Goal: Task Accomplishment & Management: Complete application form

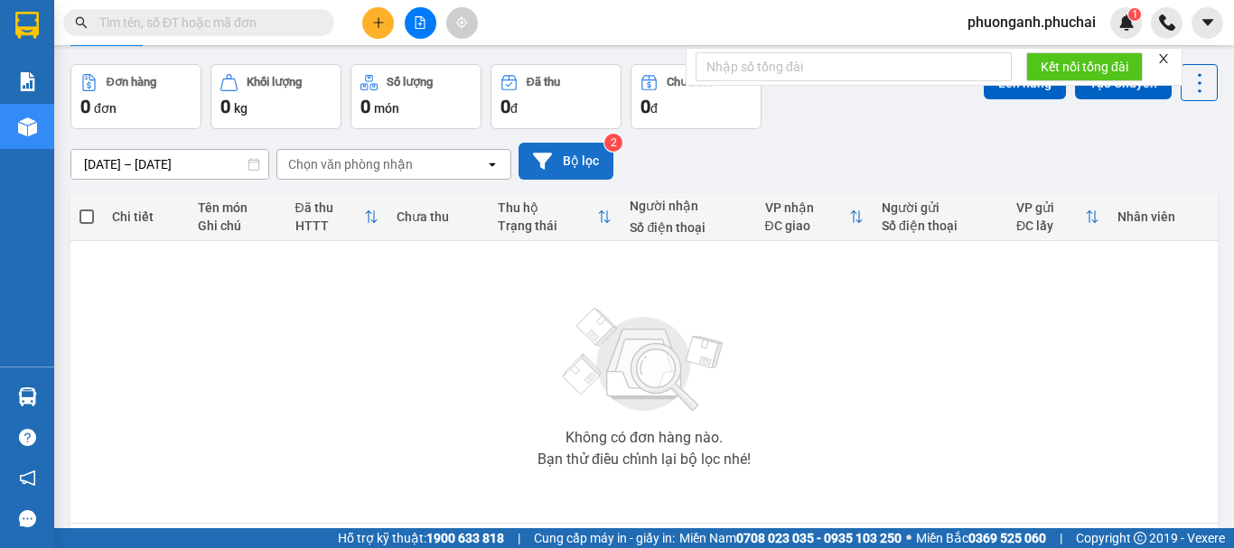
scroll to position [131, 0]
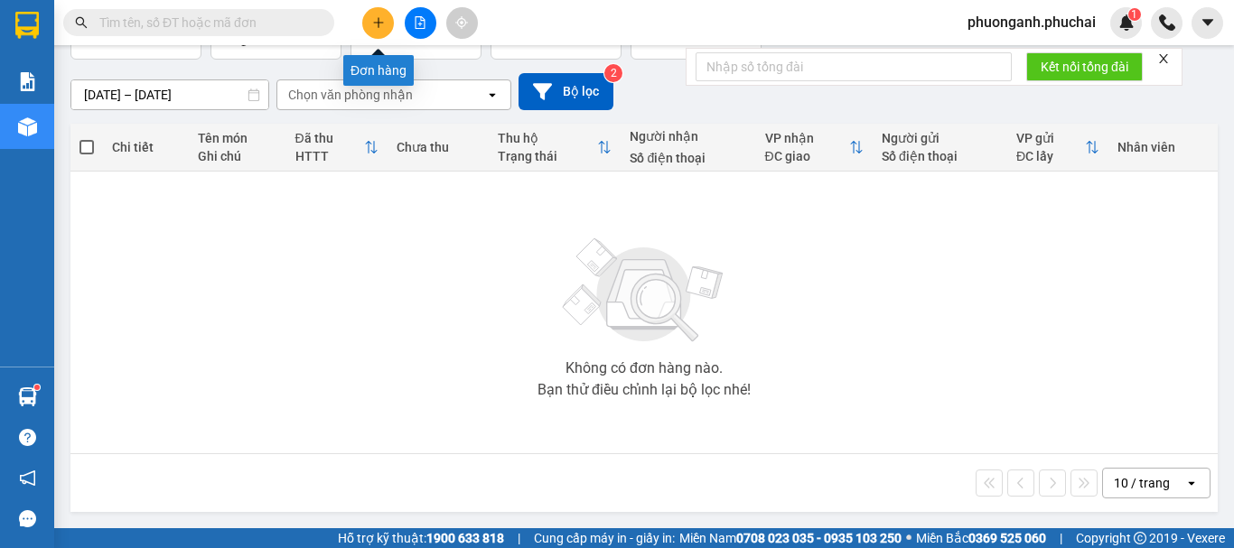
click at [382, 25] on icon "plus" at bounding box center [378, 22] width 13 height 13
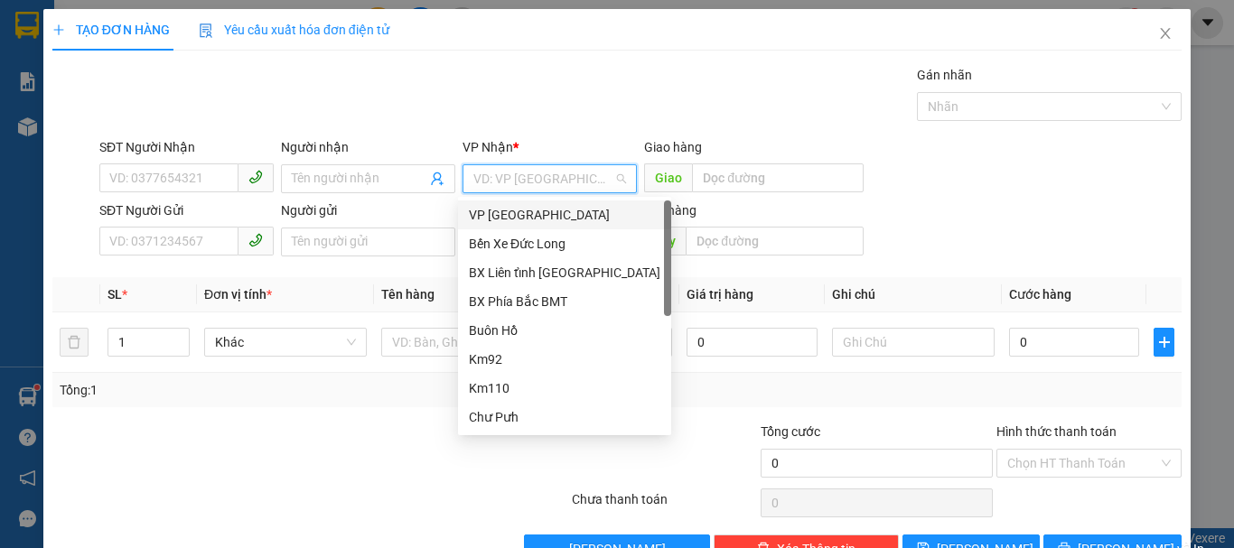
click at [534, 176] on input "search" at bounding box center [543, 178] width 140 height 27
click at [517, 211] on div "VP [GEOGRAPHIC_DATA]" at bounding box center [564, 215] width 191 height 20
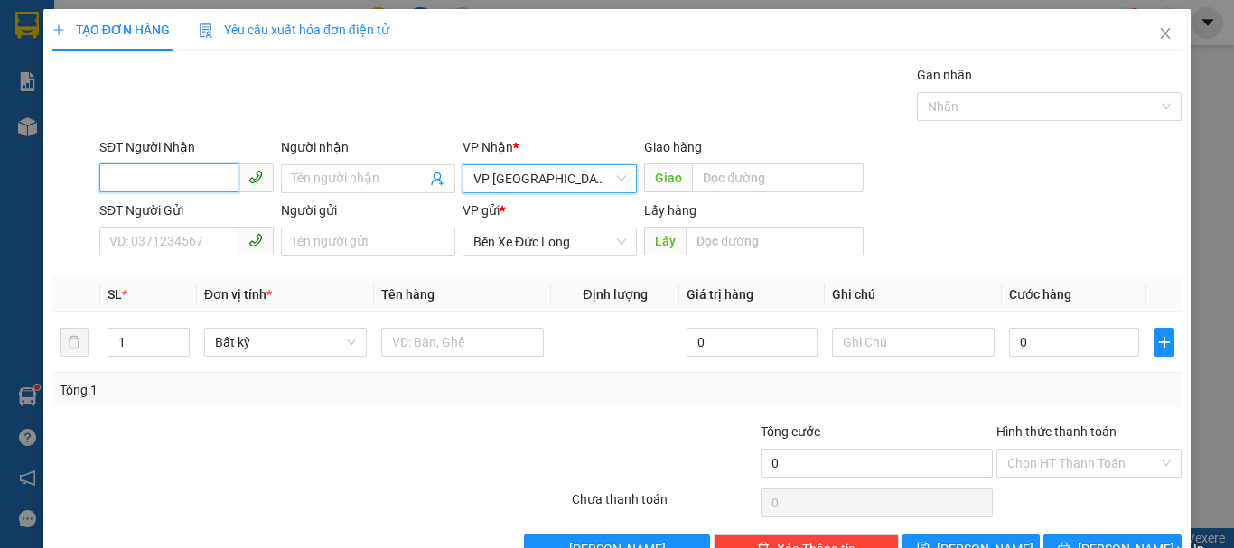
click at [216, 178] on input "SĐT Người Nhận" at bounding box center [168, 177] width 139 height 29
type input "0934106789"
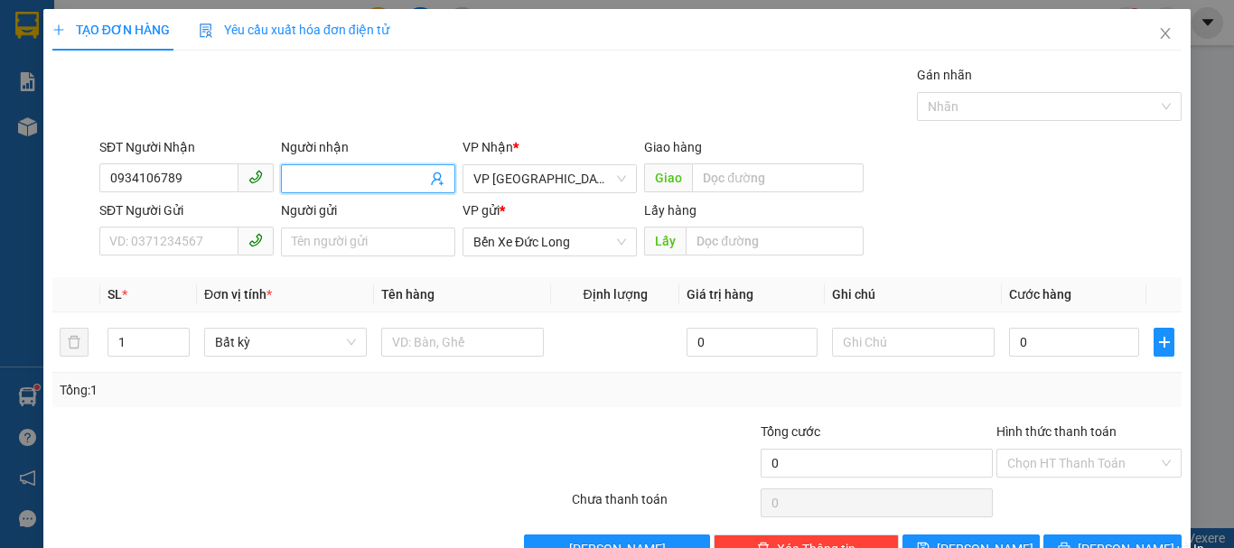
click at [330, 190] on span at bounding box center [368, 178] width 174 height 29
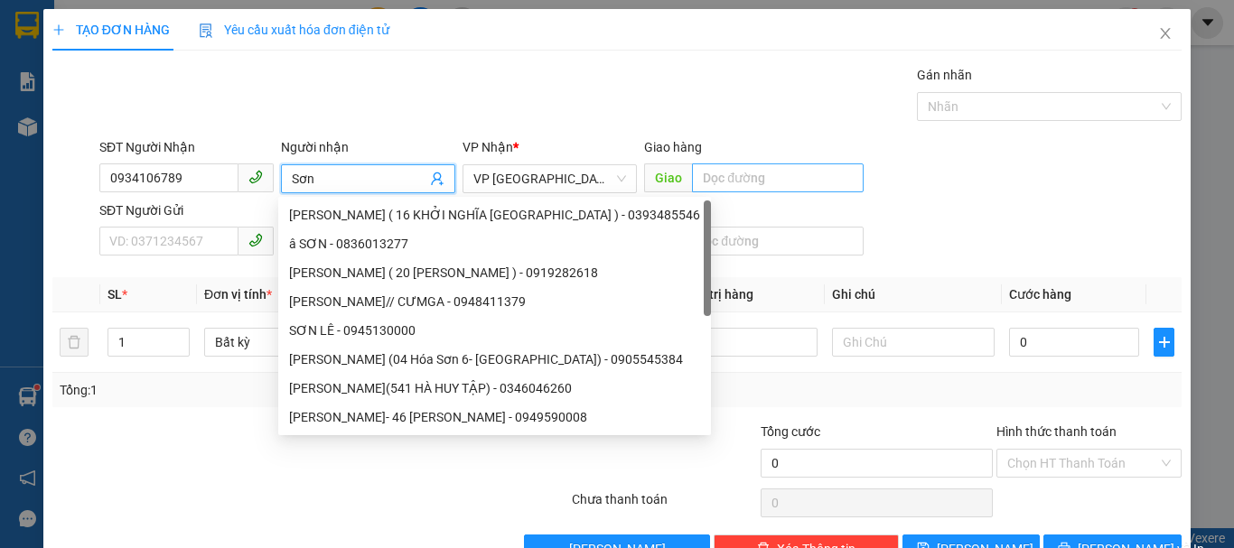
type input "Sơn"
click at [736, 185] on input "text" at bounding box center [778, 177] width 172 height 29
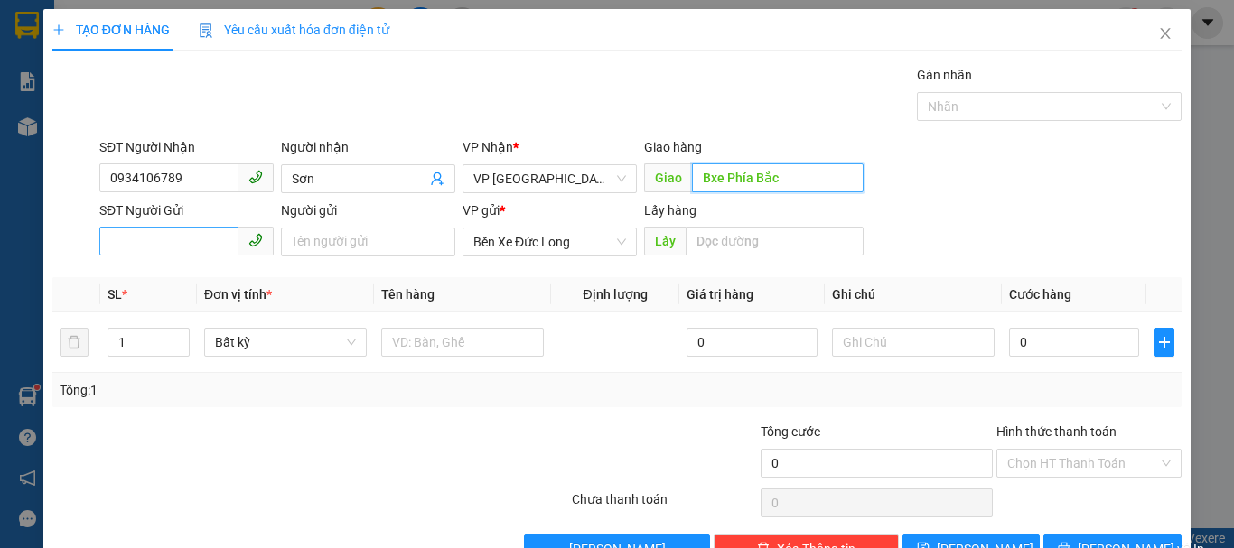
type input "Bxe Phía Bắc"
click at [162, 235] on input "SĐT Người Gửi" at bounding box center [168, 241] width 139 height 29
click at [179, 242] on input "SĐT Người Gửi" at bounding box center [168, 241] width 139 height 29
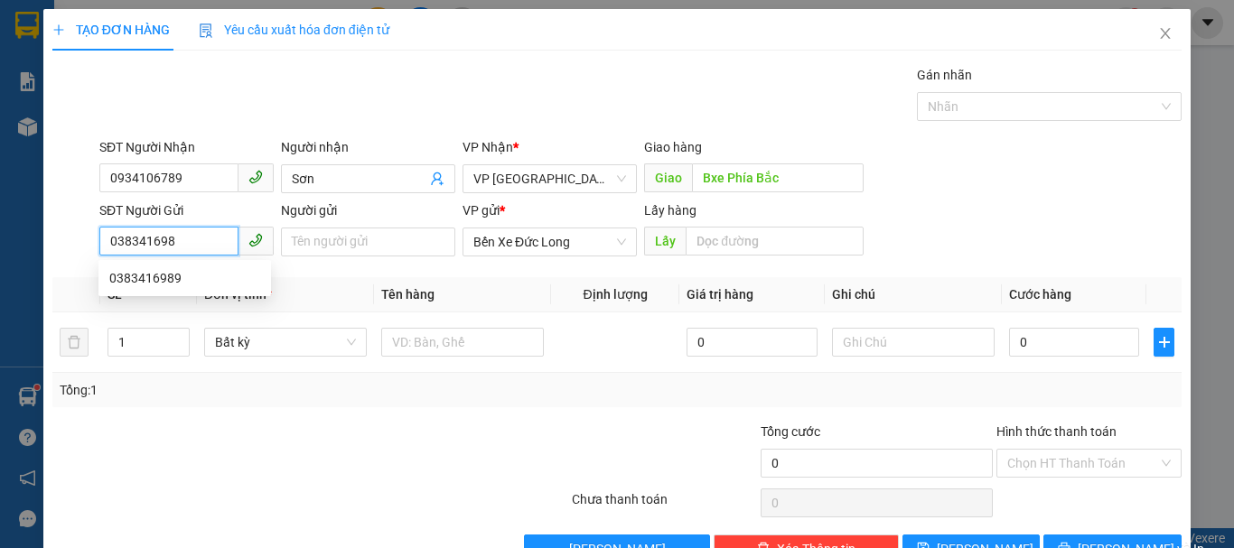
type input "0383416989"
click at [174, 277] on div "0383416989" at bounding box center [184, 278] width 151 height 20
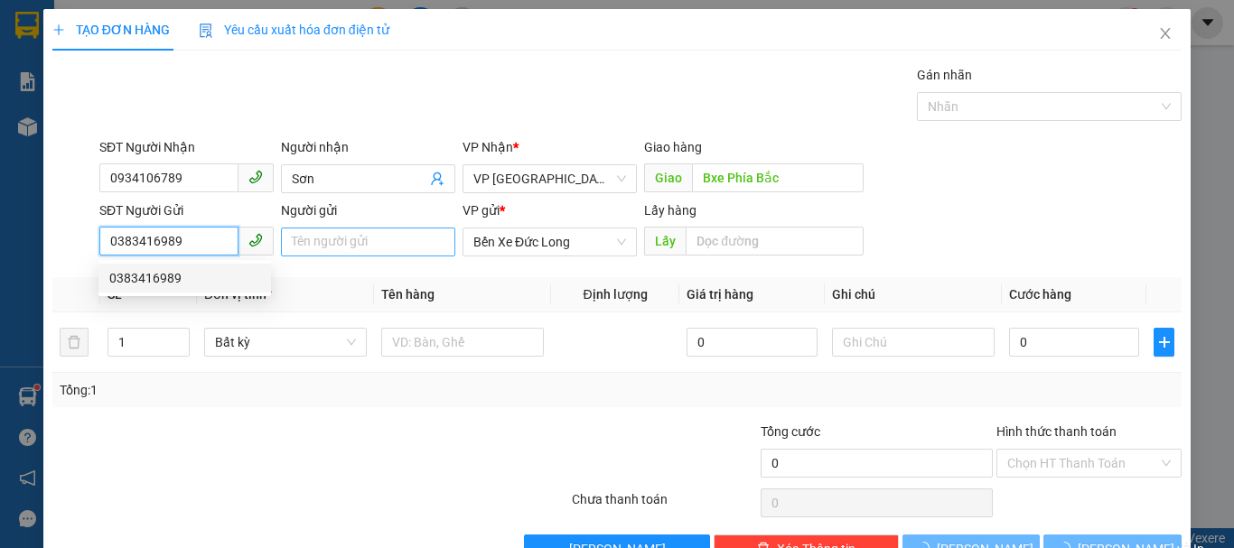
type input "60.000"
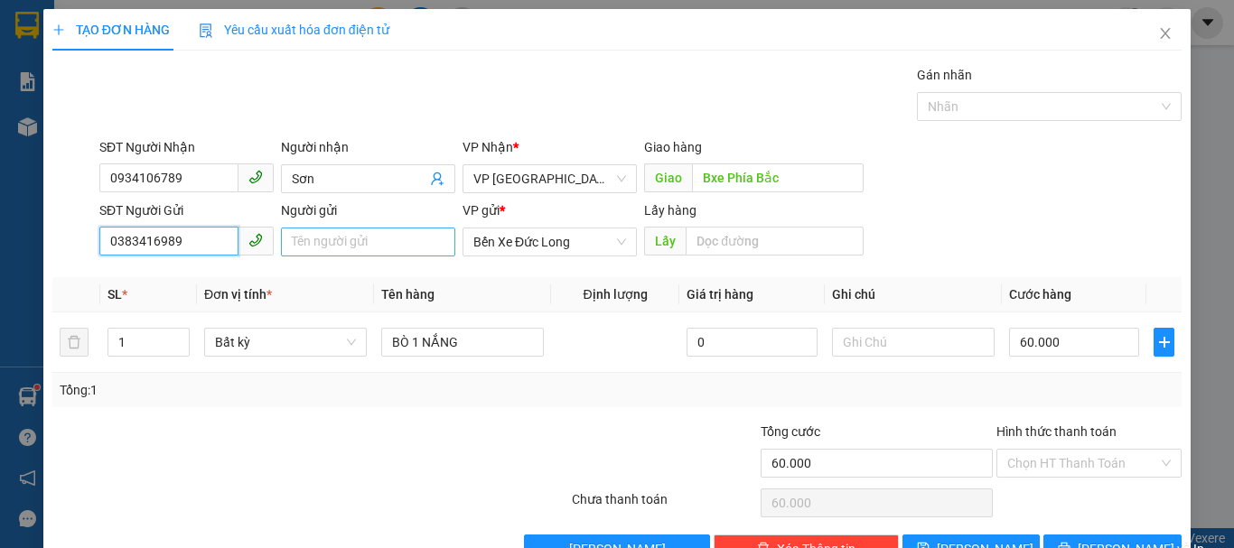
type input "0383416989"
click at [317, 241] on input "Người gửi" at bounding box center [368, 242] width 174 height 29
click at [423, 250] on input "Bò khô Chị Ba (" at bounding box center [368, 242] width 174 height 29
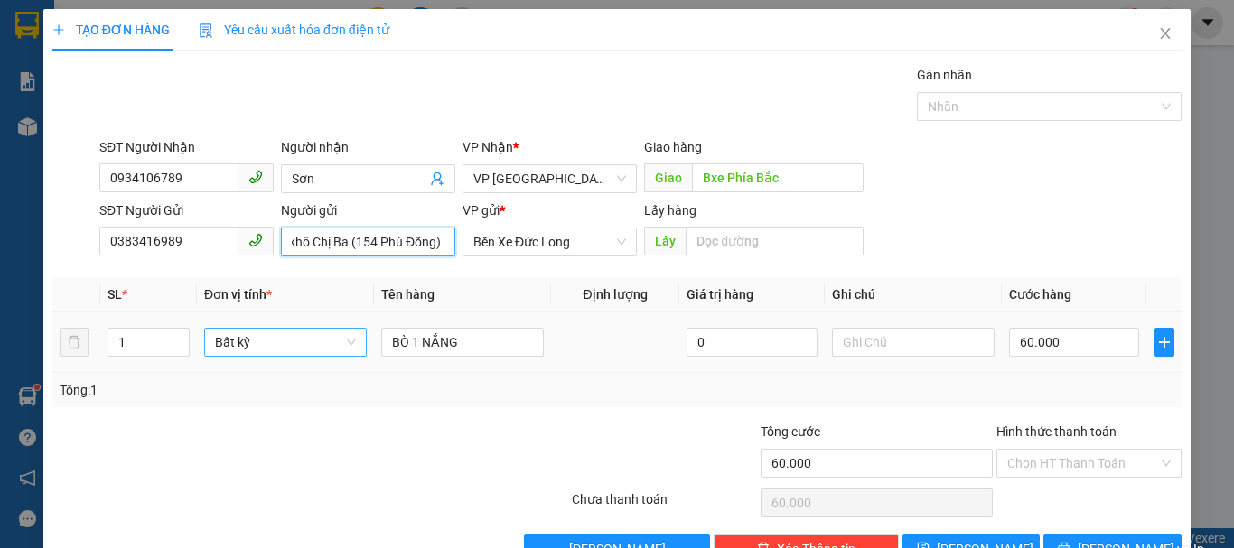
click at [278, 351] on span "Bất kỳ" at bounding box center [285, 342] width 141 height 27
type input "Bò khô Chị Ba (154 Phù Đổng)"
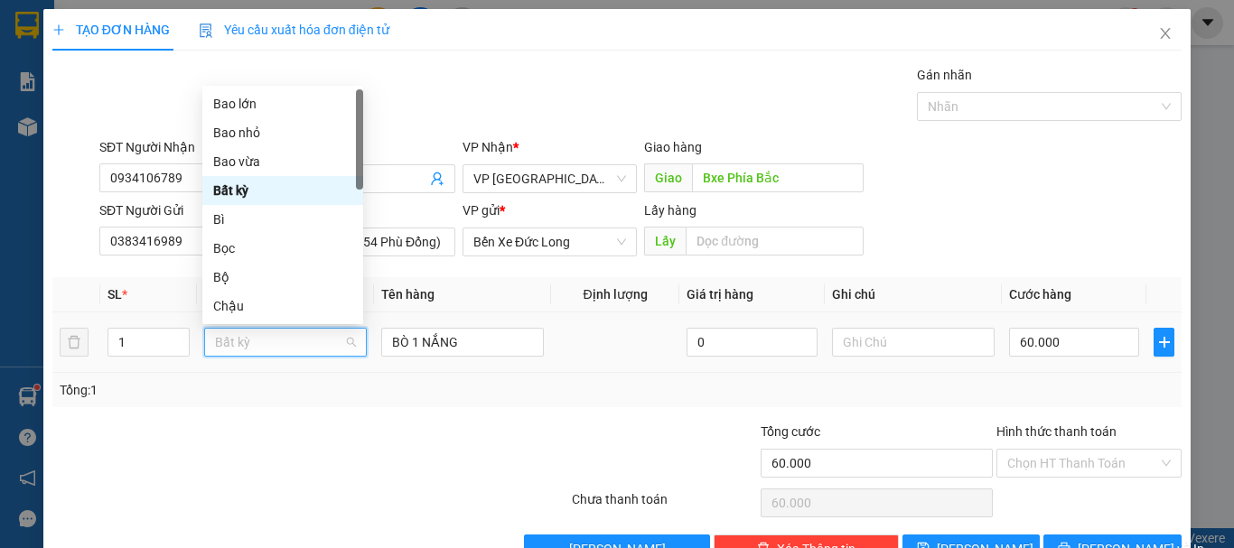
scroll to position [0, 0]
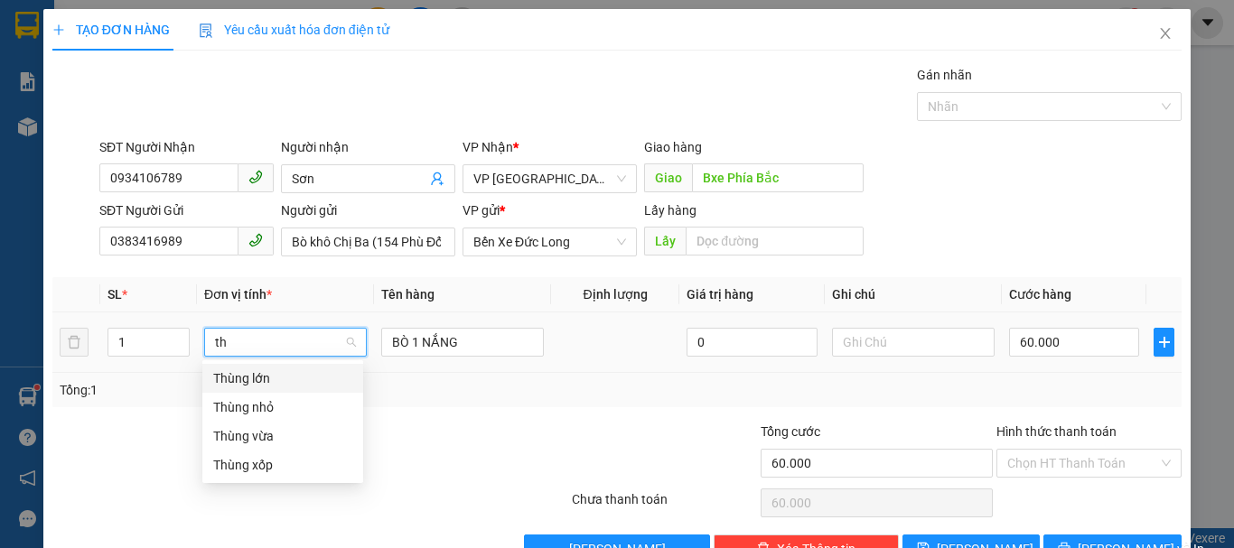
type input "thu"
click at [266, 465] on div "Thùng xốp" at bounding box center [282, 465] width 139 height 20
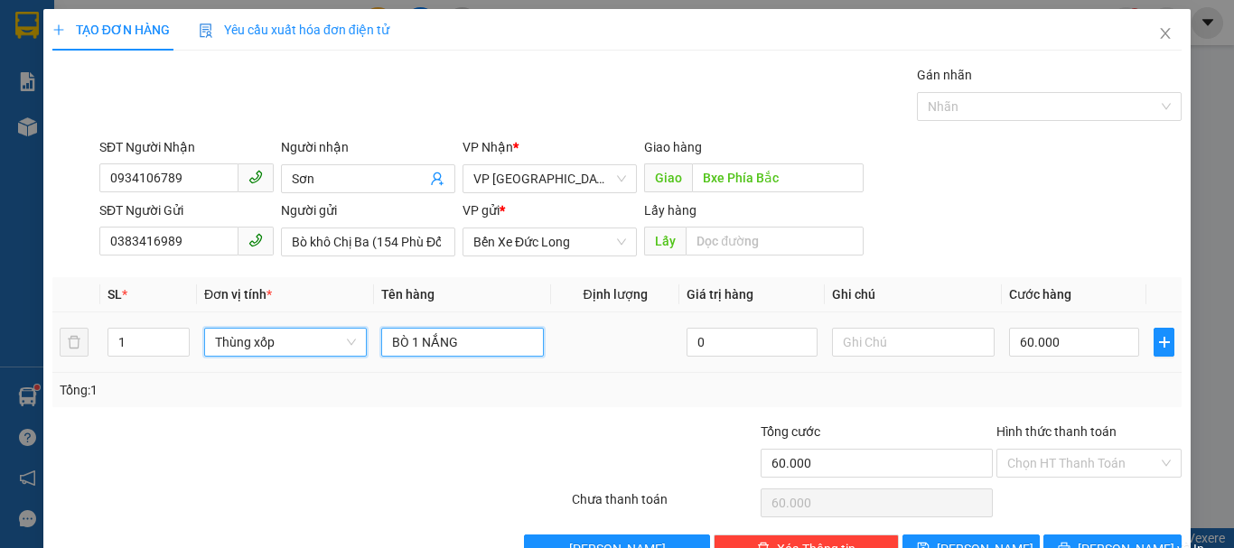
click at [467, 337] on input "BÒ 1 NẮNG" at bounding box center [462, 342] width 163 height 29
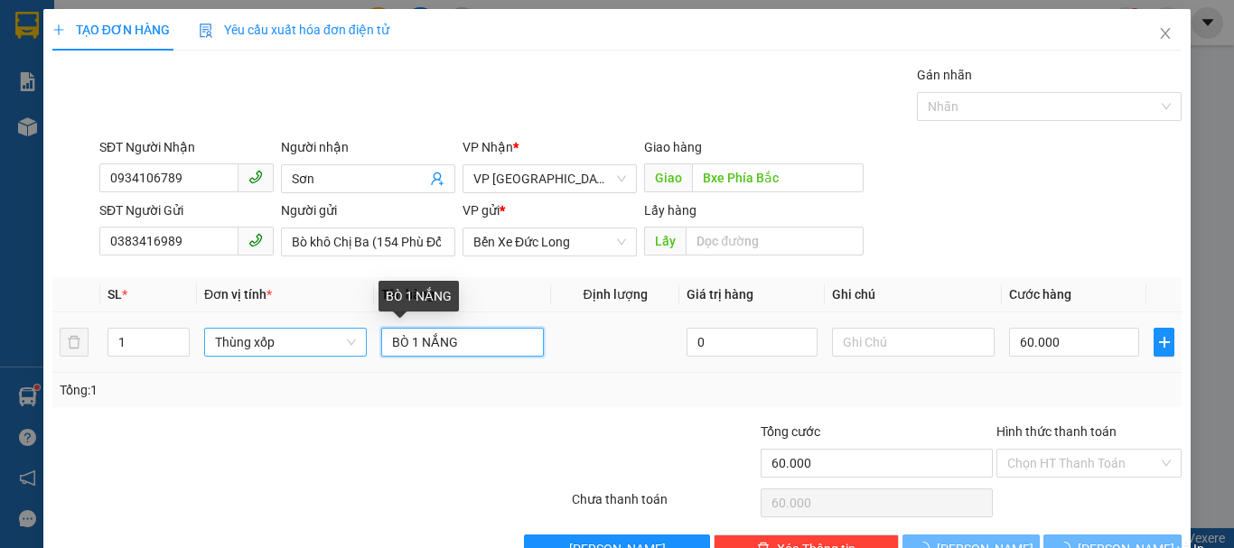
click at [467, 337] on input "BÒ 1 NẮNG" at bounding box center [462, 342] width 163 height 29
type input "0"
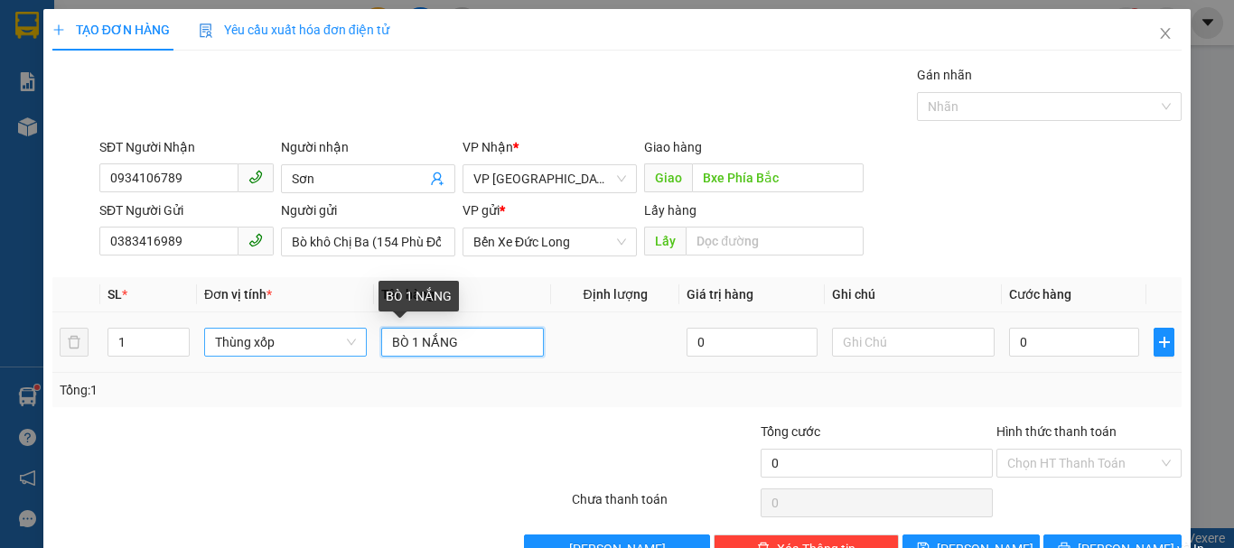
click at [467, 337] on input "BÒ 1 NẮNG" at bounding box center [462, 342] width 163 height 29
type input "Bò khô"
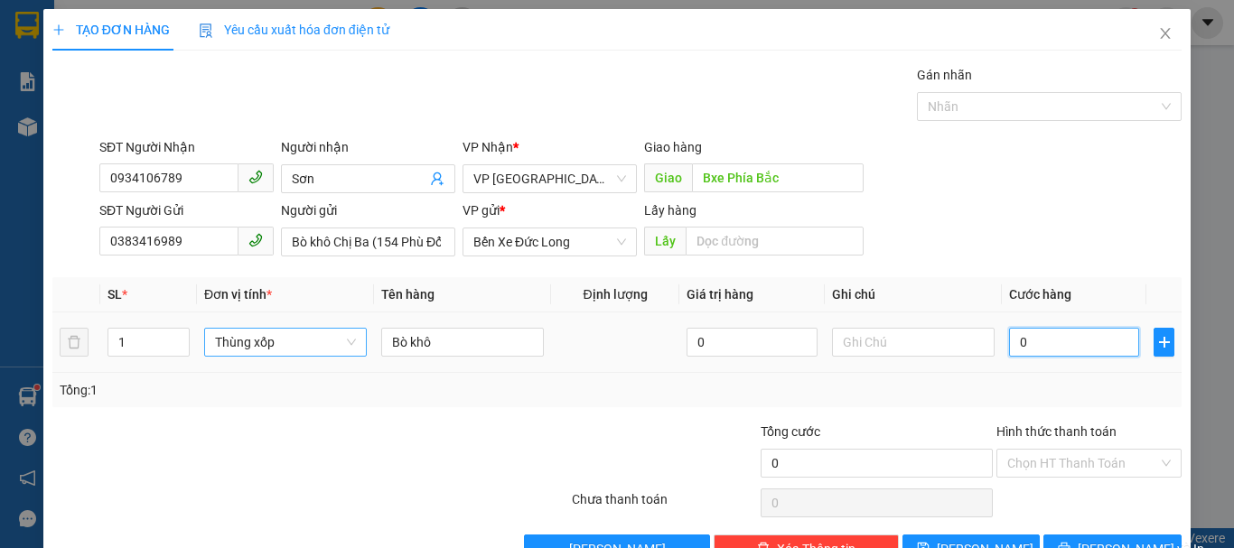
click at [1039, 342] on input "0" at bounding box center [1074, 342] width 130 height 29
type input "5"
type input "50"
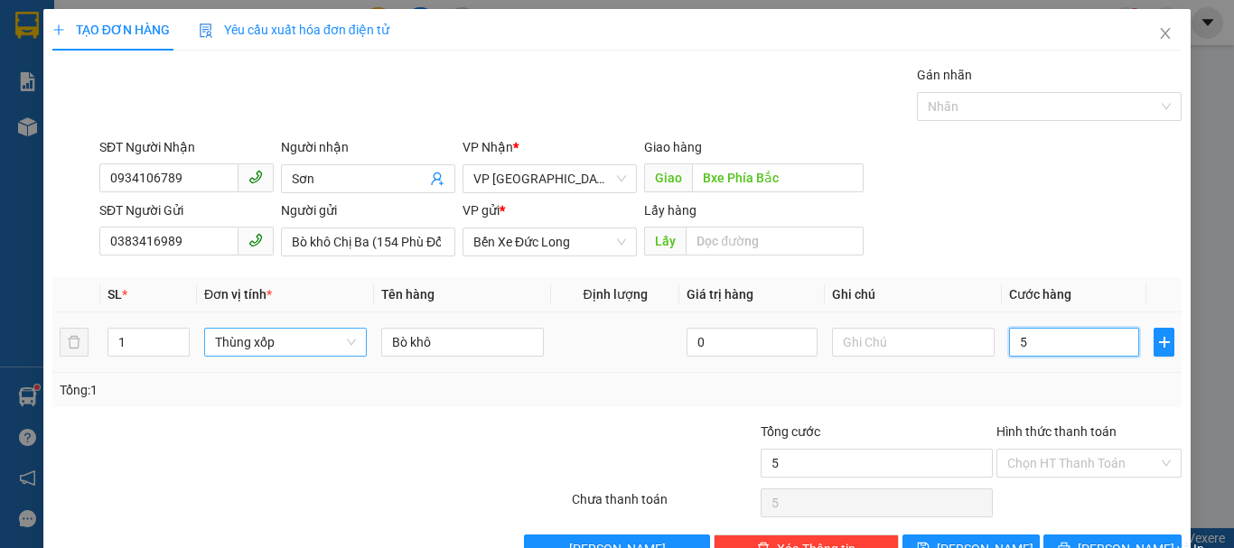
type input "50"
type input "500"
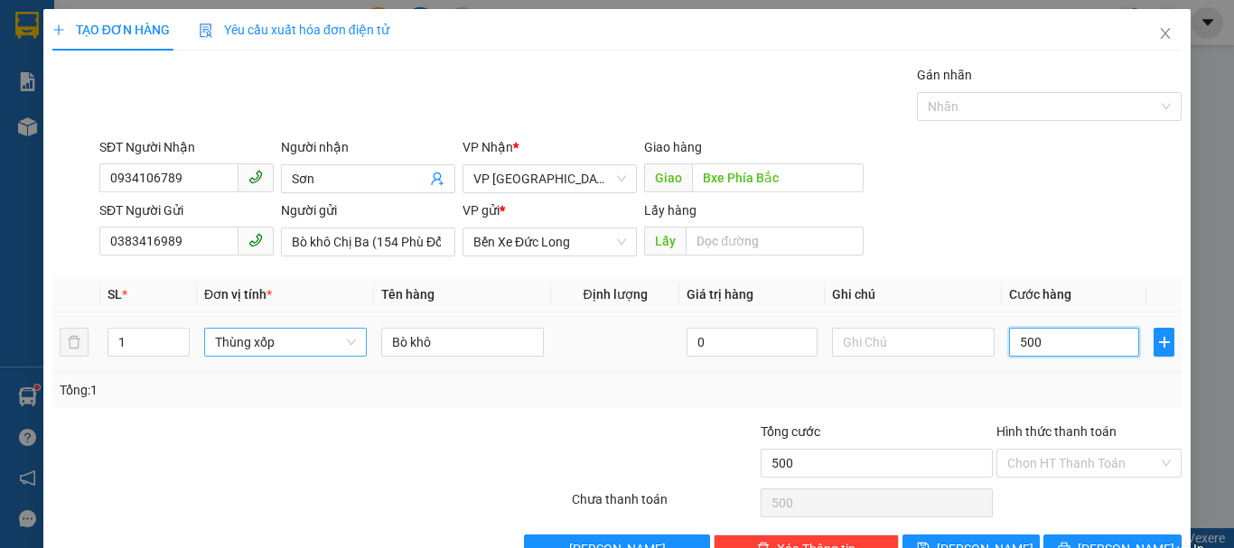
type input "5.000"
type input "50.000"
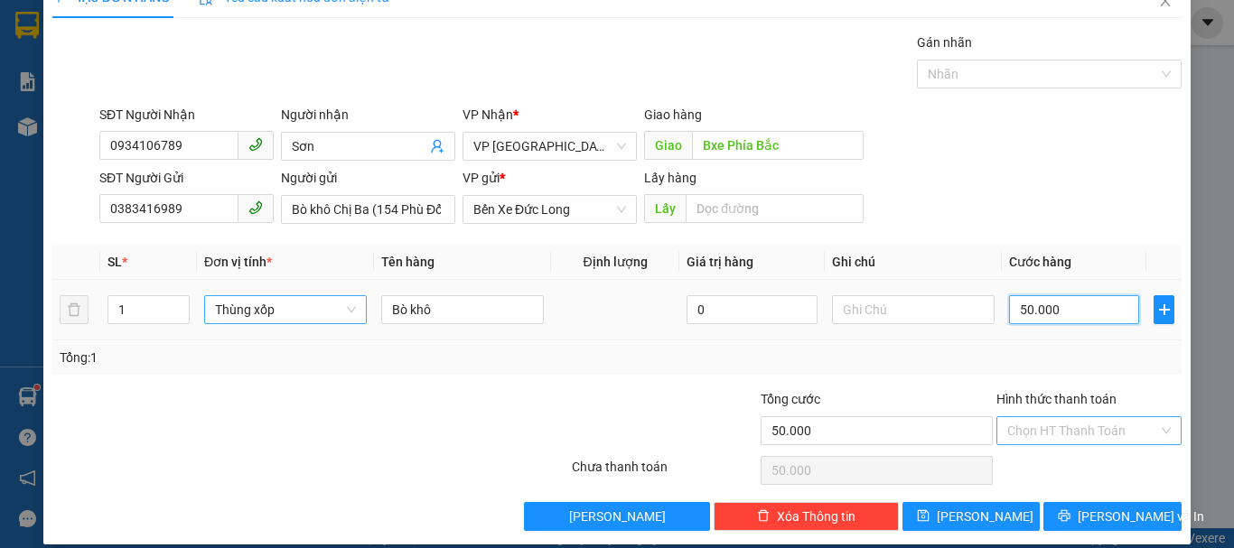
scroll to position [51, 0]
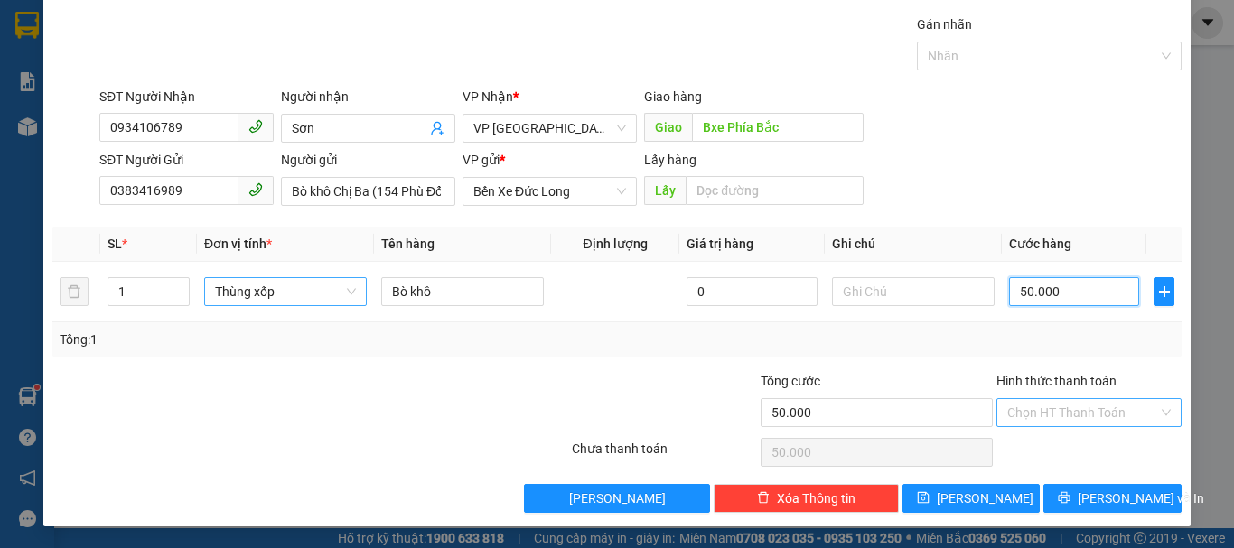
type input "50.000"
drag, startPoint x: 1053, startPoint y: 413, endPoint x: 1054, endPoint y: 441, distance: 28.0
click at [1053, 415] on input "Hình thức thanh toán" at bounding box center [1082, 412] width 151 height 27
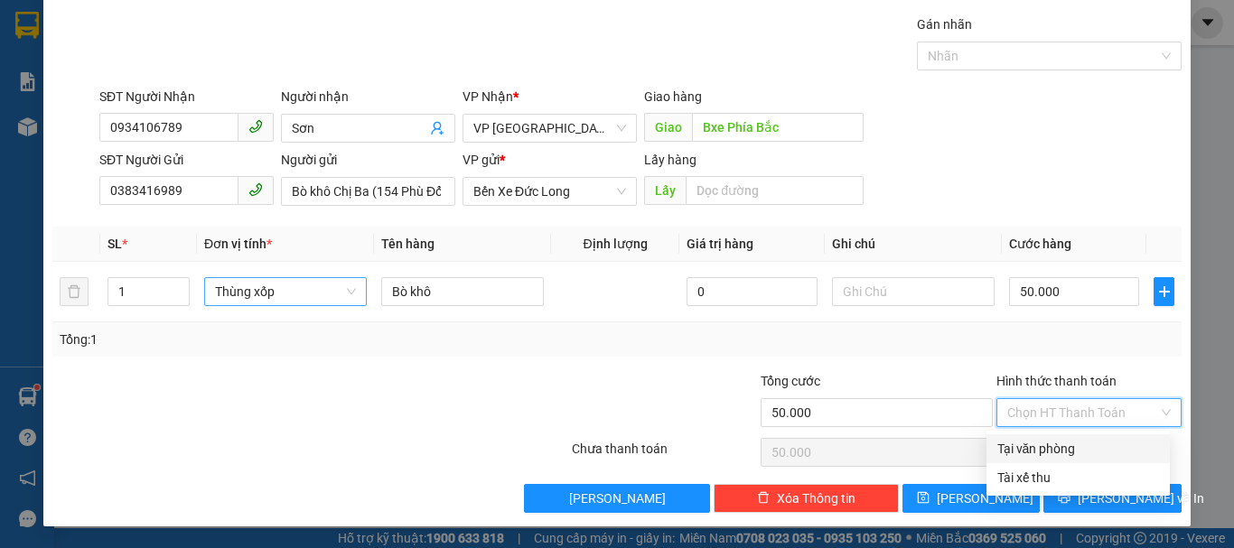
click at [1054, 447] on div "Tại văn phòng" at bounding box center [1078, 449] width 162 height 20
type input "0"
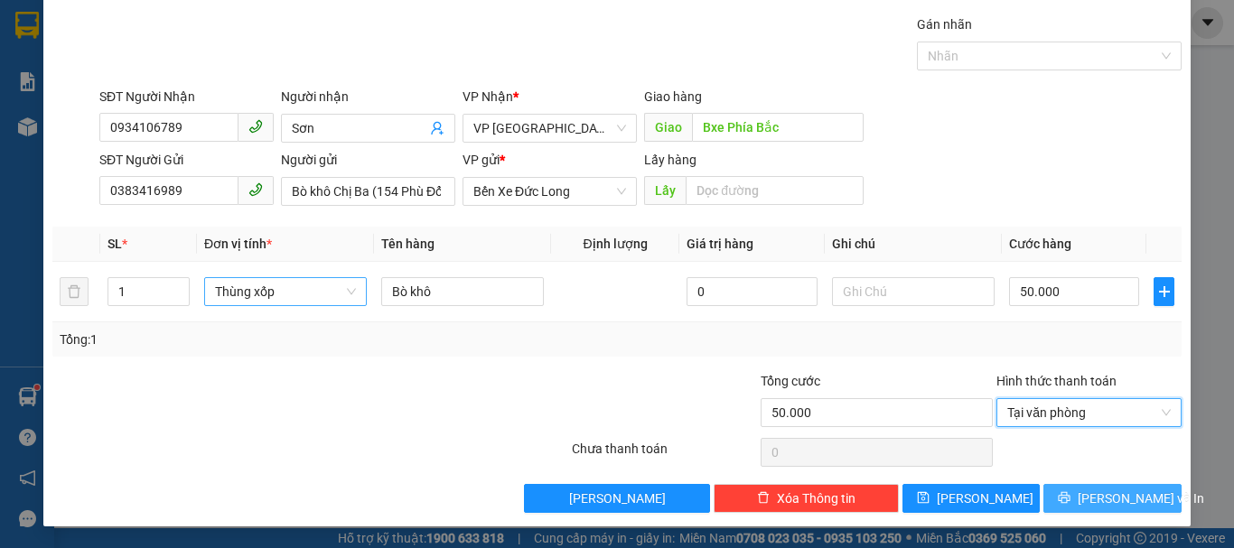
click at [1089, 504] on span "[PERSON_NAME] và In" at bounding box center [1140, 499] width 126 height 20
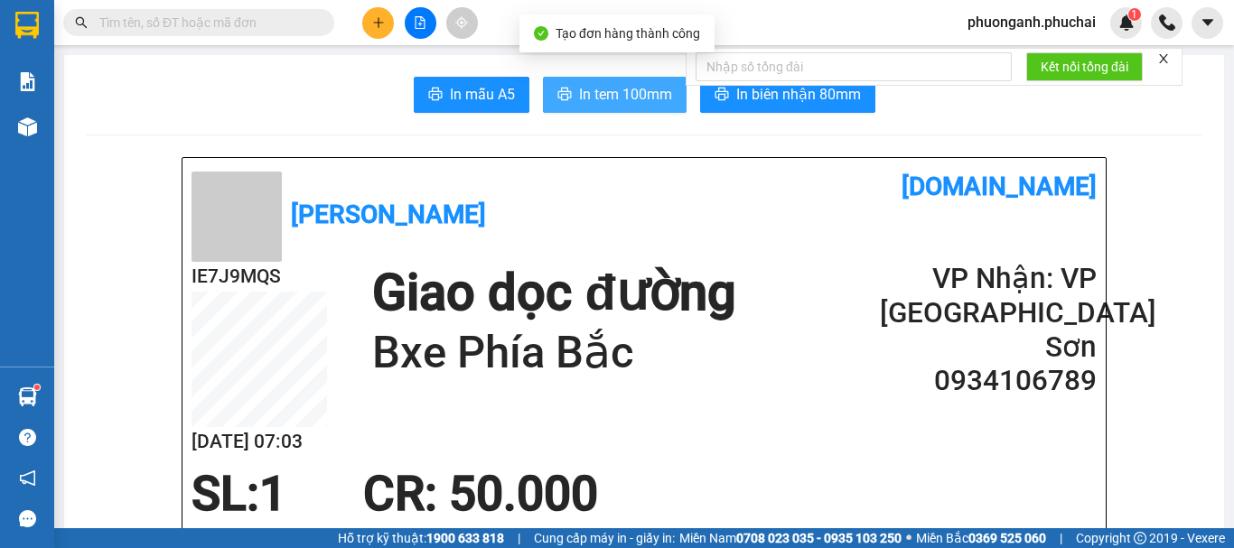
click at [638, 98] on span "In tem 100mm" at bounding box center [625, 94] width 93 height 23
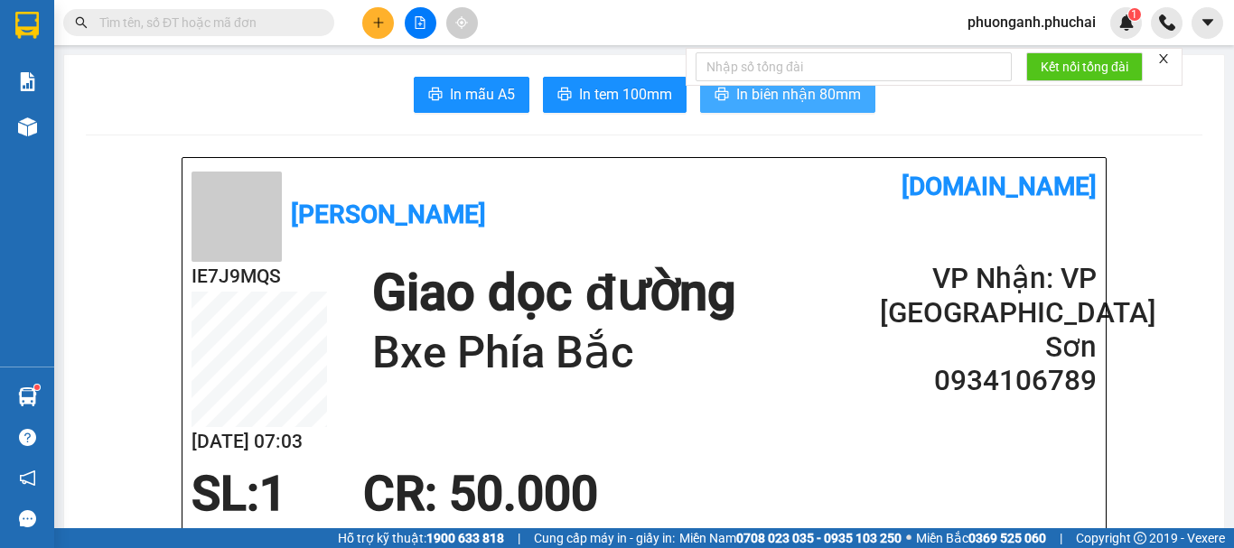
click at [830, 100] on span "In biên nhận 80mm" at bounding box center [798, 94] width 125 height 23
click at [377, 28] on icon "plus" at bounding box center [378, 22] width 13 height 13
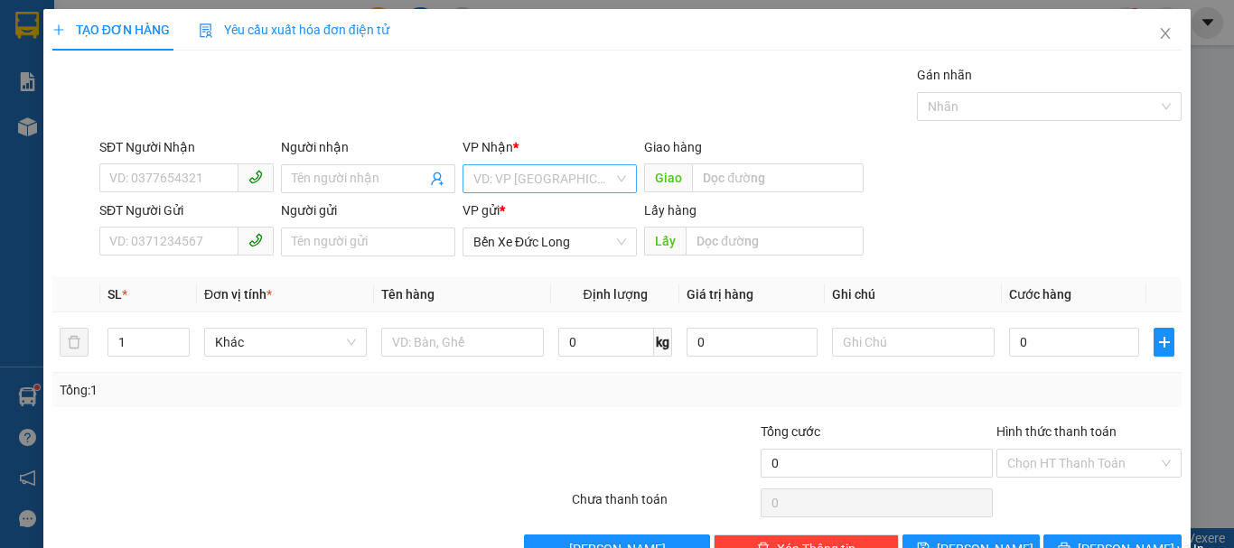
click at [514, 178] on input "search" at bounding box center [543, 178] width 140 height 27
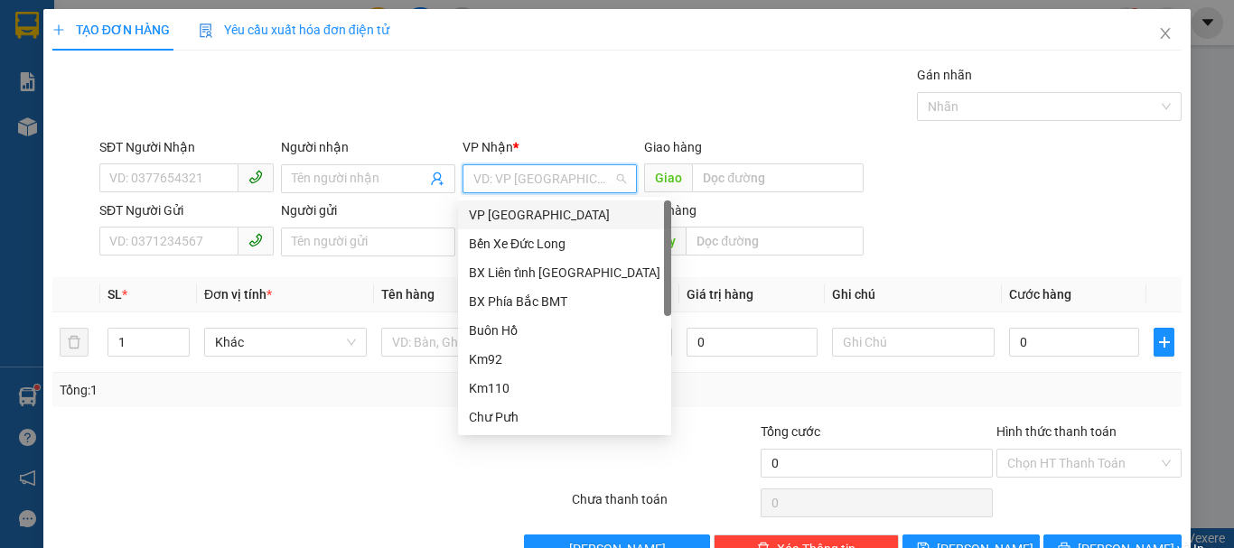
drag, startPoint x: 492, startPoint y: 212, endPoint x: 273, endPoint y: 217, distance: 219.5
click at [489, 215] on div "VP [GEOGRAPHIC_DATA]" at bounding box center [564, 215] width 191 height 20
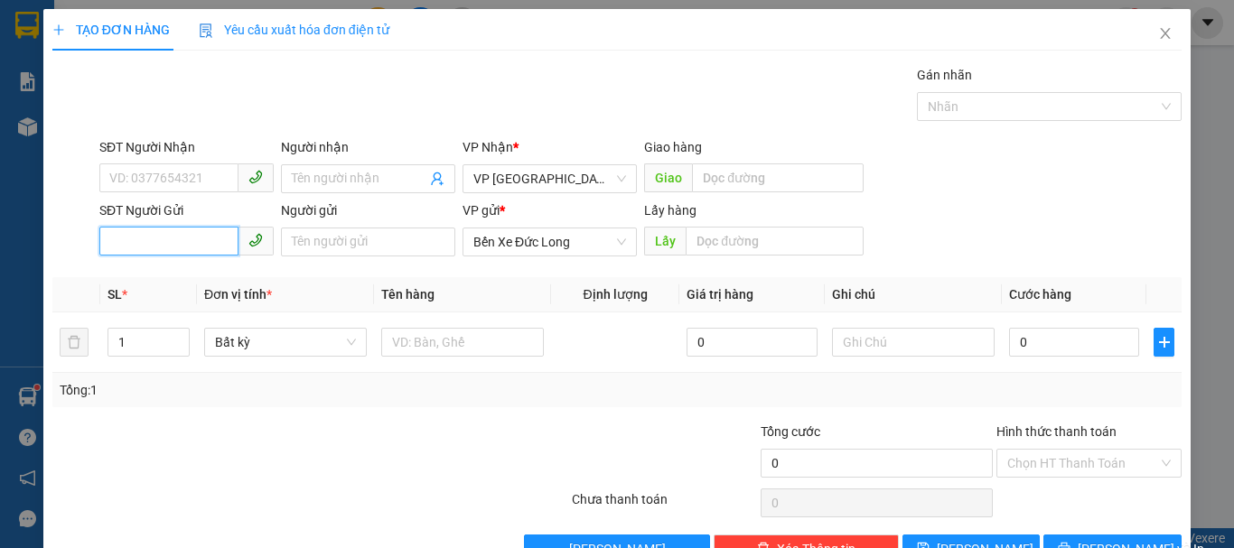
paste input "0363487469"
type input "0363487469"
click at [185, 239] on input "0363487469" at bounding box center [168, 241] width 139 height 29
click at [135, 277] on div "0363487469" at bounding box center [184, 278] width 151 height 20
type input "KM 65"
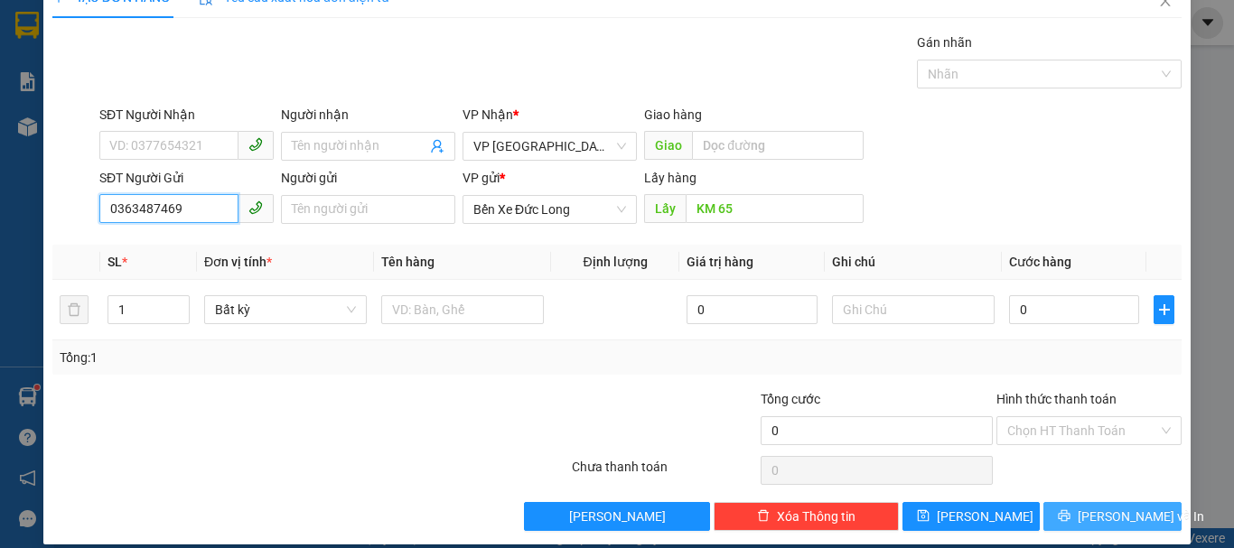
scroll to position [51, 0]
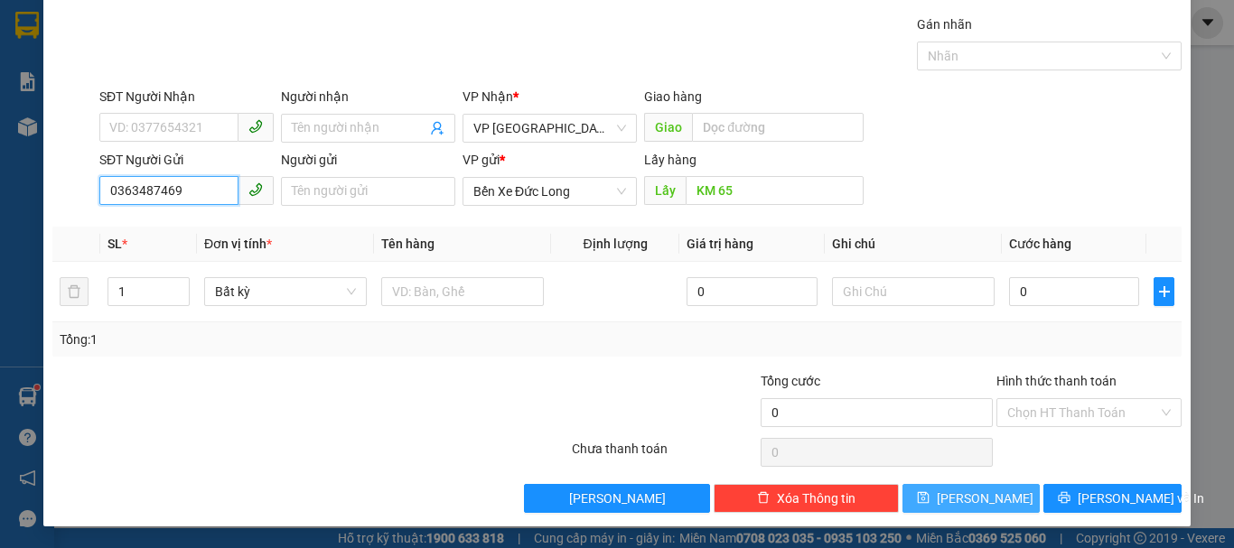
type input "0363487469"
click at [1016, 492] on button "[PERSON_NAME]" at bounding box center [971, 498] width 138 height 29
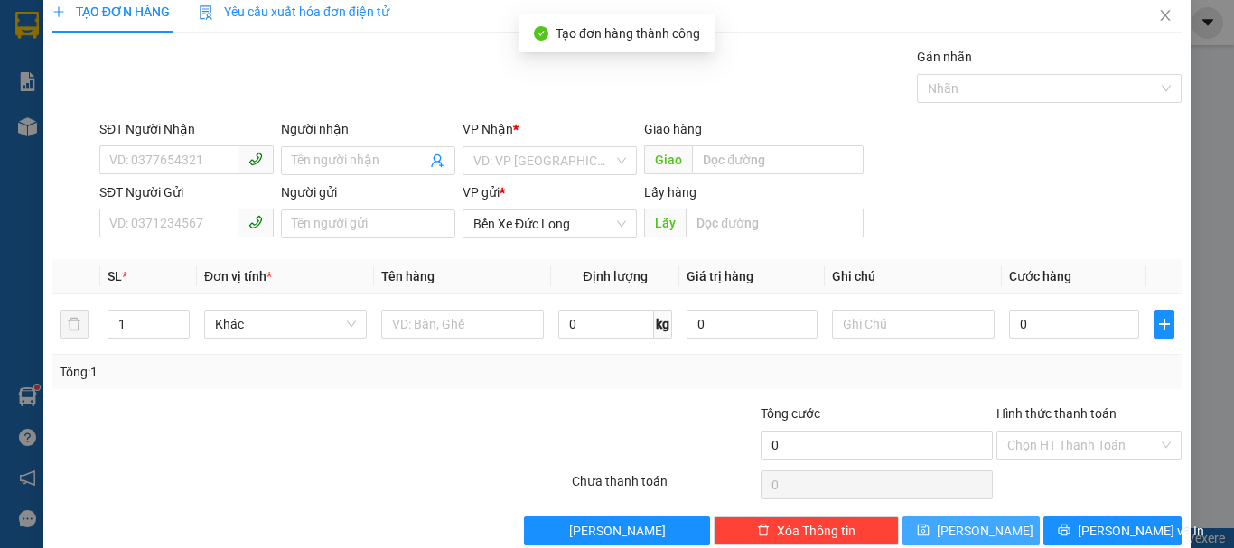
scroll to position [0, 0]
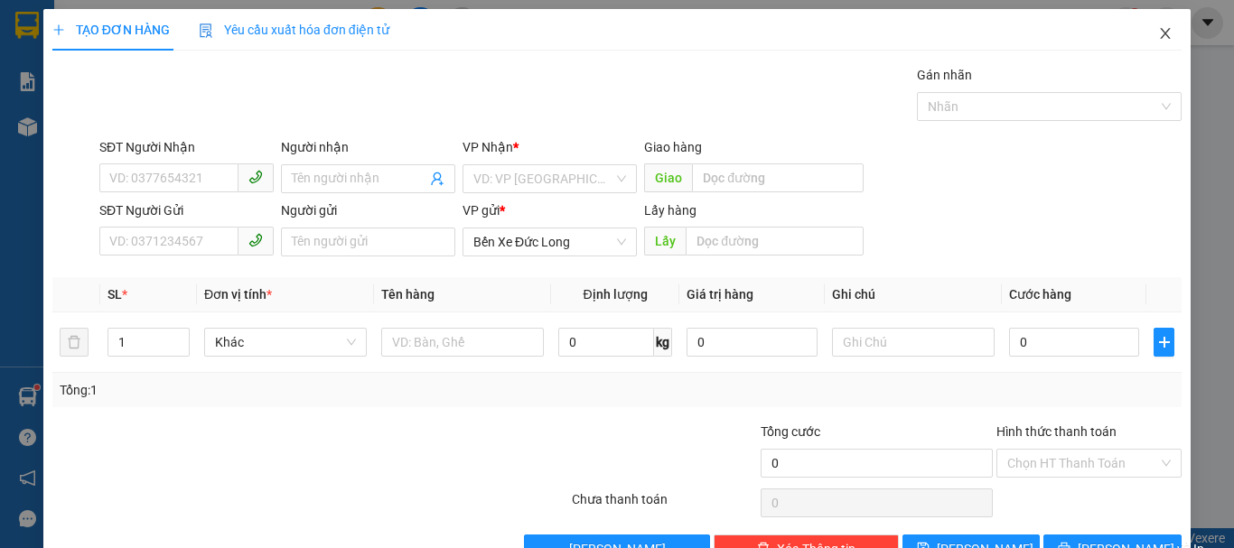
click at [1160, 31] on span "Close" at bounding box center [1165, 34] width 51 height 51
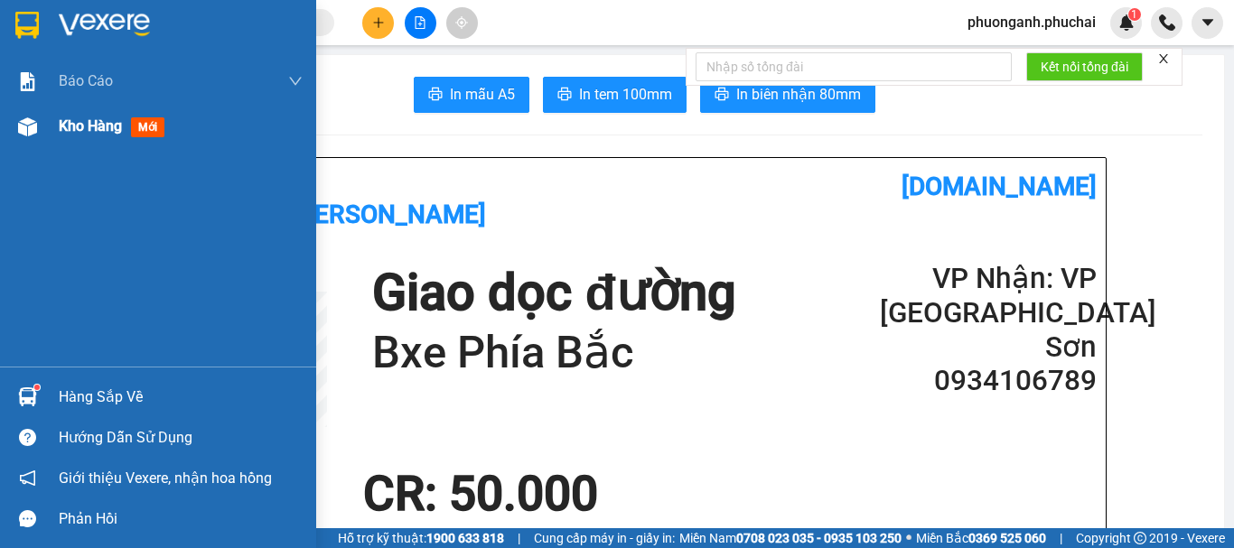
click at [104, 124] on span "Kho hàng" at bounding box center [90, 125] width 63 height 17
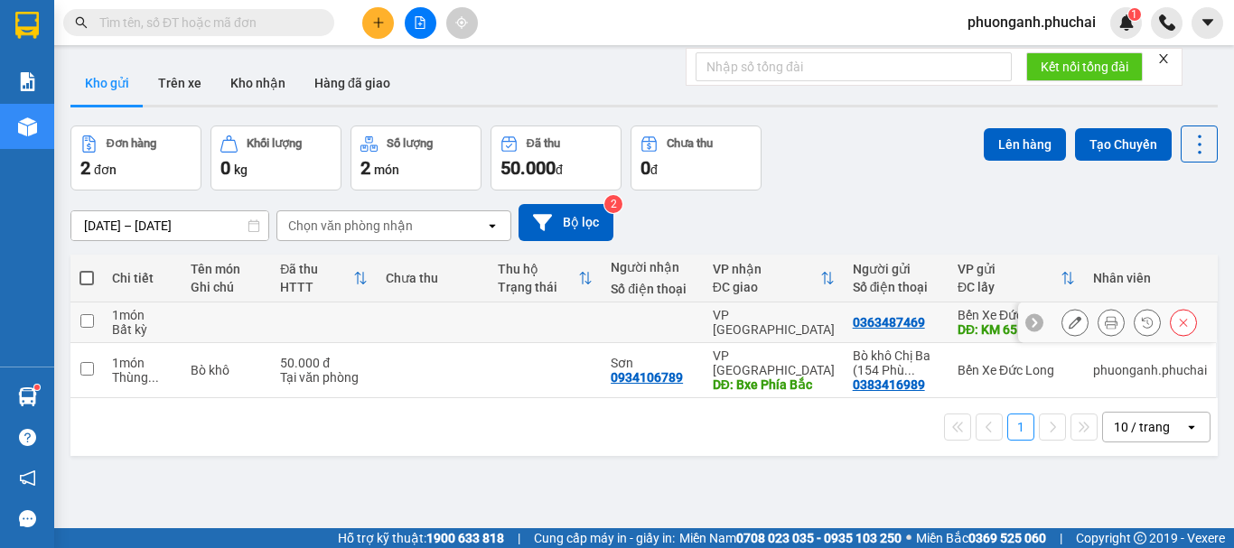
click at [340, 321] on td at bounding box center [323, 323] width 105 height 41
checkbox input "true"
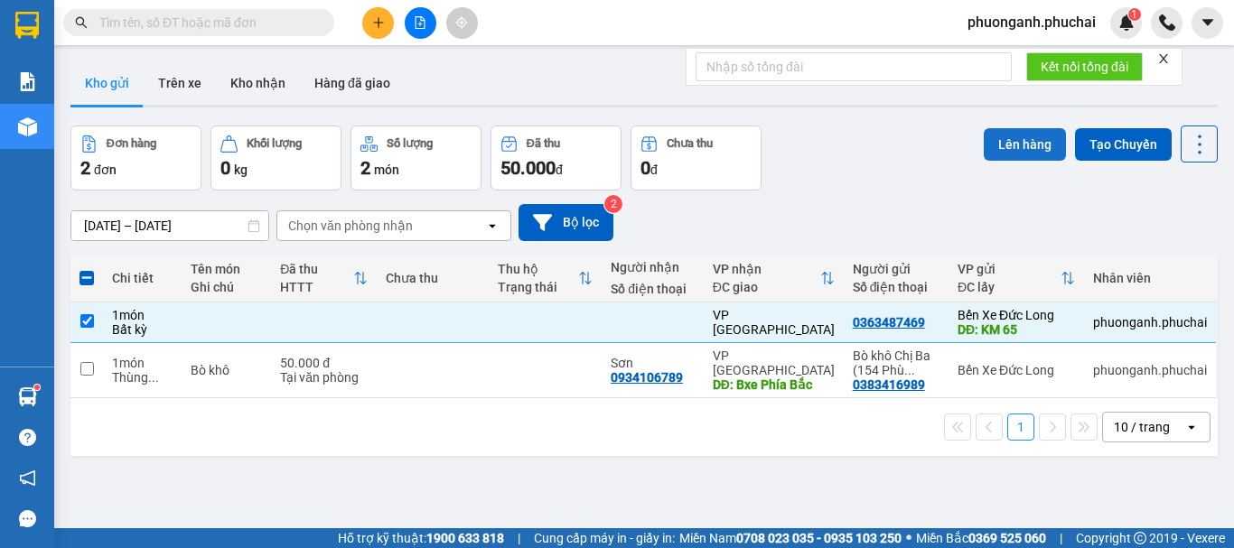
click at [1010, 135] on button "Lên hàng" at bounding box center [1024, 144] width 82 height 33
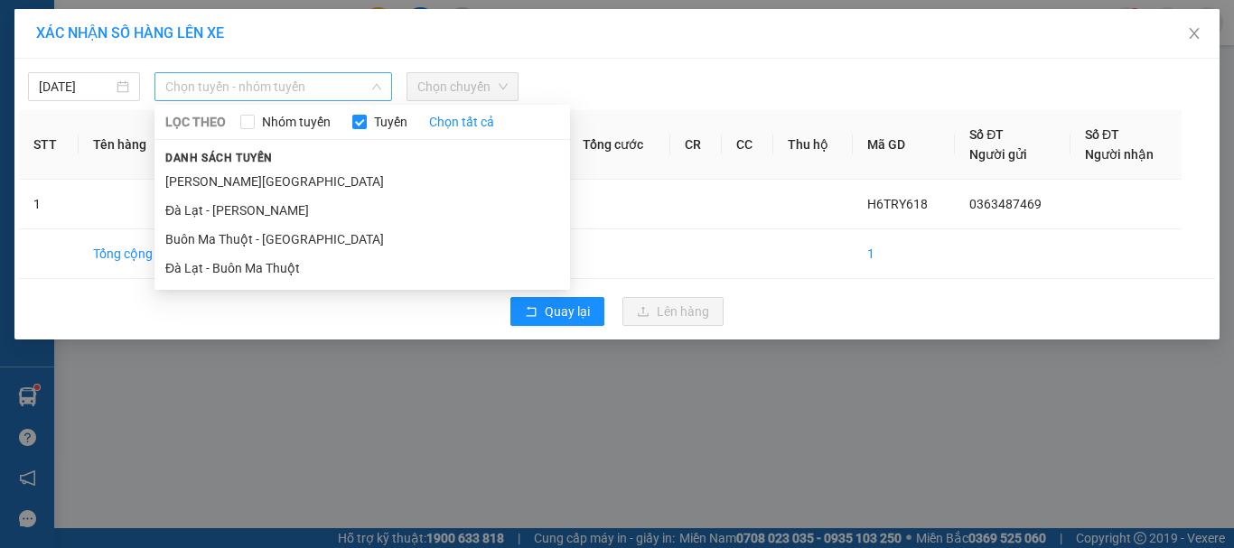
click at [299, 87] on span "Chọn tuyến - nhóm tuyến" at bounding box center [273, 86] width 216 height 27
click at [197, 179] on li "Gia Lai - Đà Lạt" at bounding box center [361, 181] width 415 height 29
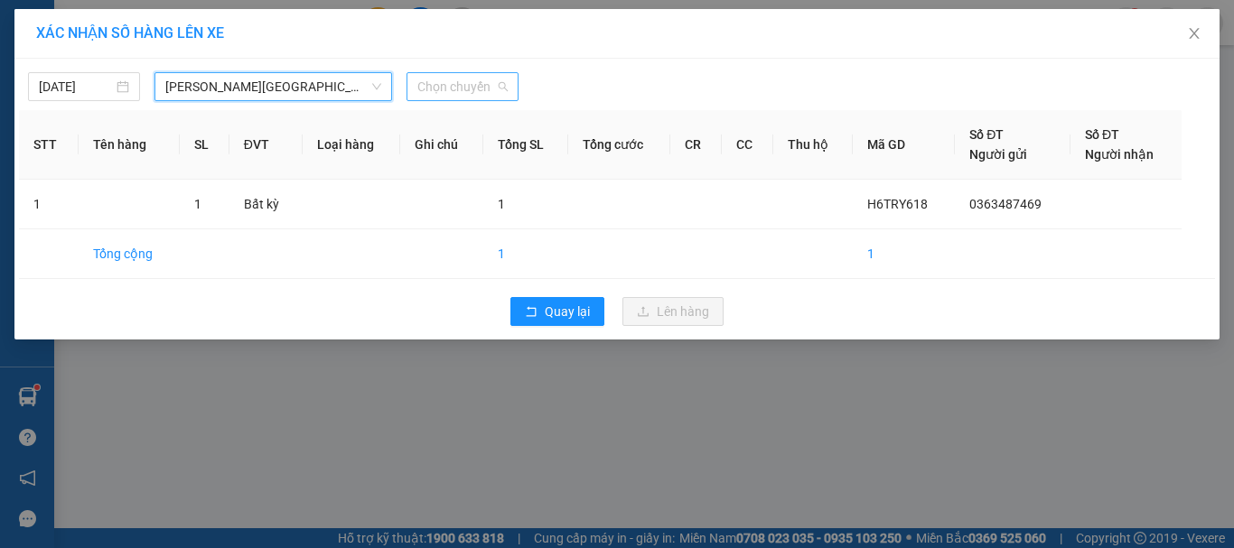
click at [476, 87] on span "Chọn chuyến" at bounding box center [462, 86] width 90 height 27
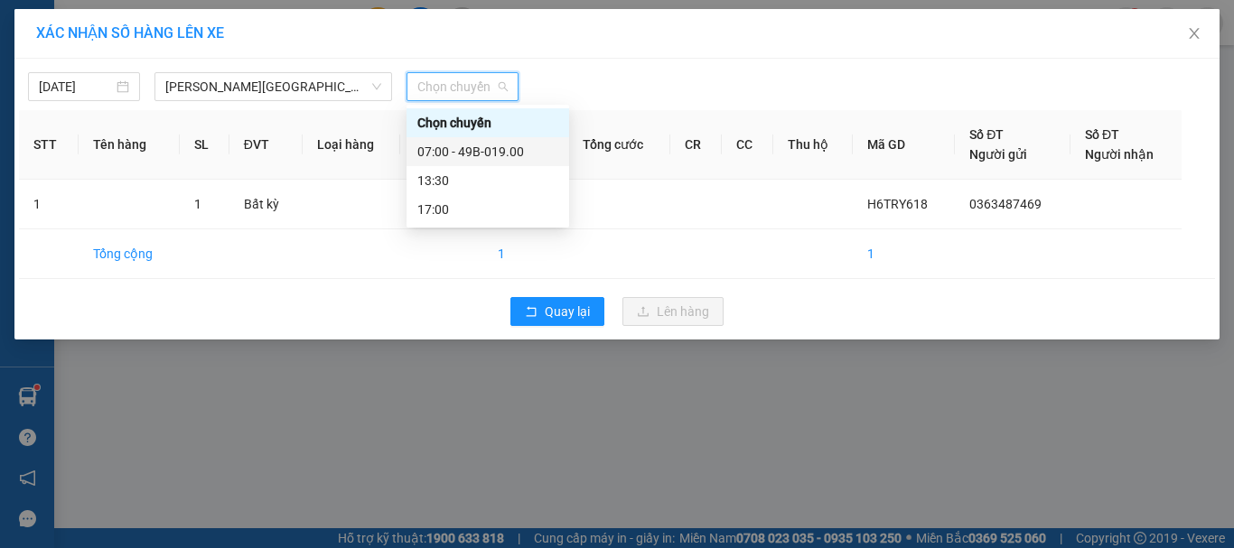
click at [468, 145] on div "07:00 - 49B-019.00" at bounding box center [487, 152] width 141 height 20
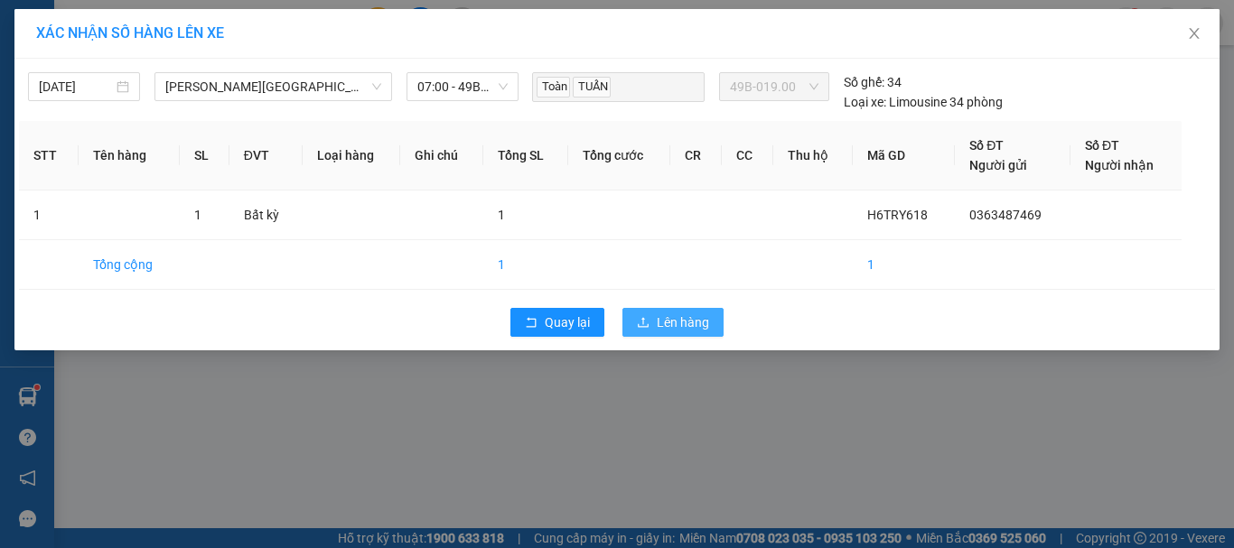
click at [694, 324] on span "Lên hàng" at bounding box center [683, 322] width 52 height 20
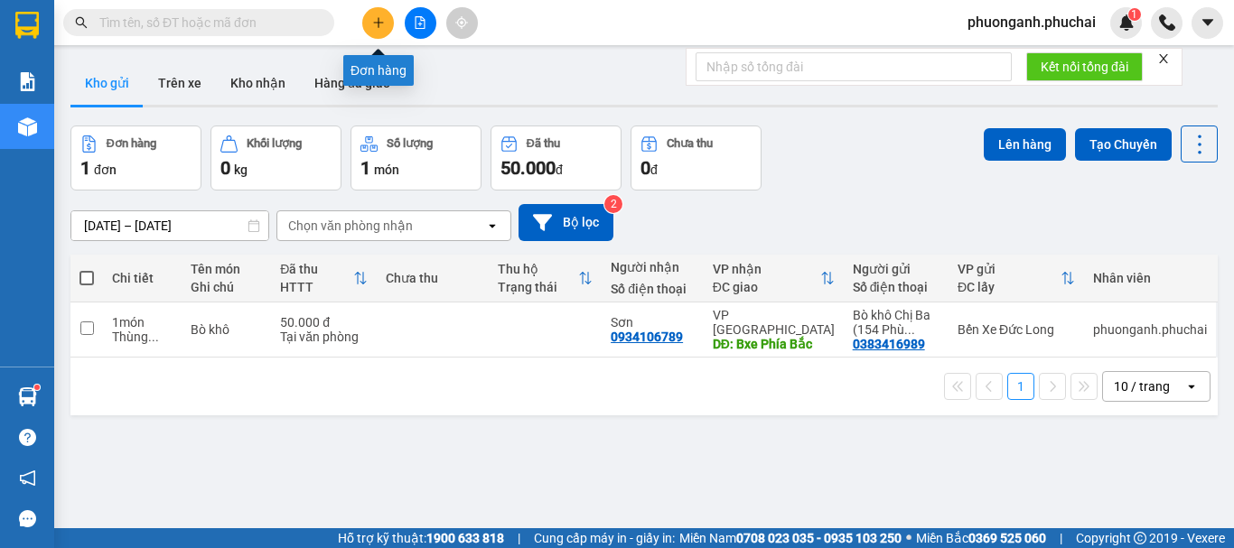
click at [382, 18] on icon "plus" at bounding box center [378, 22] width 13 height 13
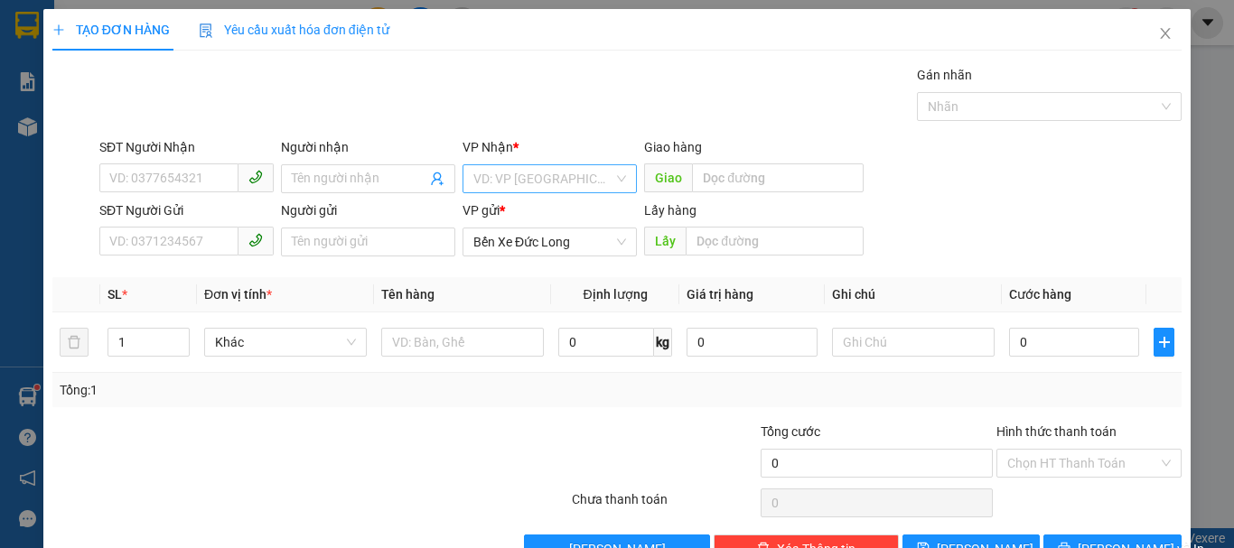
click at [553, 180] on input "search" at bounding box center [543, 178] width 140 height 27
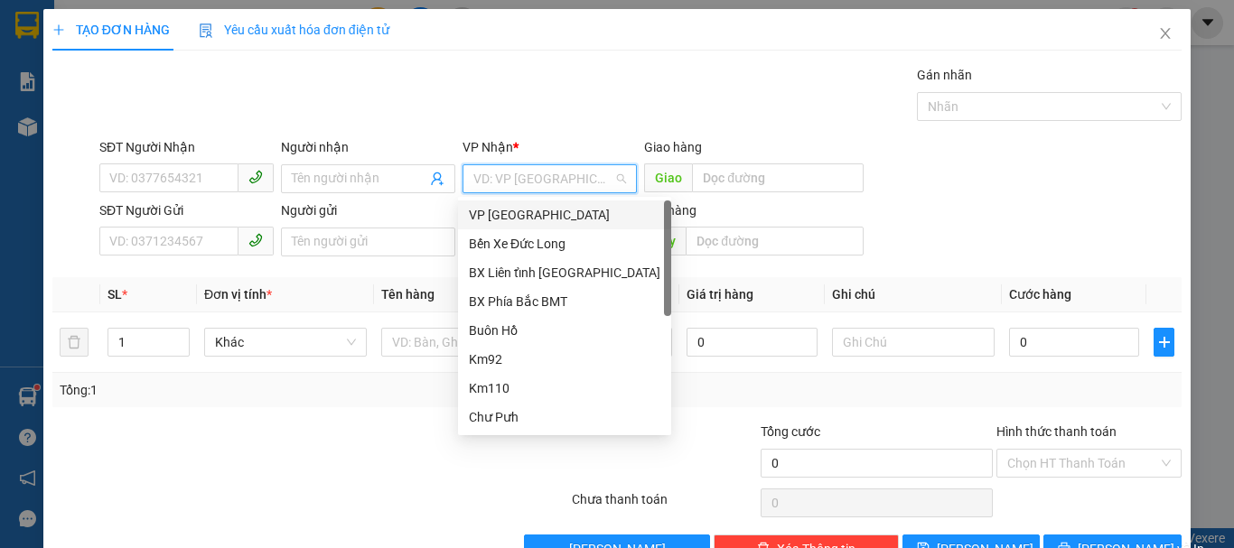
drag, startPoint x: 526, startPoint y: 211, endPoint x: 264, endPoint y: 206, distance: 262.8
click at [525, 211] on div "VP [GEOGRAPHIC_DATA]" at bounding box center [564, 215] width 191 height 20
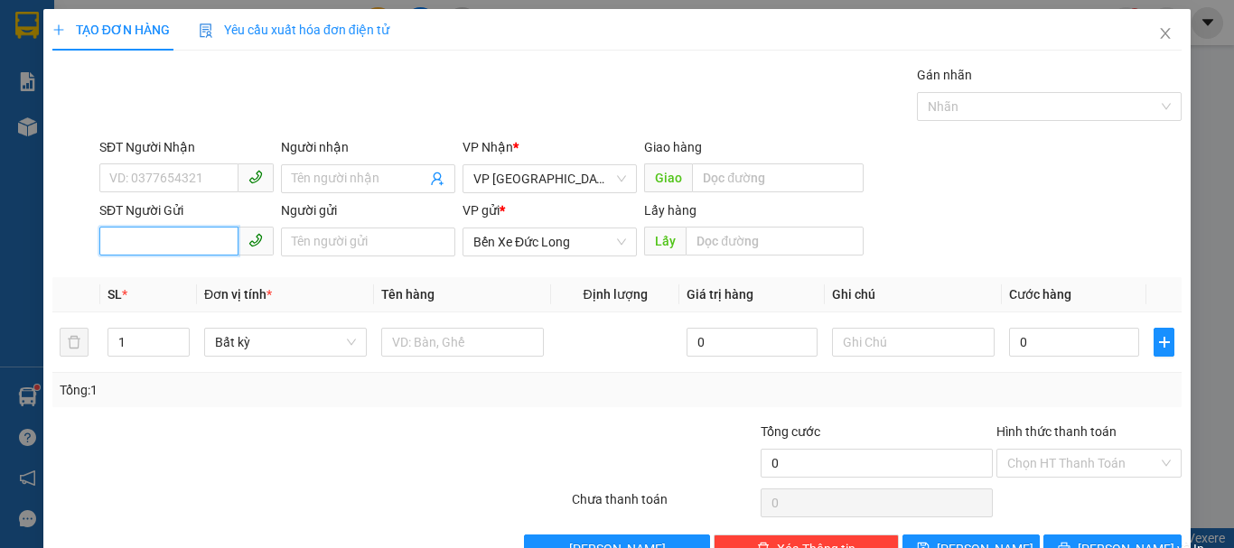
paste input "0945460047"
type input "0945460047"
click at [198, 247] on input "0945460047" at bounding box center [168, 241] width 139 height 29
click at [177, 275] on div "0945460047 - 0" at bounding box center [184, 278] width 151 height 20
type input "0"
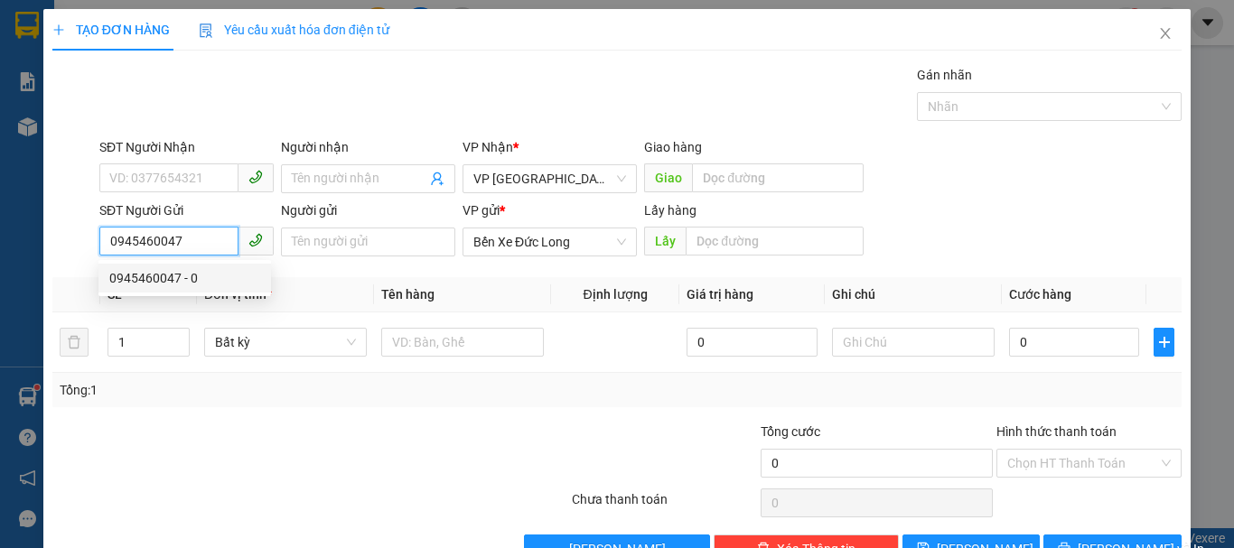
type input "KM 72"
type input "160.000"
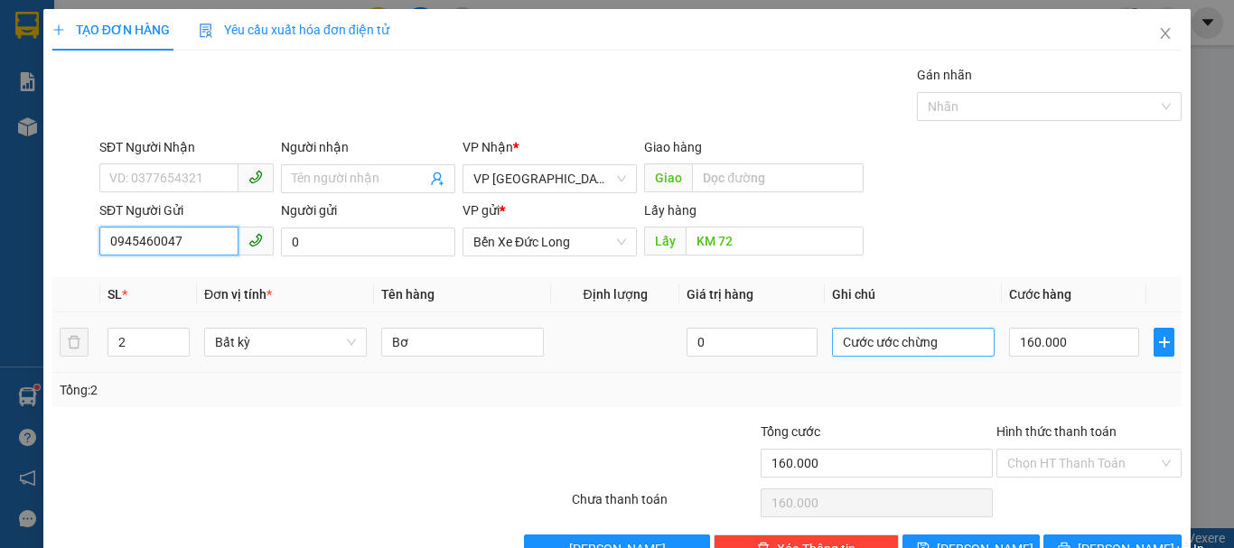
type input "0945460047"
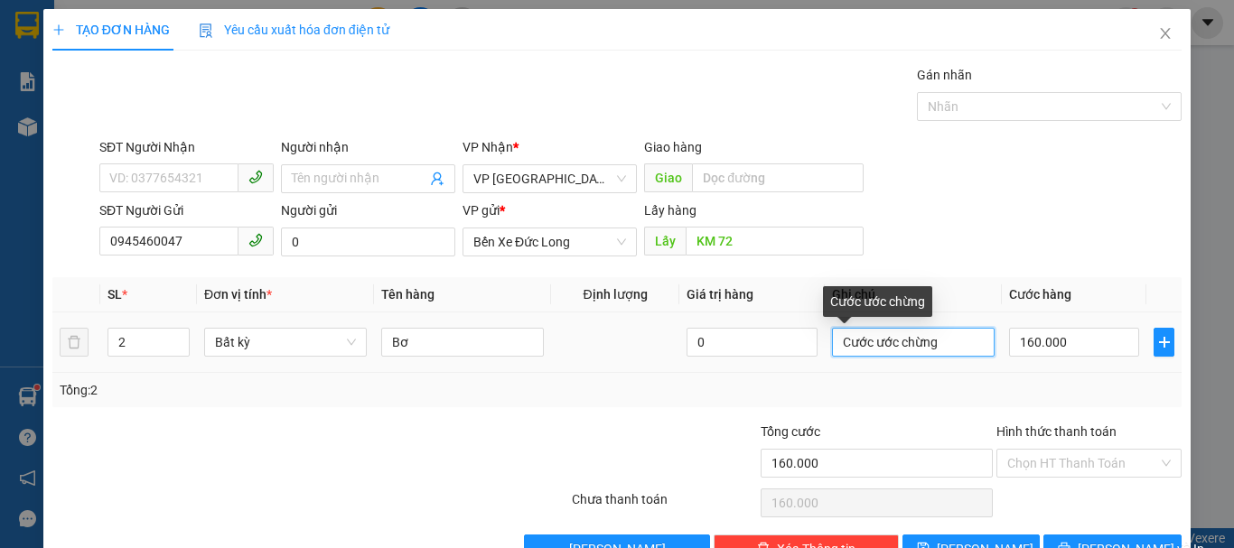
click at [955, 339] on input "Cước ước chừng" at bounding box center [913, 342] width 163 height 29
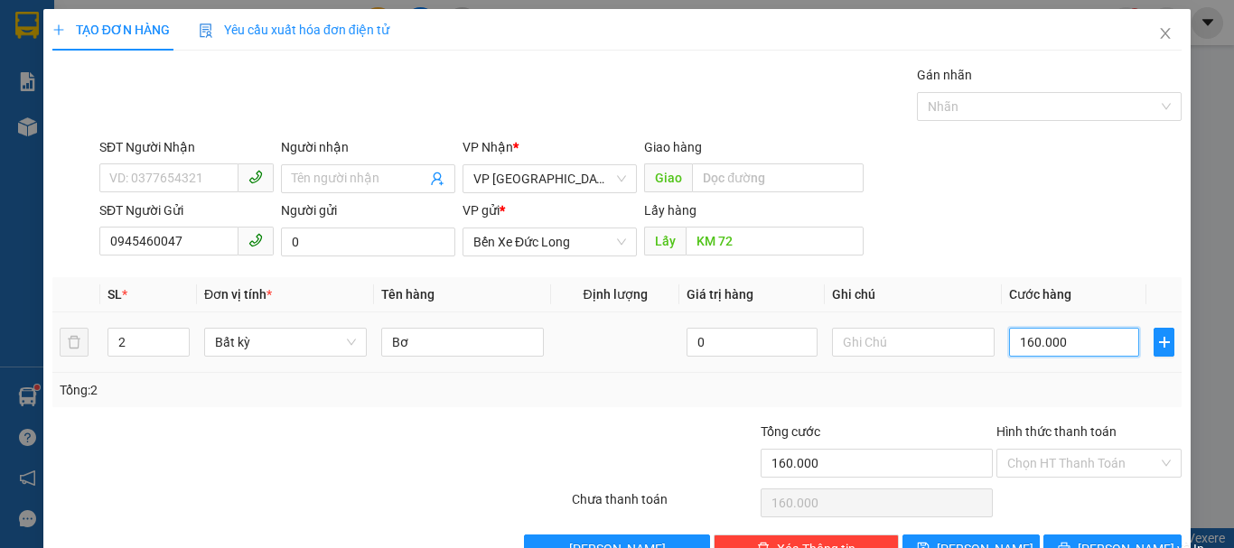
click at [1099, 341] on input "160.000" at bounding box center [1074, 342] width 130 height 29
type input "0"
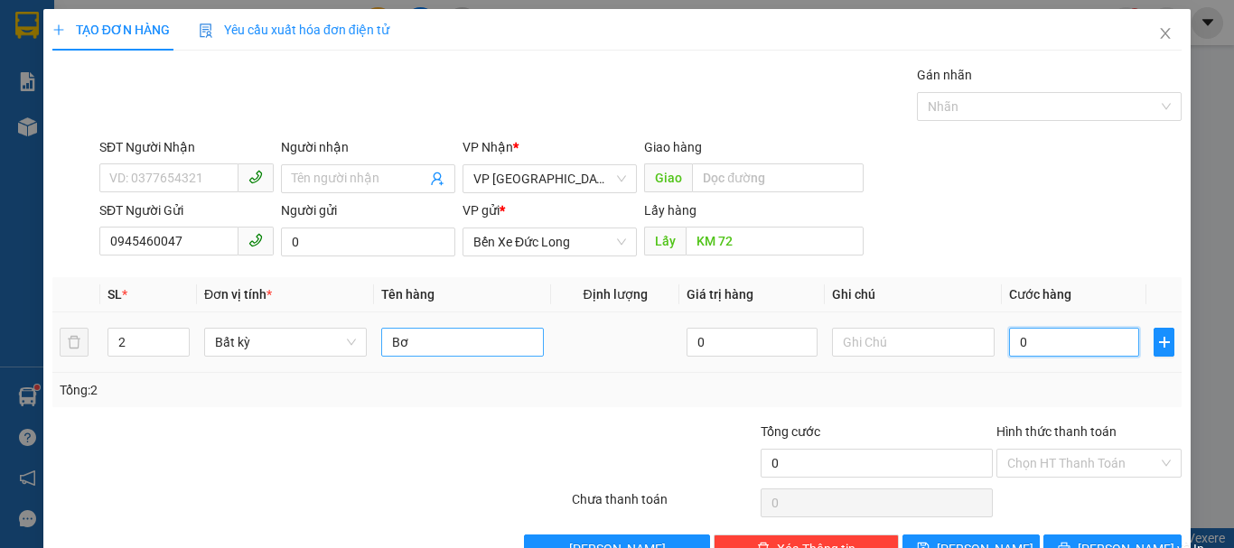
type input "0"
click at [442, 333] on input "Bơ" at bounding box center [462, 342] width 163 height 29
click at [134, 341] on input "2" at bounding box center [148, 342] width 80 height 27
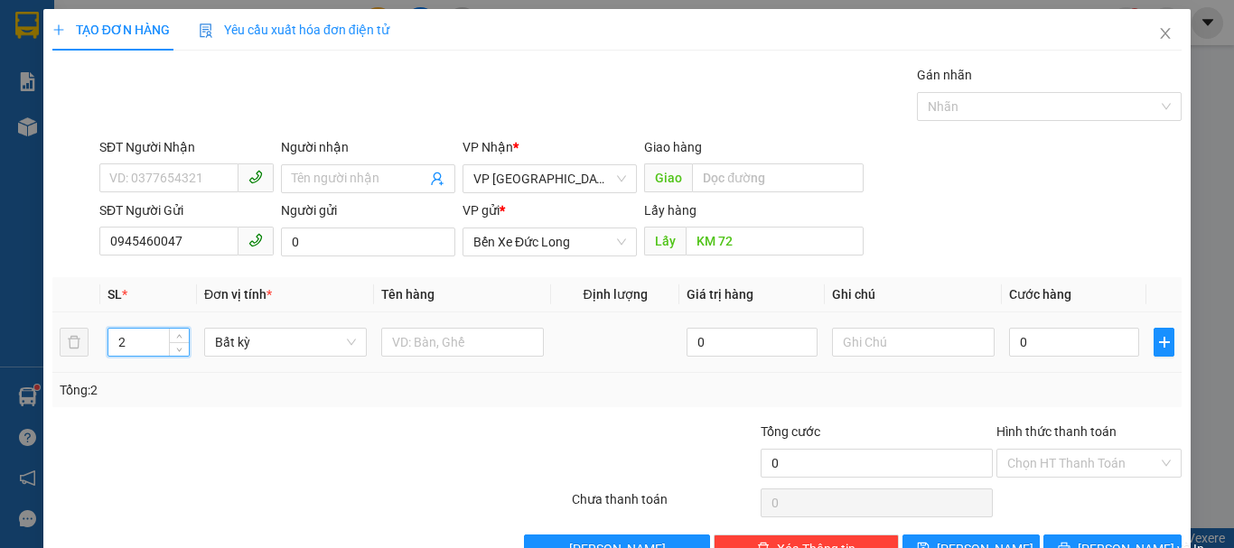
click at [133, 341] on input "2" at bounding box center [148, 342] width 80 height 27
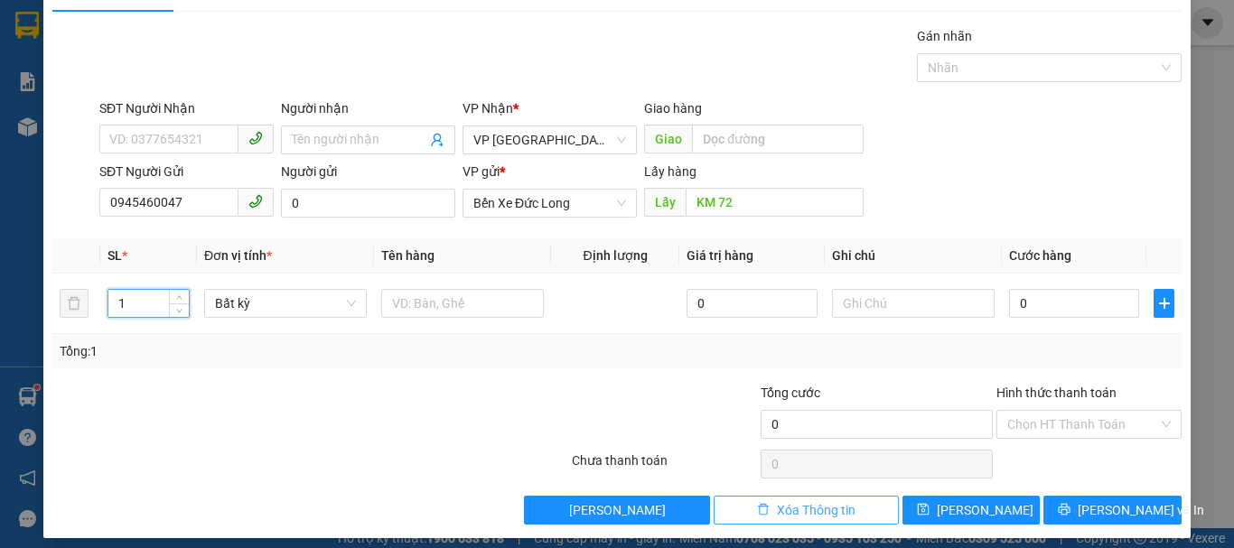
scroll to position [51, 0]
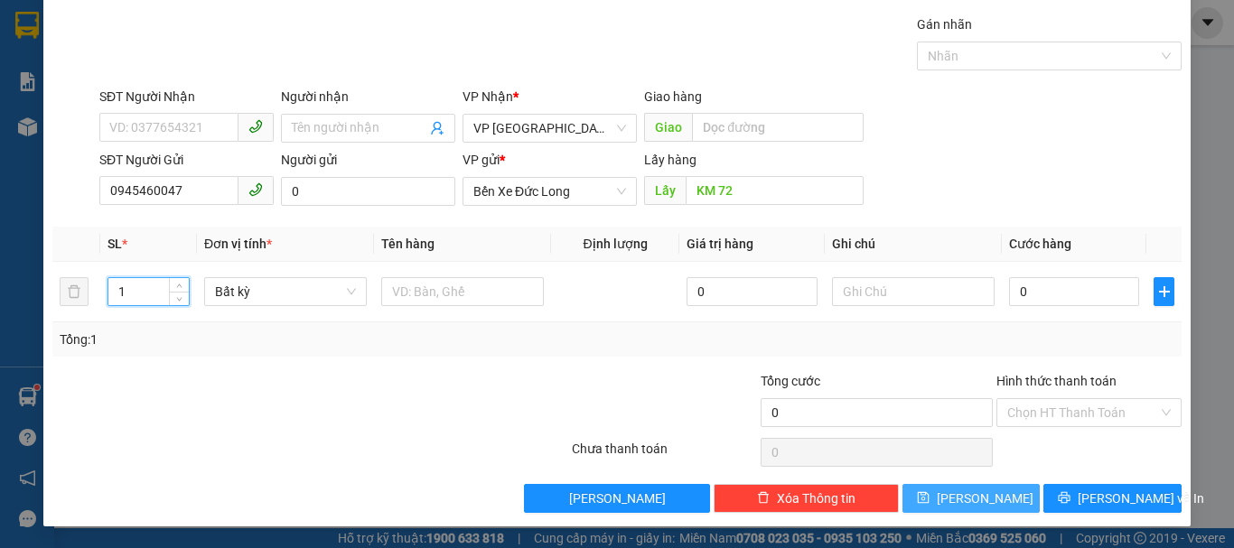
type input "1"
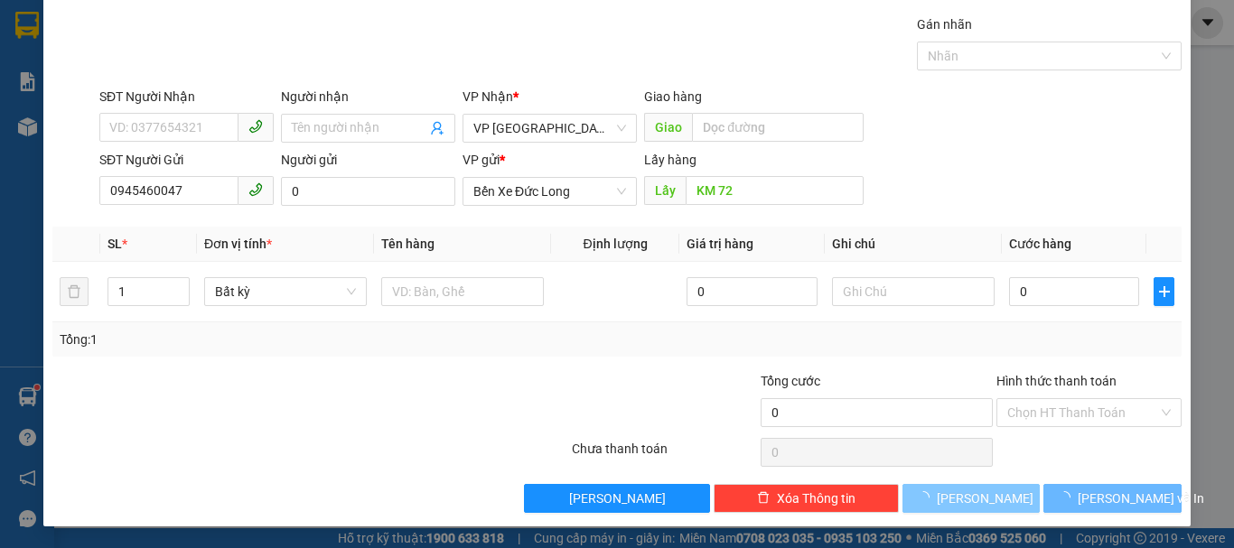
click at [1009, 507] on button "[PERSON_NAME]" at bounding box center [971, 498] width 138 height 29
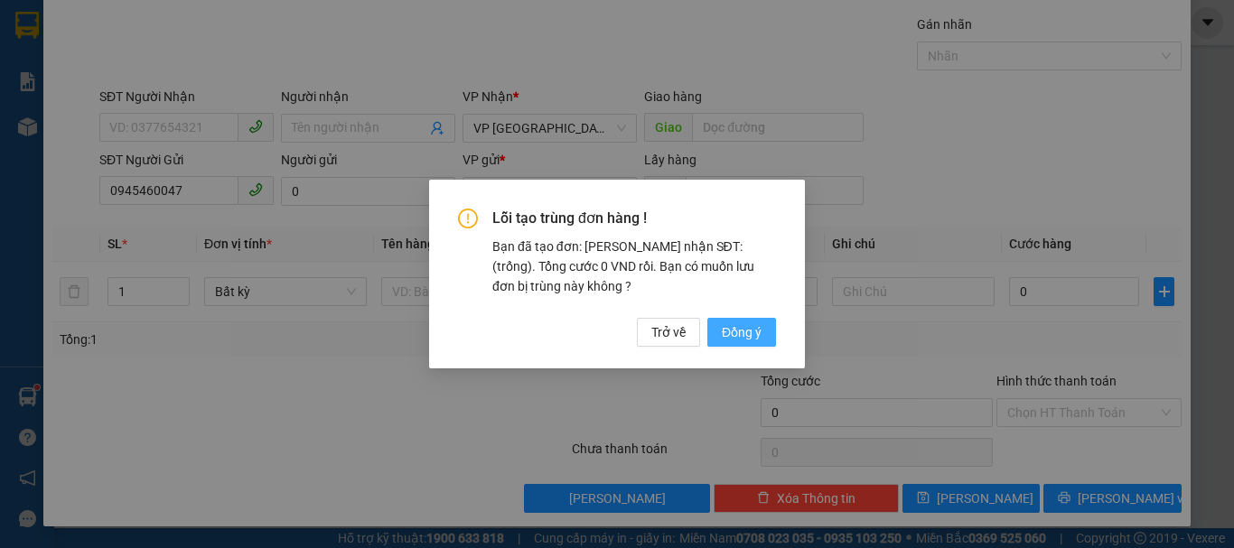
click at [747, 326] on span "Đồng ý" at bounding box center [742, 332] width 40 height 20
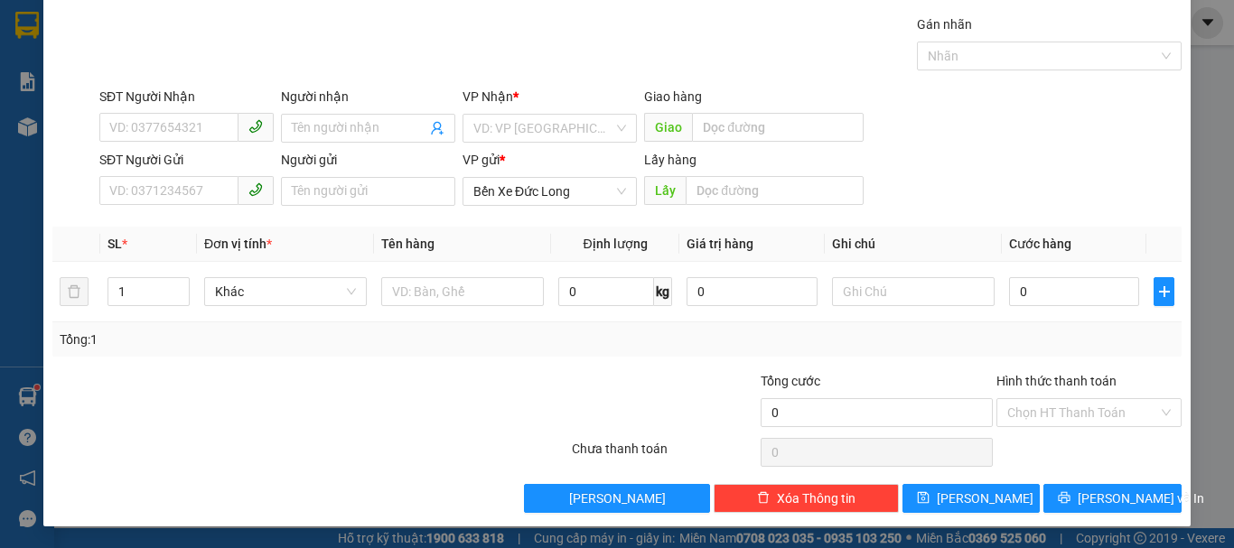
scroll to position [0, 0]
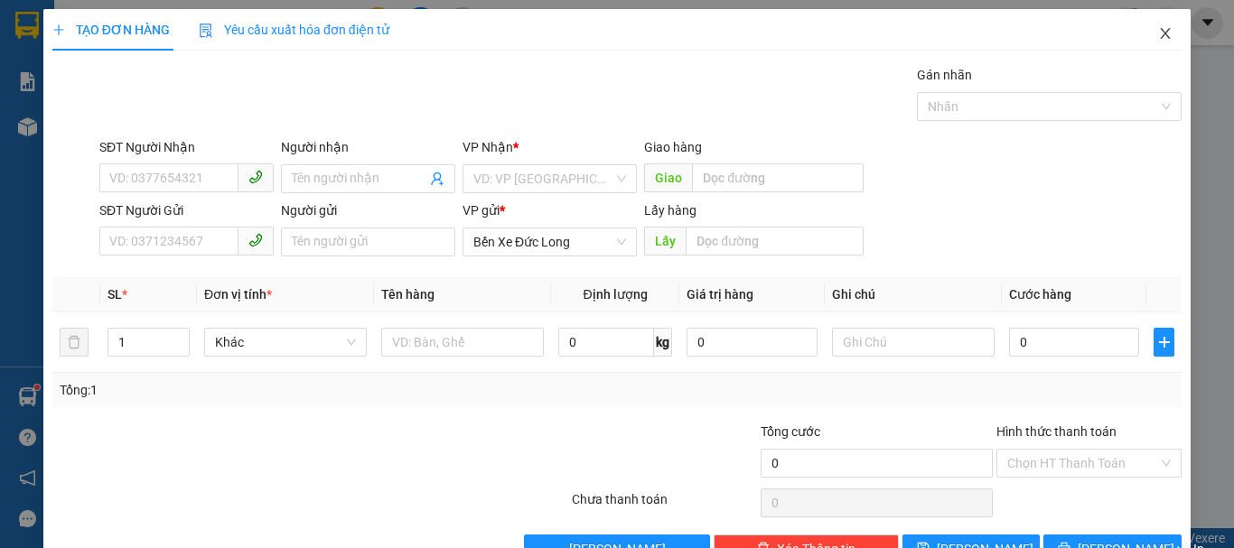
click at [1158, 30] on icon "close" at bounding box center [1165, 33] width 14 height 14
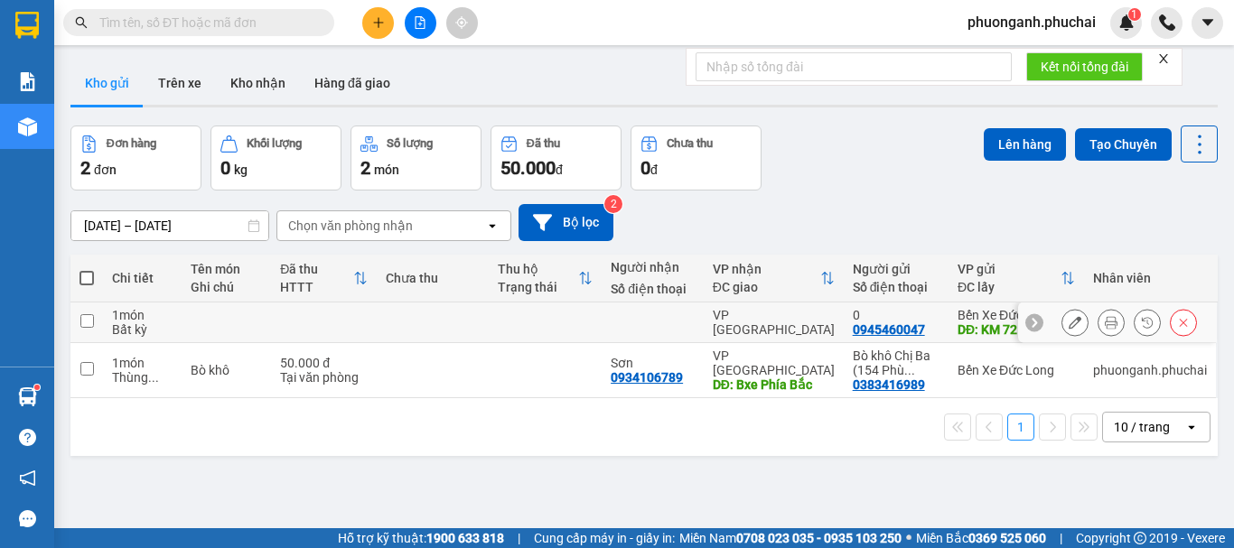
click at [117, 316] on div "1 món" at bounding box center [142, 315] width 61 height 14
checkbox input "true"
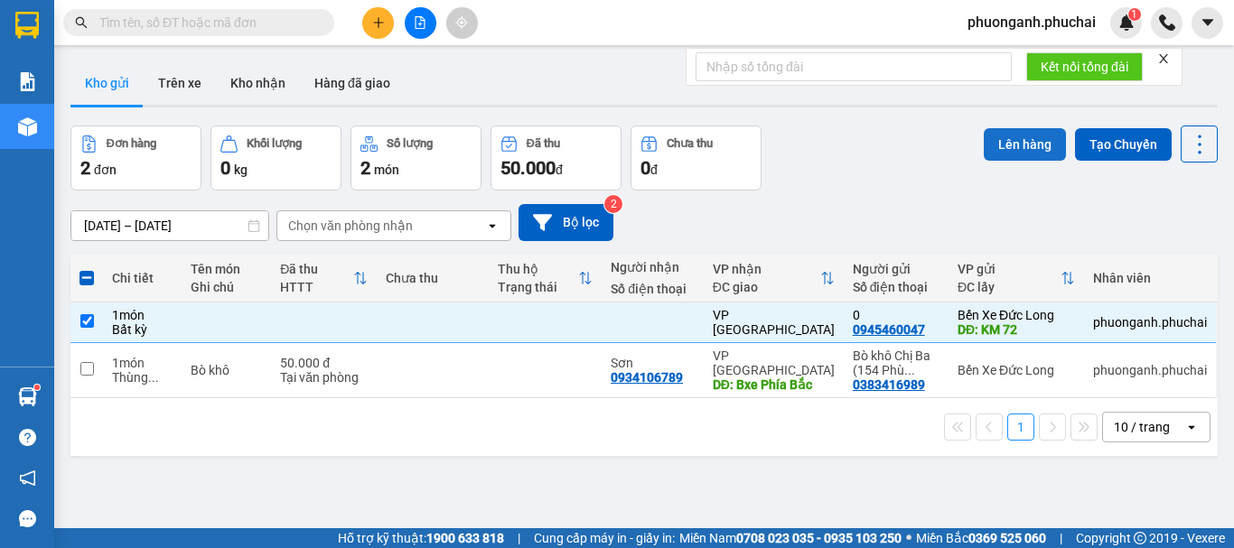
click at [1021, 139] on button "Lên hàng" at bounding box center [1024, 144] width 82 height 33
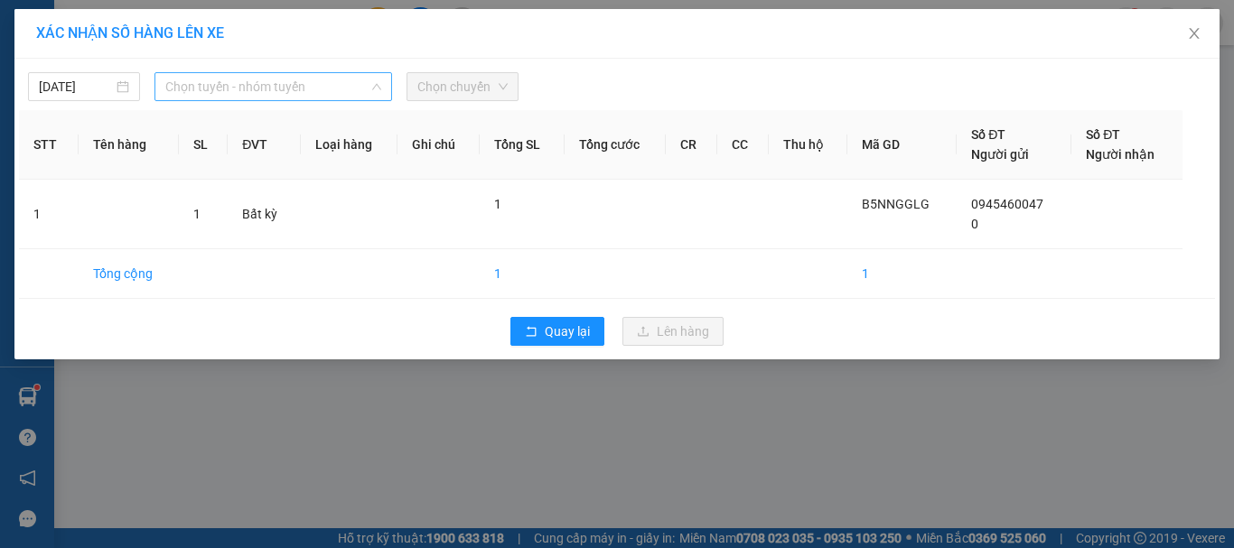
click at [237, 82] on span "Chọn tuyến - nhóm tuyến" at bounding box center [273, 86] width 216 height 27
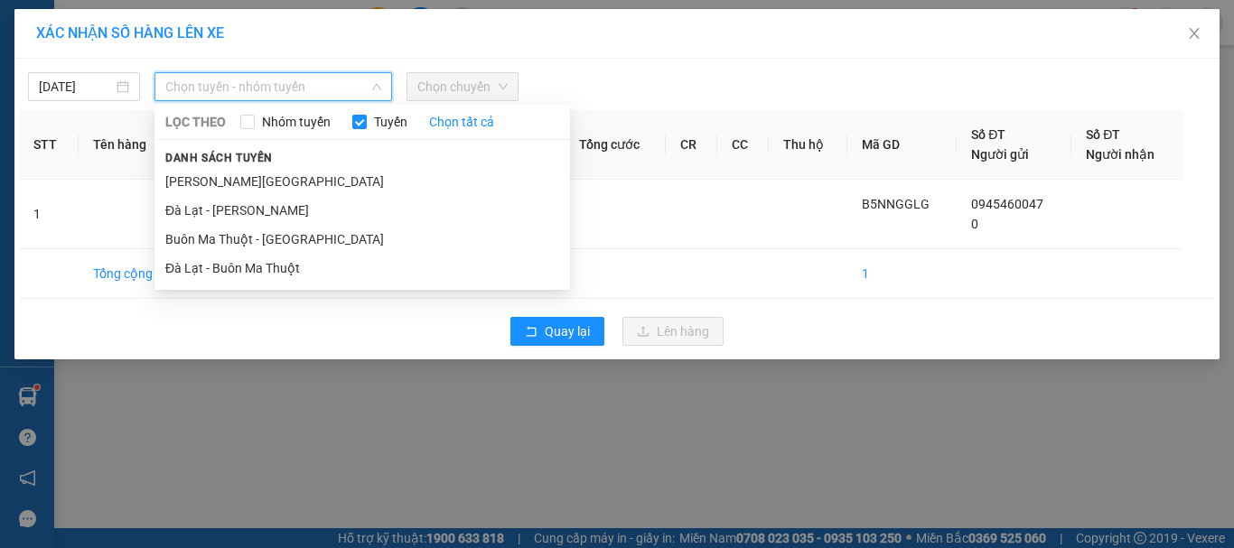
drag, startPoint x: 214, startPoint y: 178, endPoint x: 262, endPoint y: 172, distance: 48.2
click at [220, 178] on li "Gia Lai - Đà Lạt" at bounding box center [361, 181] width 415 height 29
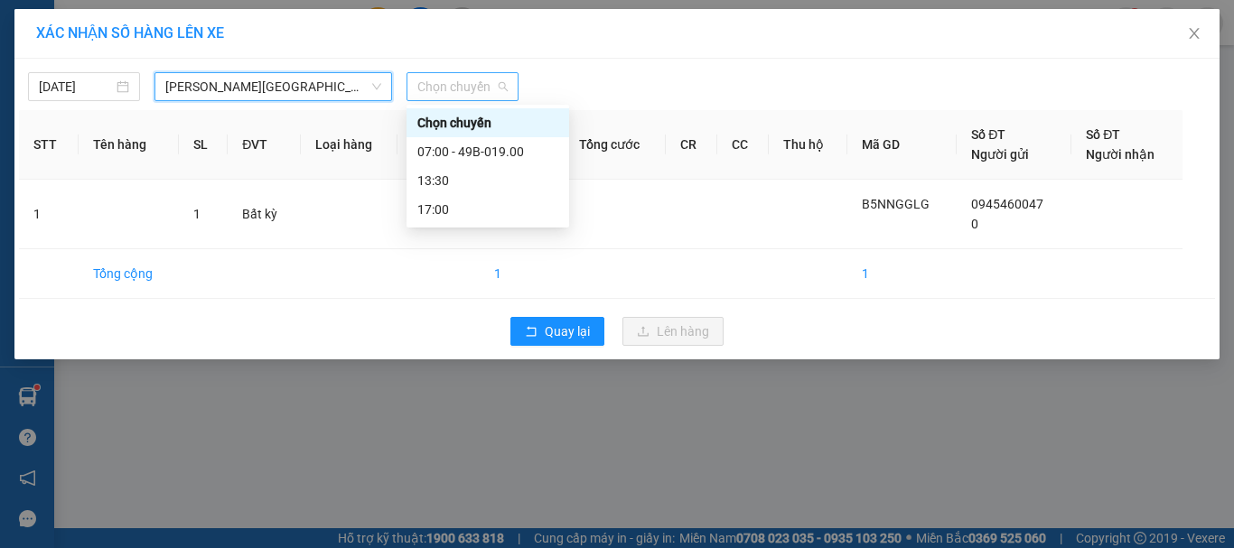
click at [476, 91] on span "Chọn chuyến" at bounding box center [462, 86] width 90 height 27
click at [475, 147] on div "07:00 - 49B-019.00" at bounding box center [487, 152] width 141 height 20
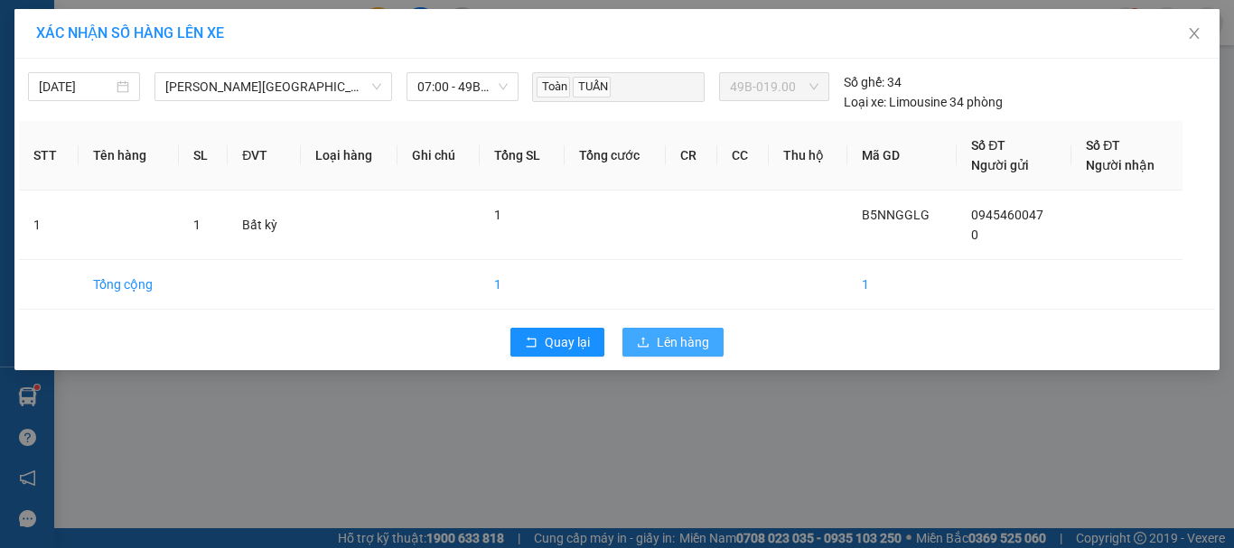
click at [685, 345] on span "Lên hàng" at bounding box center [683, 342] width 52 height 20
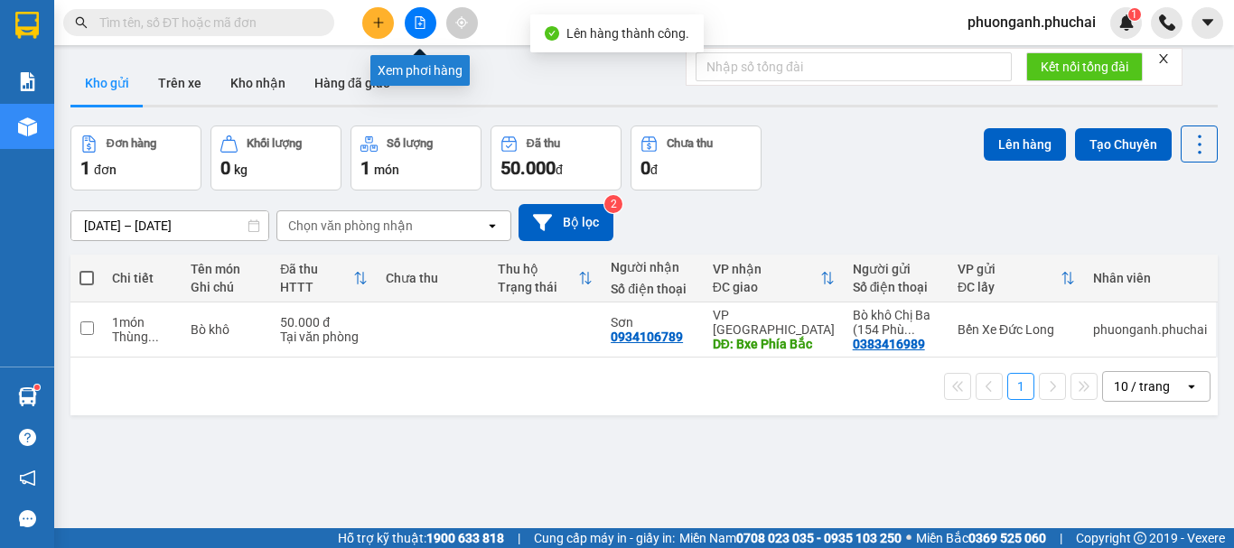
click at [424, 31] on button at bounding box center [421, 23] width 32 height 32
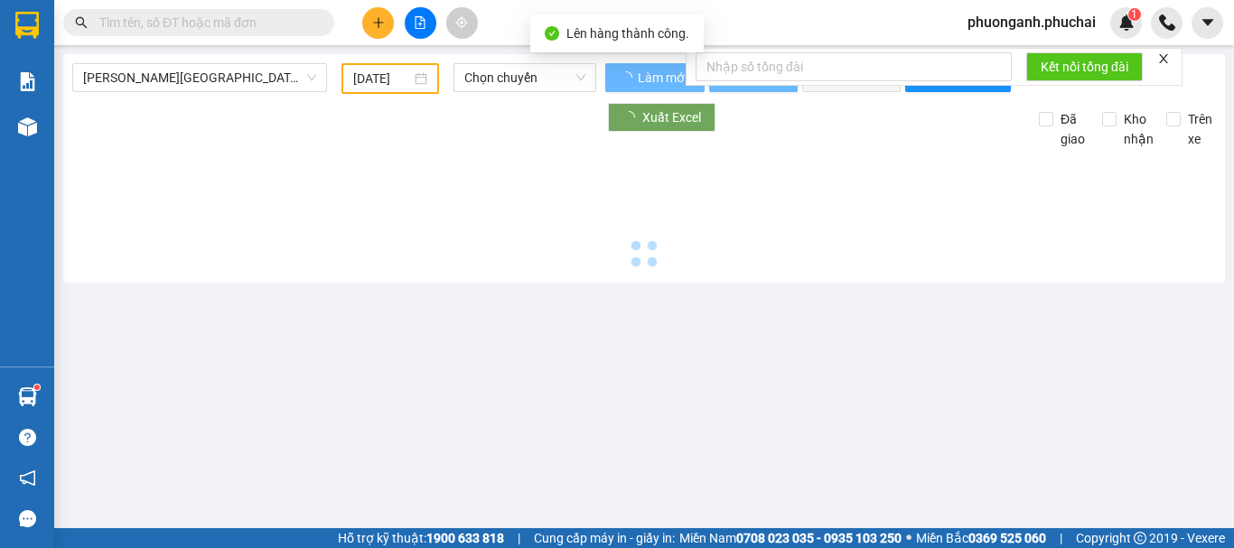
type input "12/09/2025"
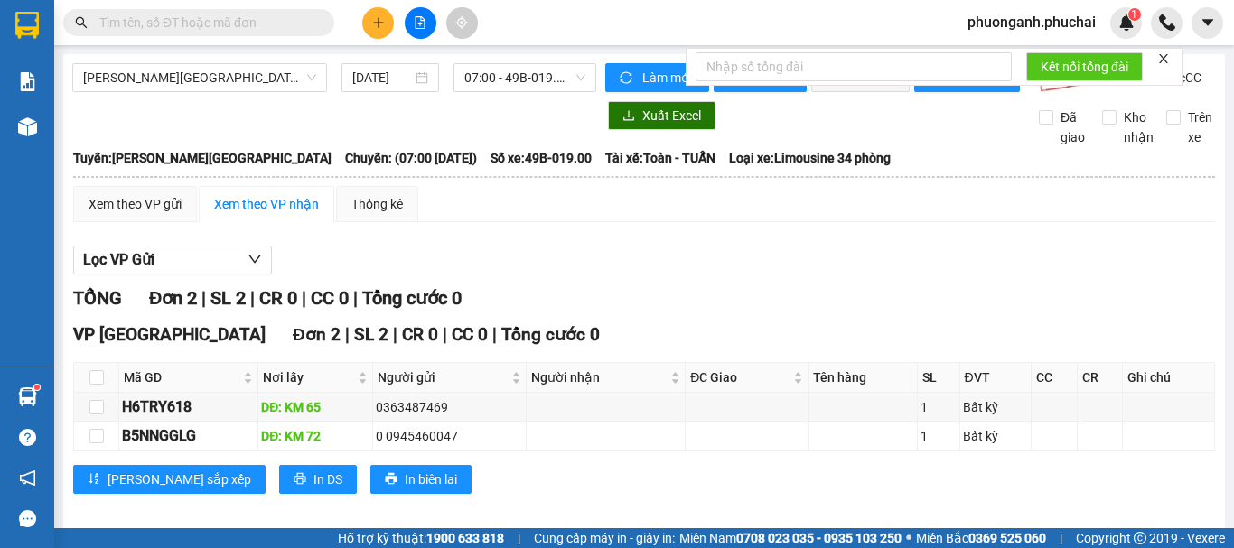
click at [421, 31] on button at bounding box center [421, 23] width 32 height 32
click at [209, 81] on span "Gia Lai - Đà Lạt" at bounding box center [199, 77] width 233 height 27
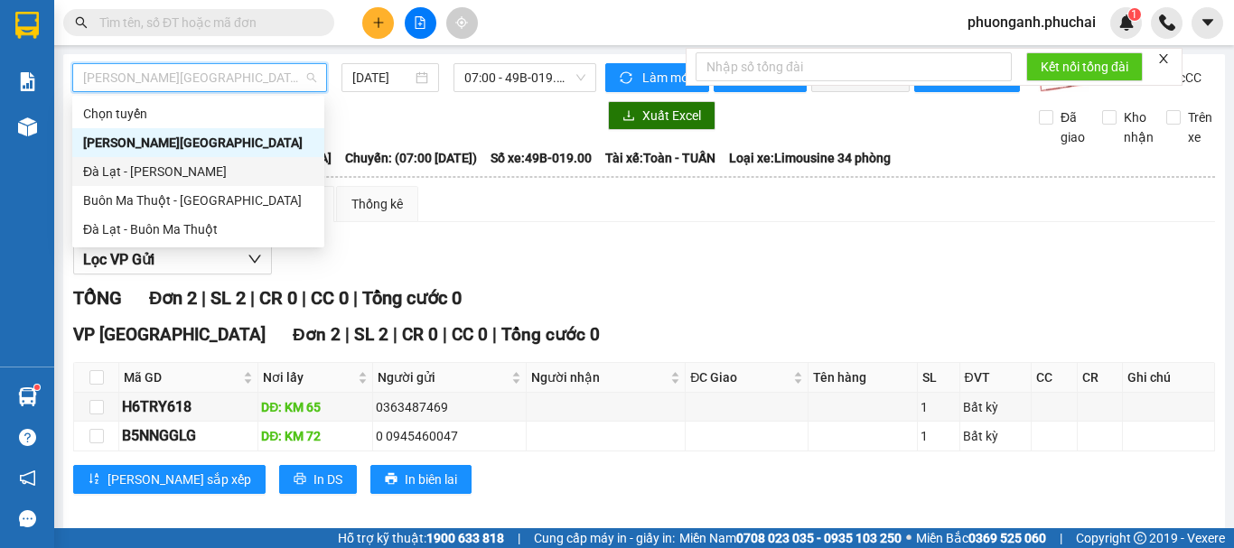
drag, startPoint x: 116, startPoint y: 165, endPoint x: 324, endPoint y: 132, distance: 211.3
click at [118, 167] on div "Đà Lạt - Gia Lai" at bounding box center [198, 172] width 230 height 20
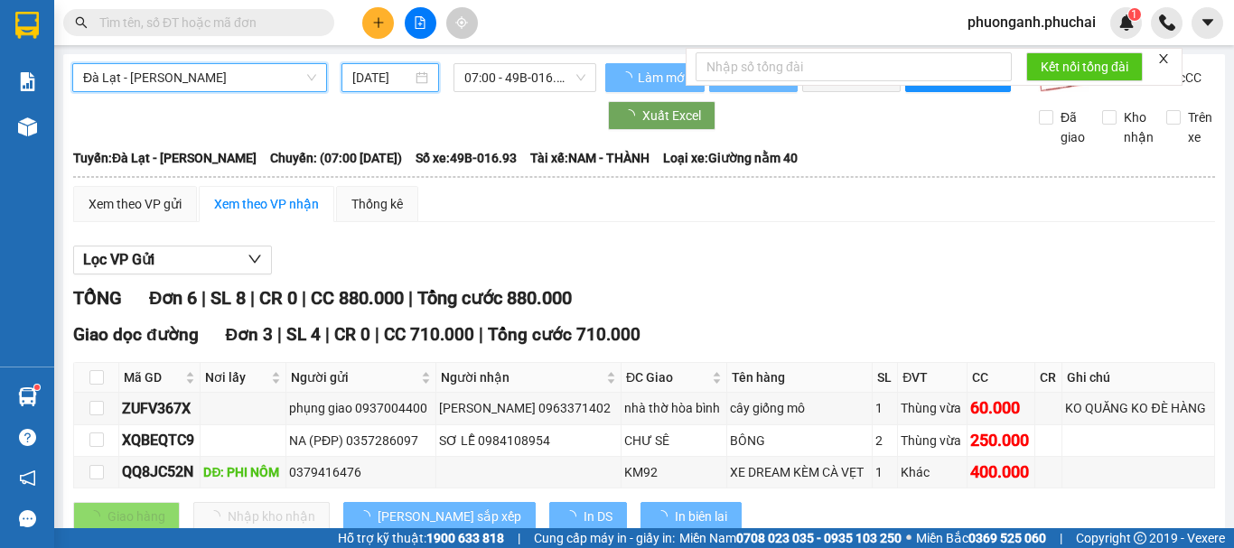
click at [386, 73] on input "12/09/2025" at bounding box center [382, 78] width 60 height 20
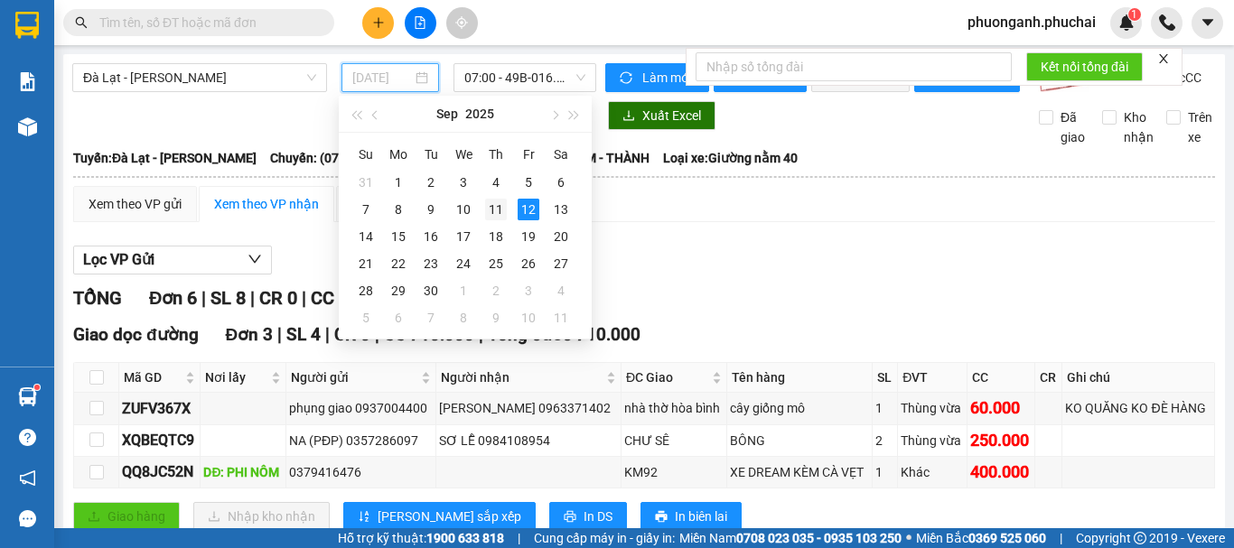
click at [496, 212] on div "11" at bounding box center [496, 210] width 22 height 22
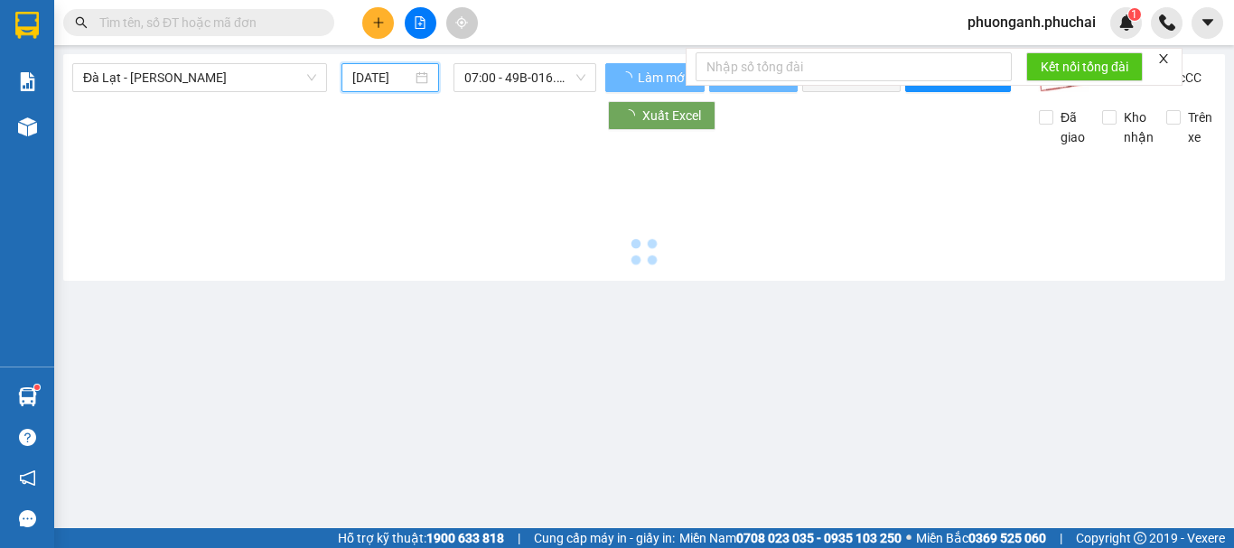
type input "11/09/2025"
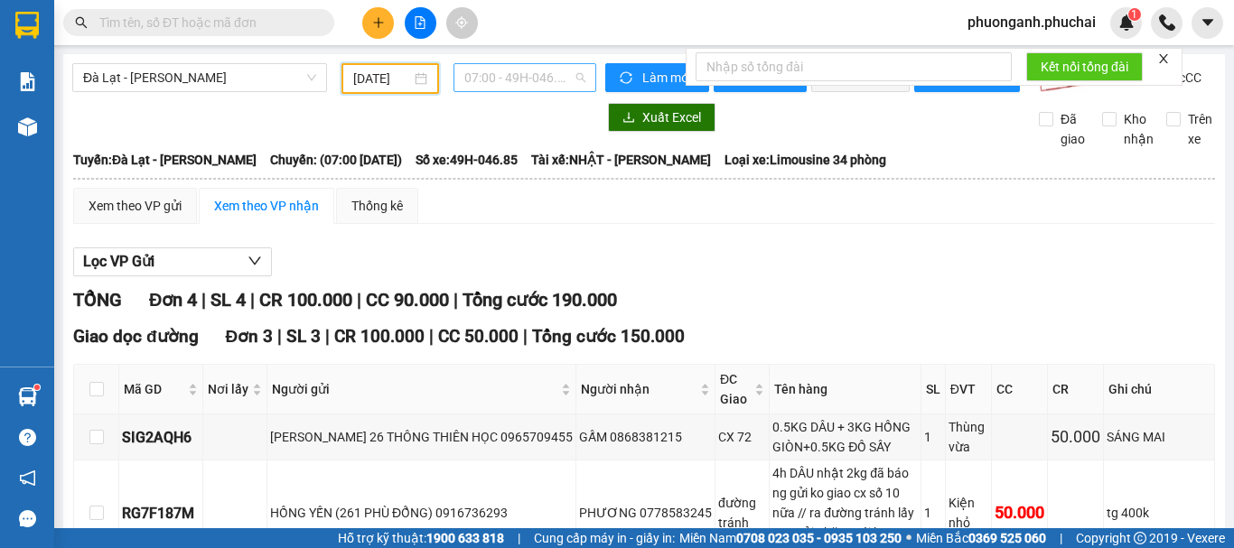
click at [508, 70] on span "07:00 - 49H-046.85" at bounding box center [524, 77] width 121 height 27
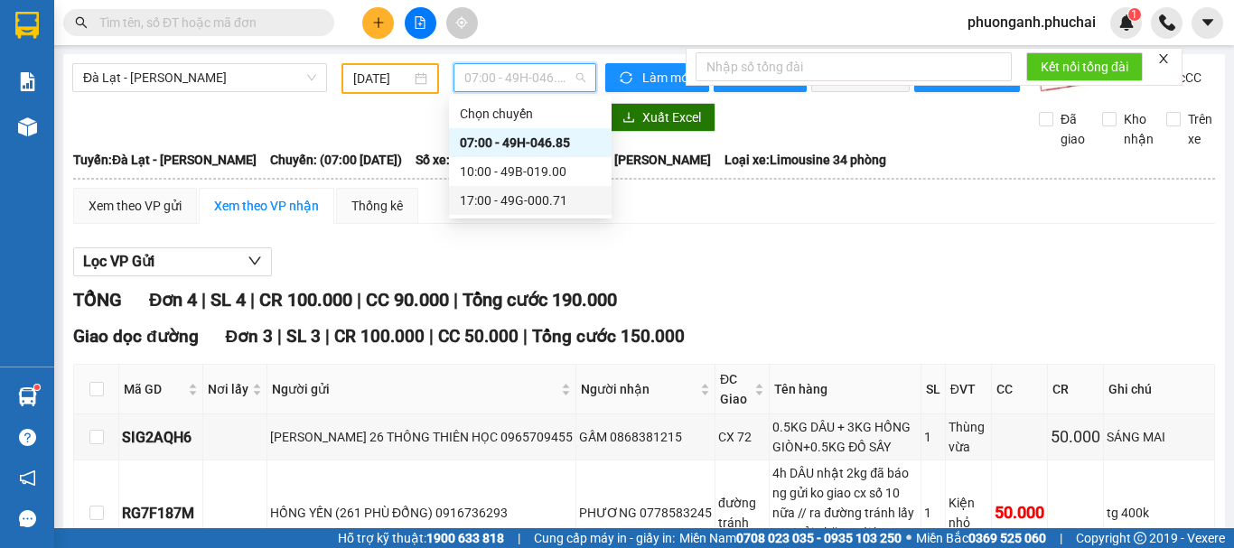
click at [529, 205] on div "17:00 - 49G-000.71" at bounding box center [530, 201] width 141 height 20
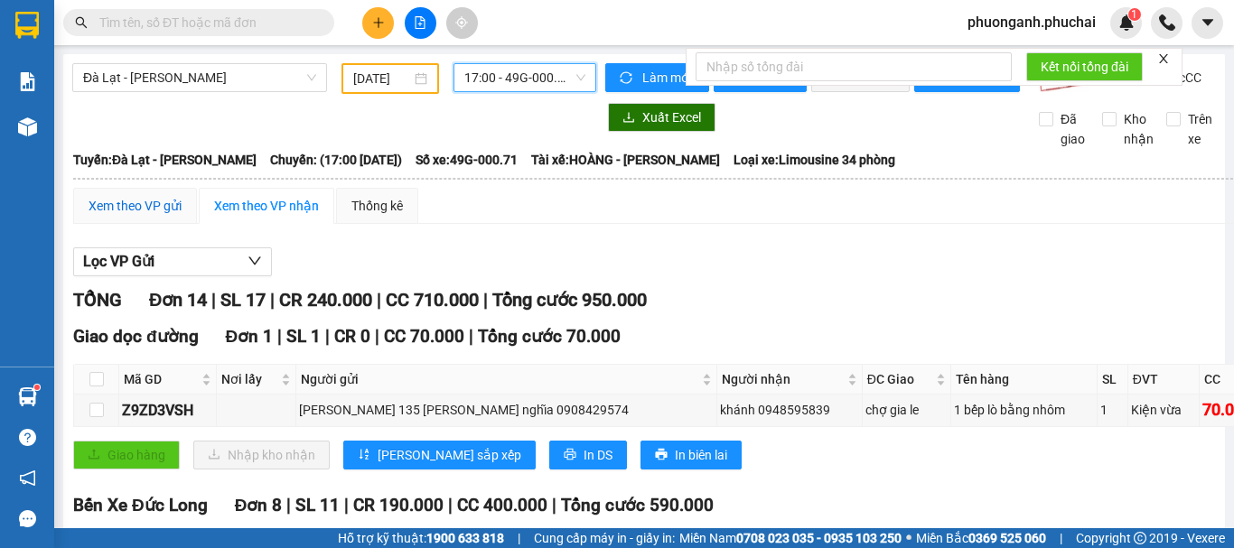
click at [173, 216] on div "Xem theo VP gửi" at bounding box center [134, 206] width 93 height 20
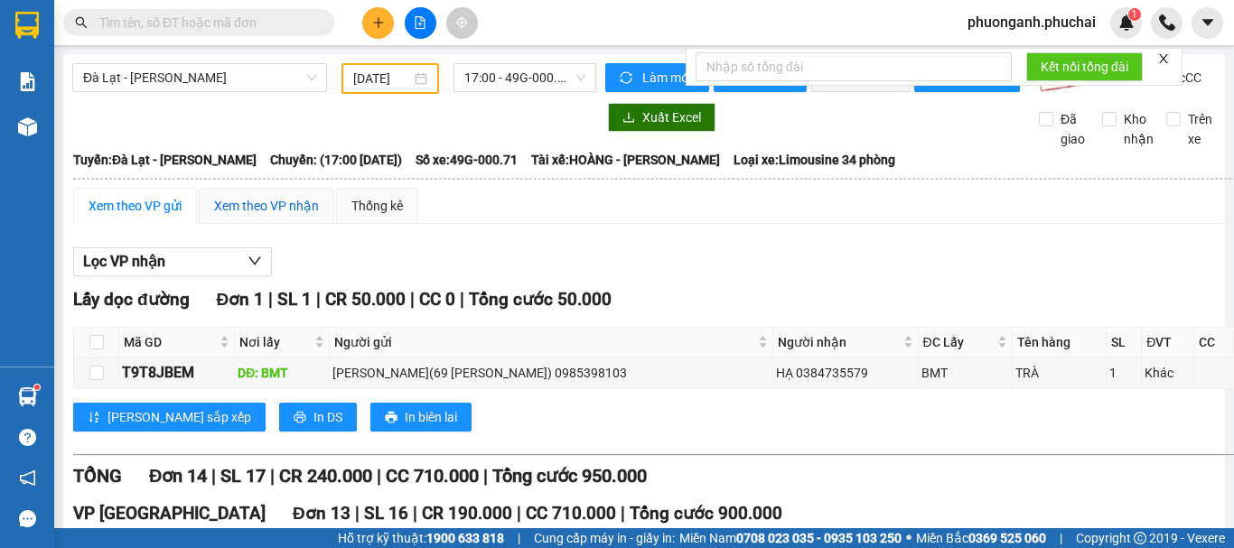
click at [261, 216] on div "Xem theo VP nhận" at bounding box center [266, 206] width 105 height 20
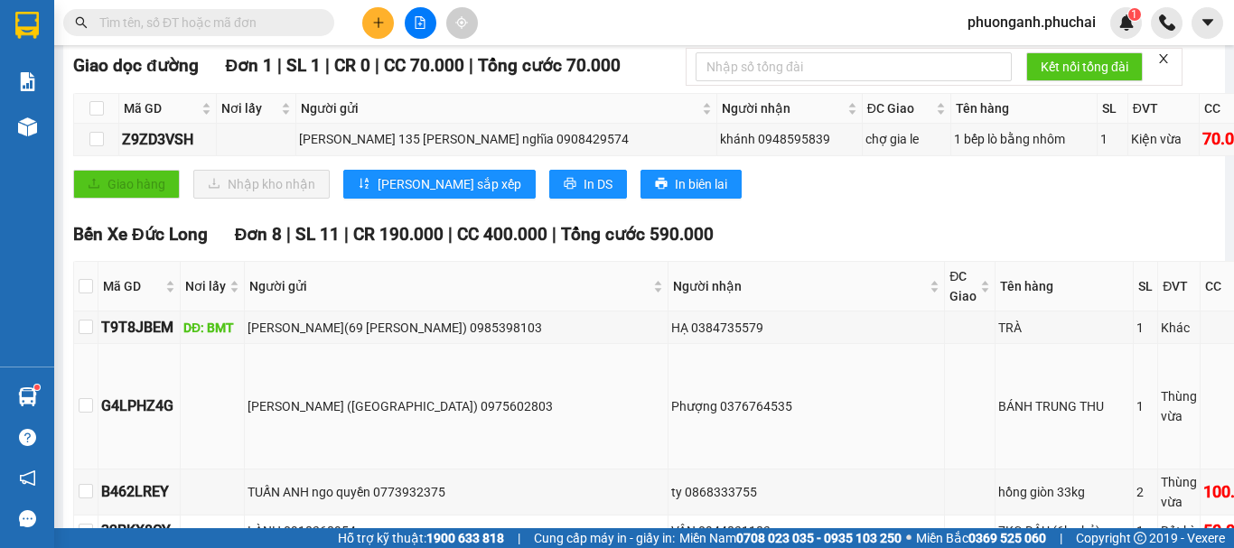
scroll to position [542, 0]
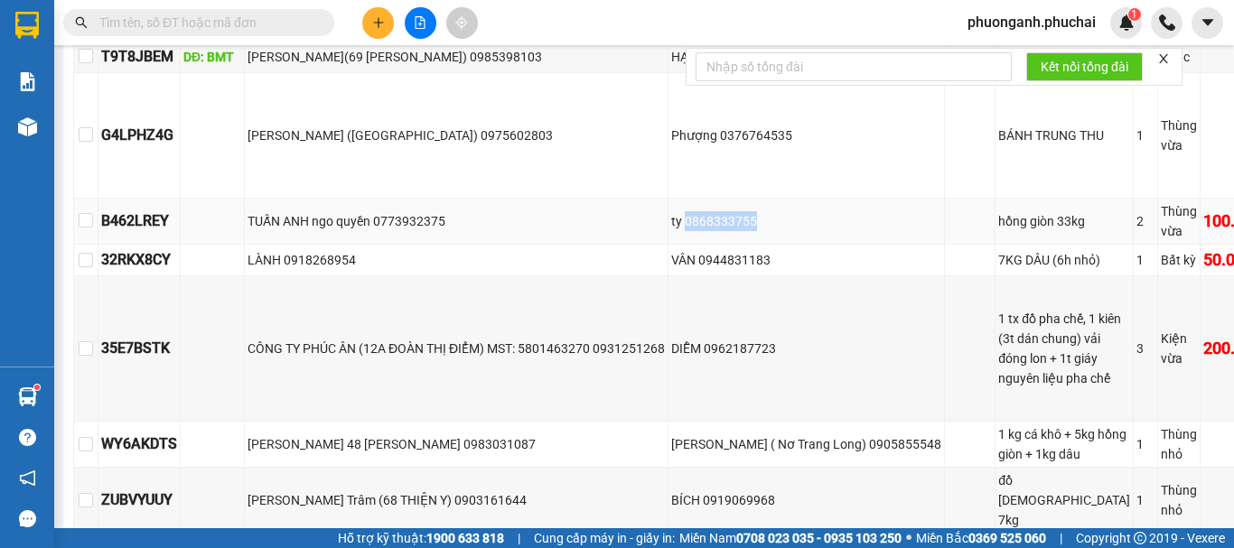
drag, startPoint x: 682, startPoint y: 260, endPoint x: 733, endPoint y: 260, distance: 51.5
click at [763, 231] on div "ty 0868333755" at bounding box center [806, 221] width 270 height 20
copy div "0868333755"
drag, startPoint x: 696, startPoint y: 339, endPoint x: 789, endPoint y: 347, distance: 93.4
click at [816, 270] on div "VÂN 0944831183" at bounding box center [806, 260] width 270 height 20
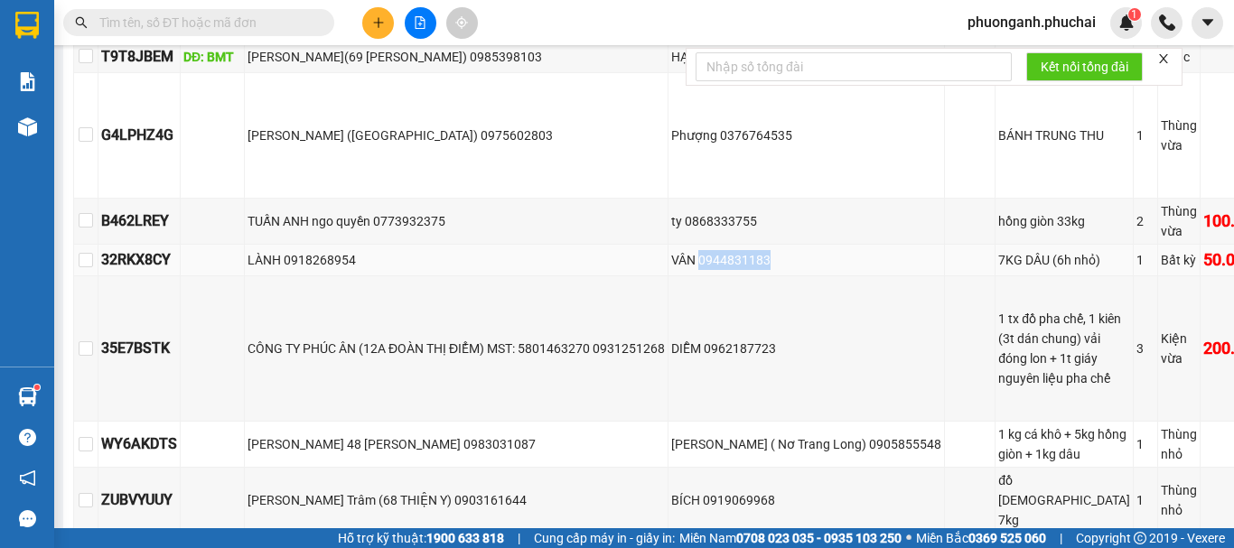
copy div "0944831183"
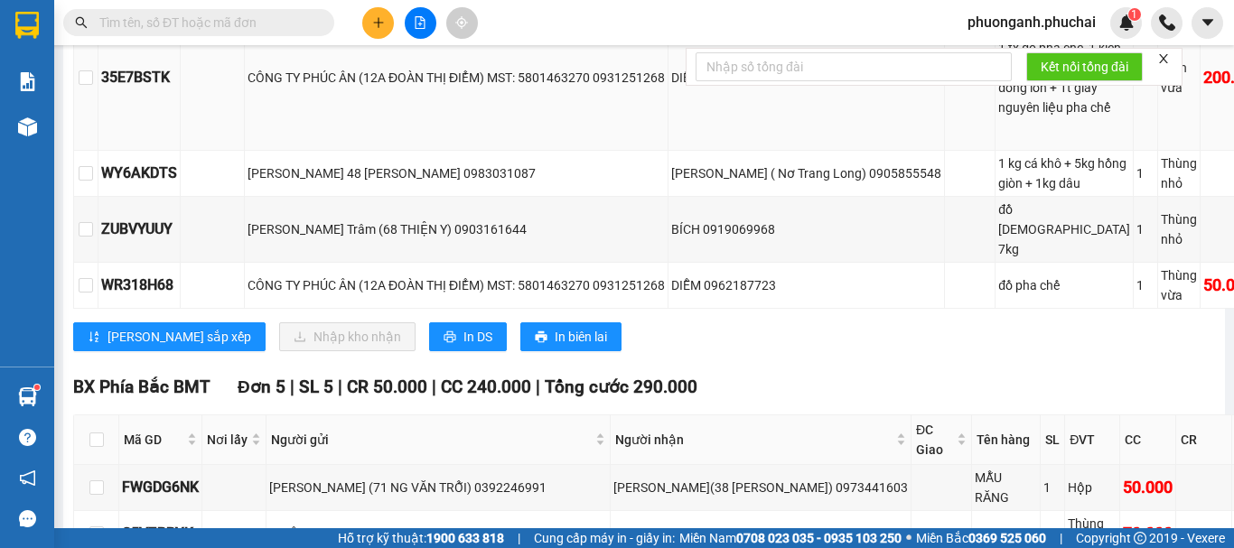
scroll to position [722, 0]
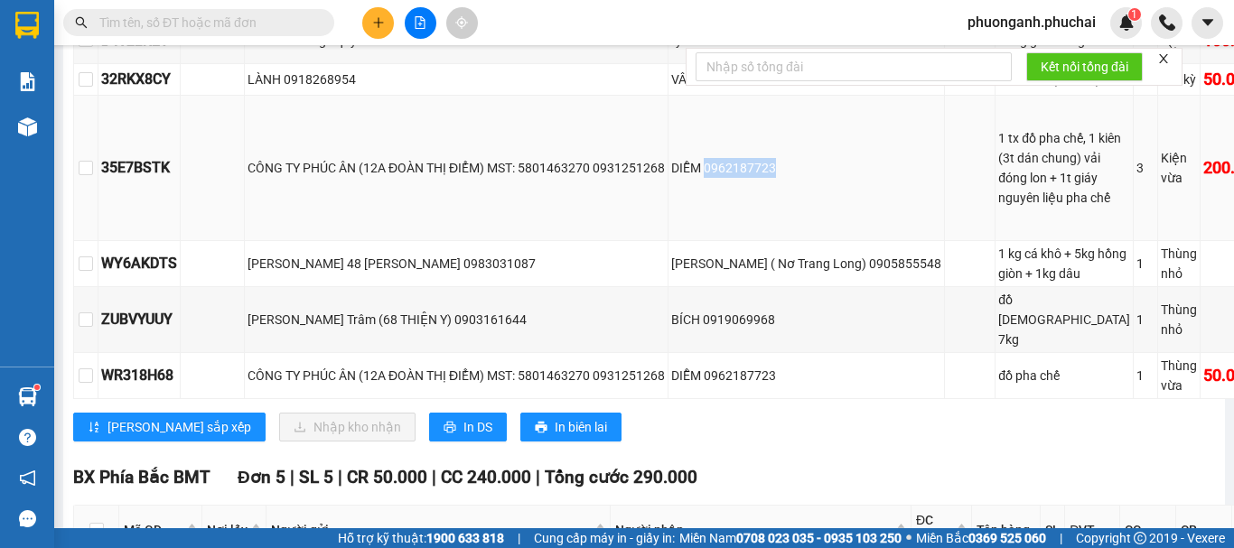
drag, startPoint x: 711, startPoint y: 340, endPoint x: 747, endPoint y: 350, distance: 37.5
click at [806, 178] on div "DIỄM 0962187723" at bounding box center [806, 168] width 270 height 20
copy div "0962187723"
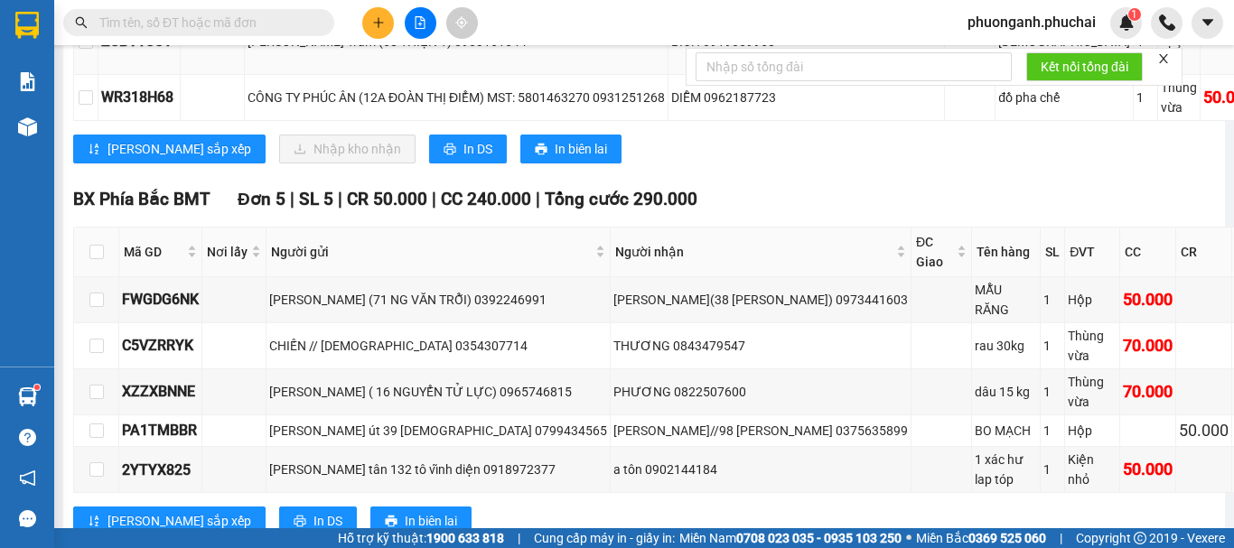
scroll to position [903, 0]
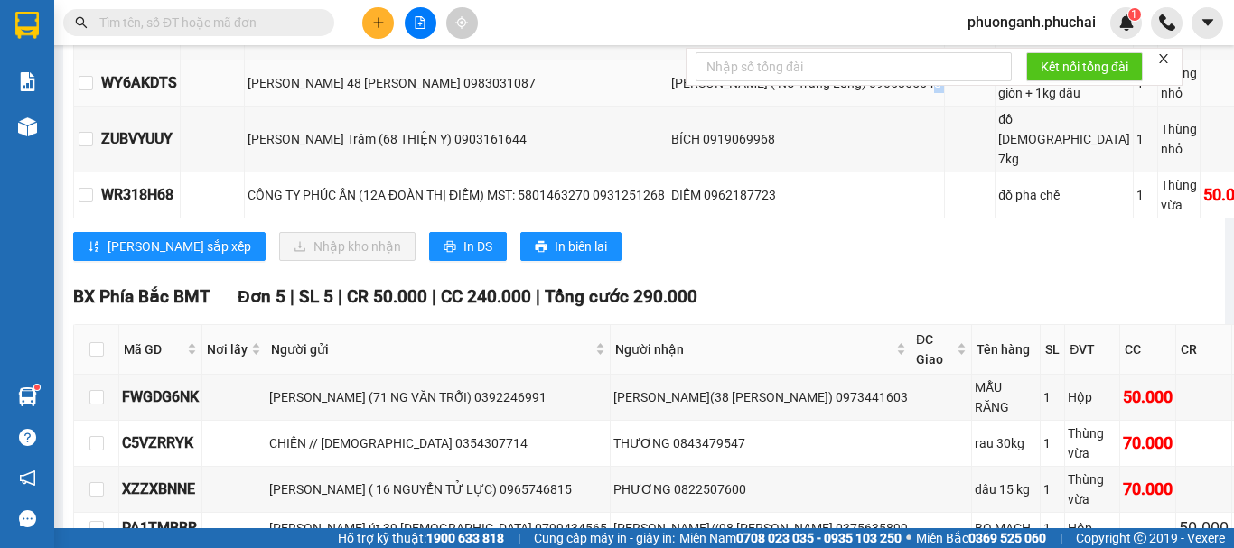
drag, startPoint x: 912, startPoint y: 381, endPoint x: 995, endPoint y: 382, distance: 83.1
click at [995, 107] on tr "WY6AKDTS ng thị ngọc Quỳnh 48 ngô quyền 0983031087 Nguyễn Thị Hoàng Quyên ( Nơ …" at bounding box center [721, 84] width 1294 height 46
copy tr "0905855548"
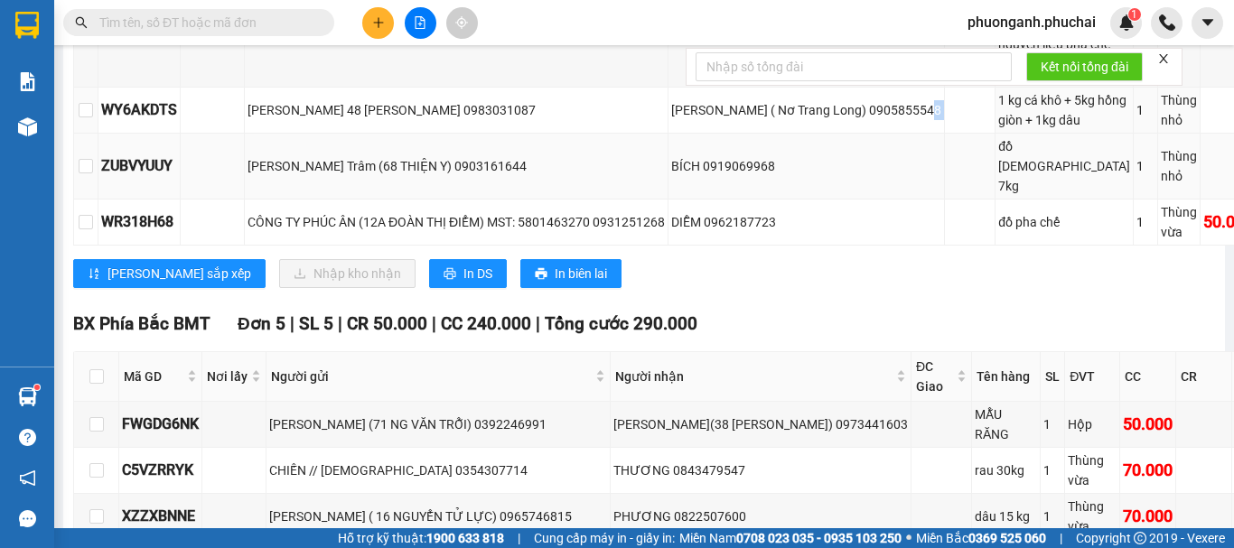
scroll to position [1147, 0]
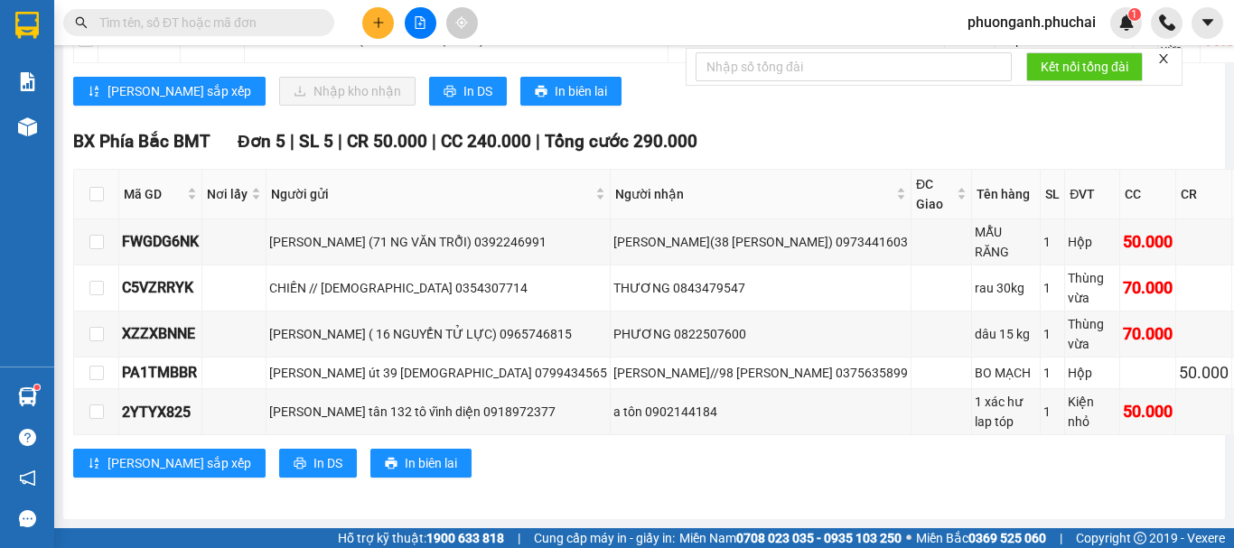
copy tr "0905855548"
drag, startPoint x: 700, startPoint y: 240, endPoint x: 808, endPoint y: 236, distance: 108.5
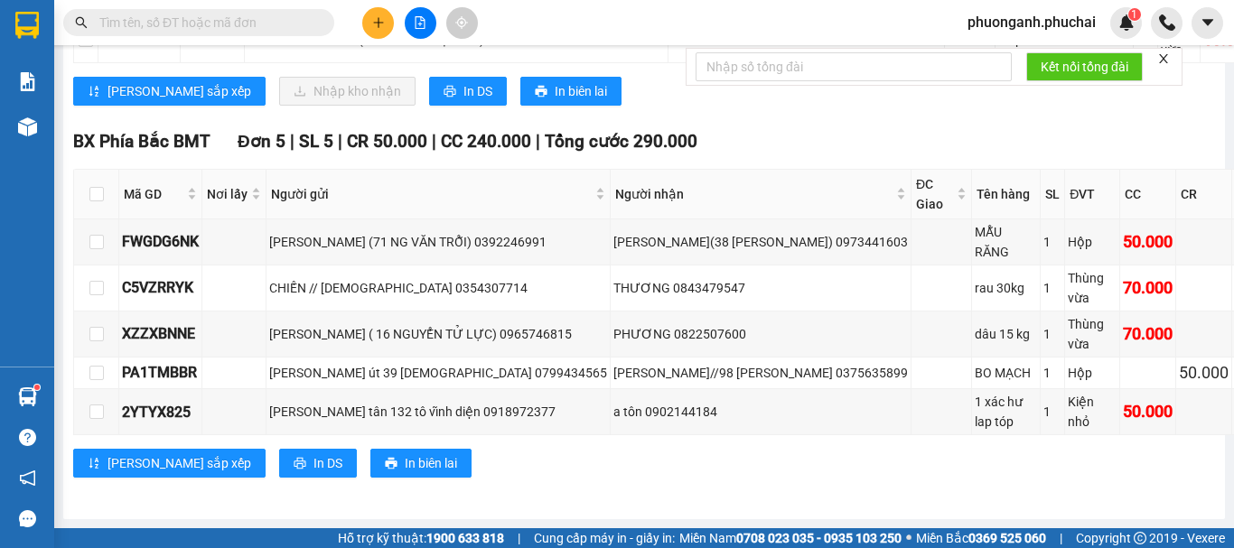
copy div "0919069968"
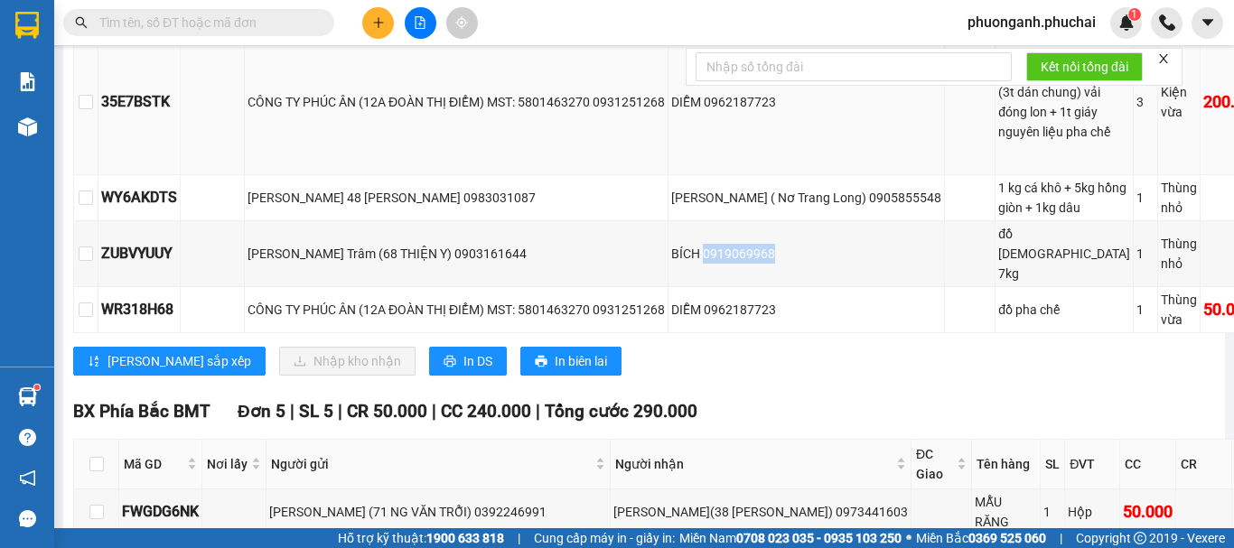
scroll to position [876, 0]
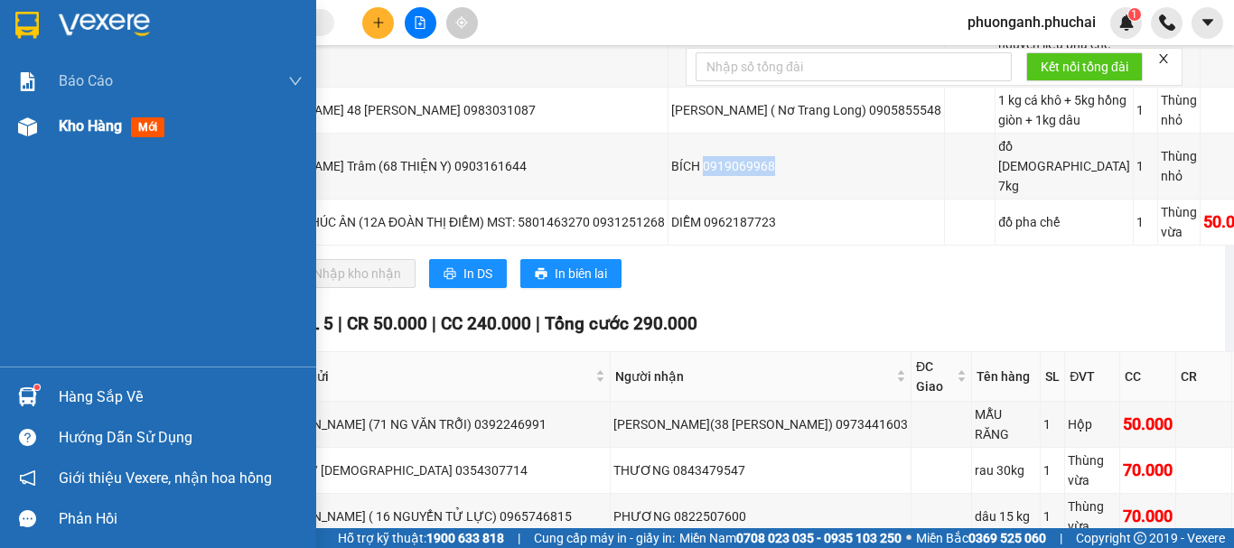
click at [82, 109] on div "Kho hàng mới" at bounding box center [181, 126] width 244 height 45
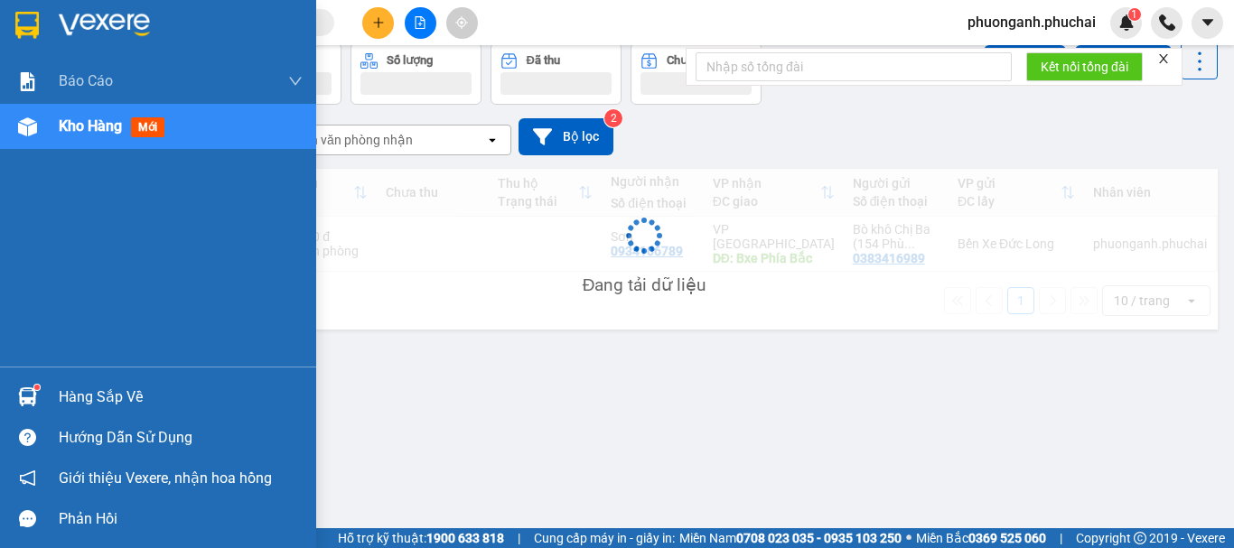
scroll to position [83, 0]
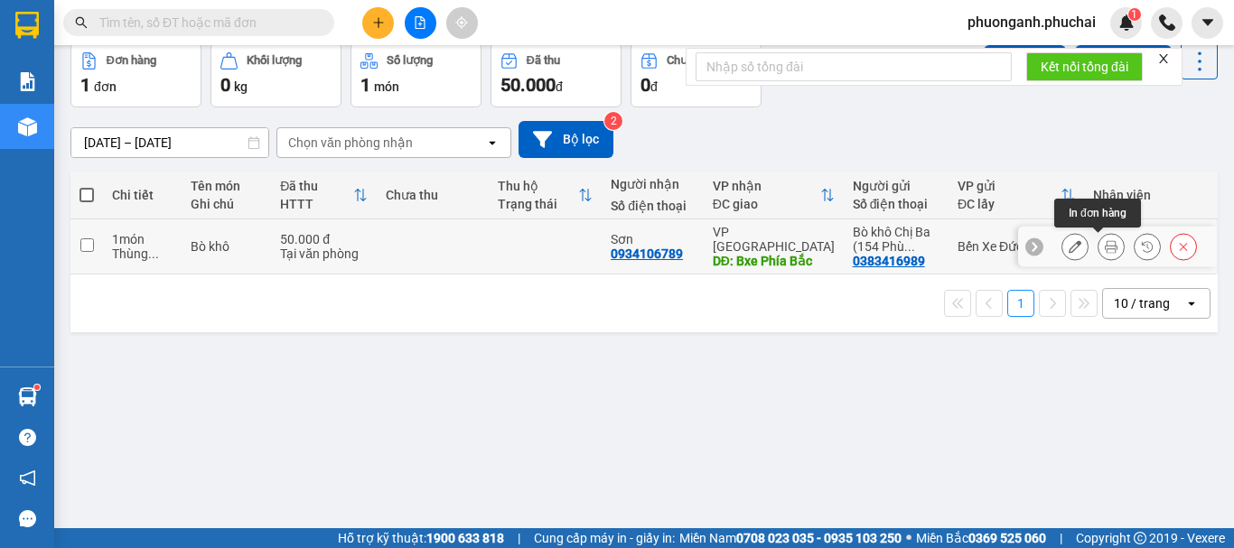
click at [1104, 250] on icon at bounding box center [1110, 246] width 13 height 13
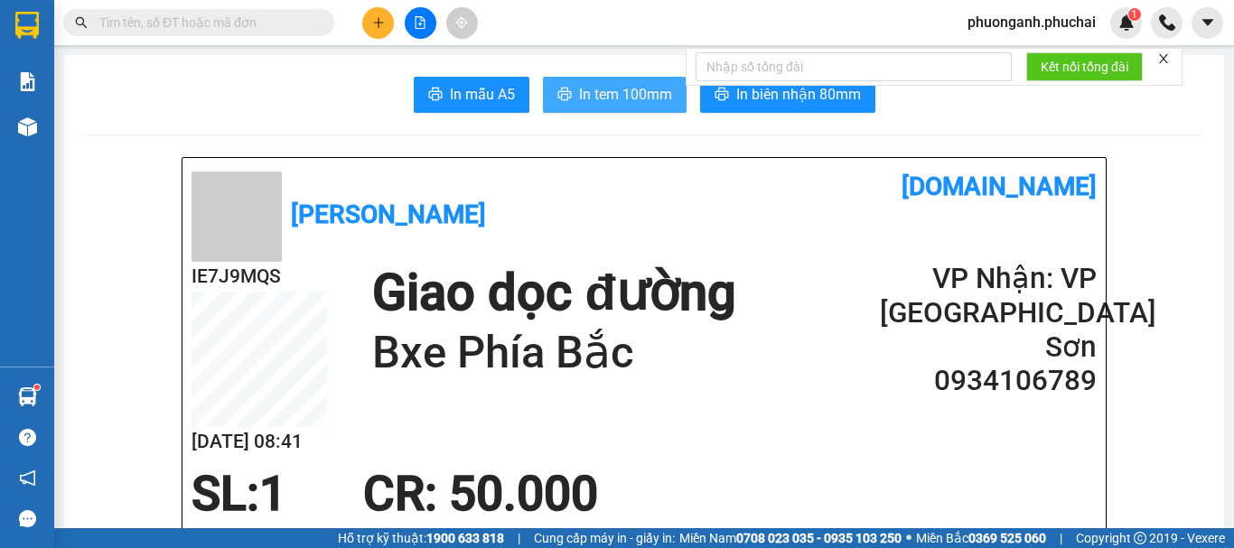
click at [579, 108] on button "In tem 100mm" at bounding box center [615, 95] width 144 height 36
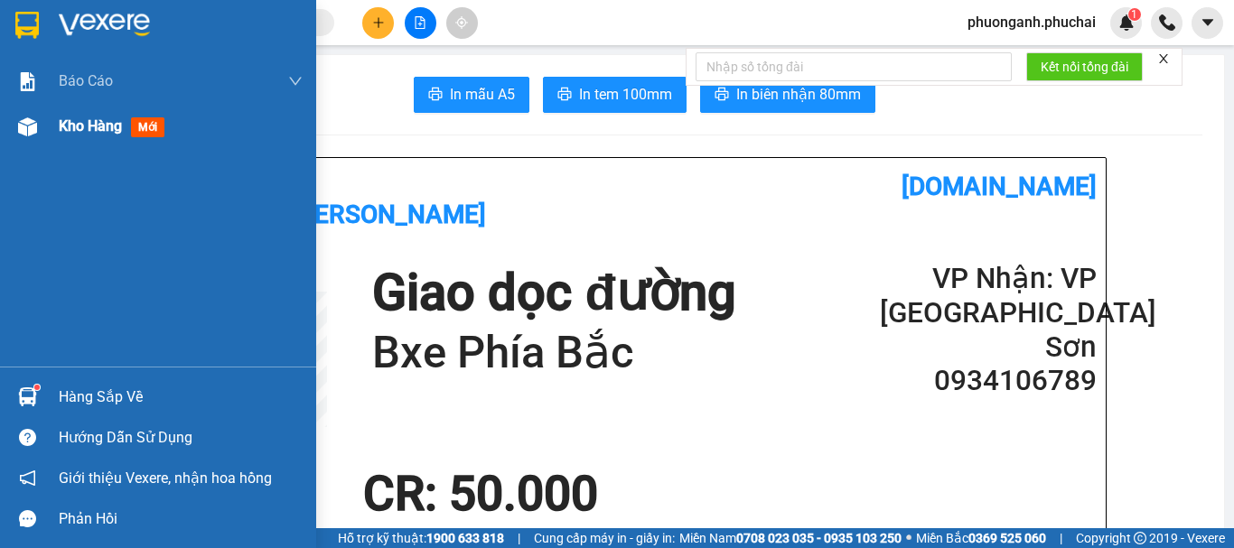
click at [75, 121] on span "Kho hàng" at bounding box center [90, 125] width 63 height 17
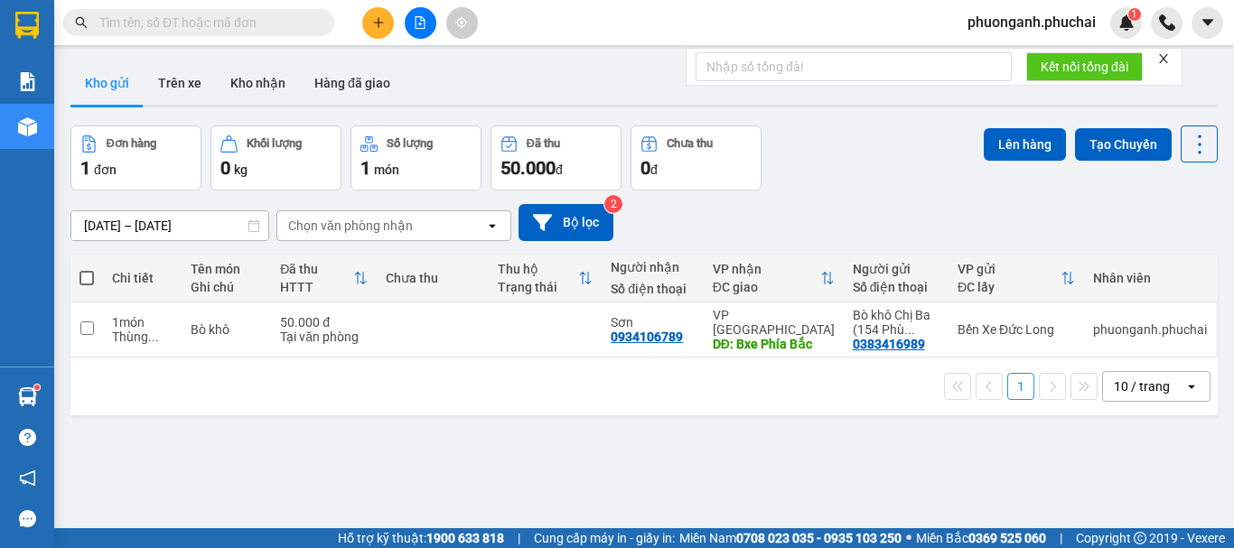
click at [259, 27] on input "text" at bounding box center [205, 23] width 213 height 20
paste input "0905568636"
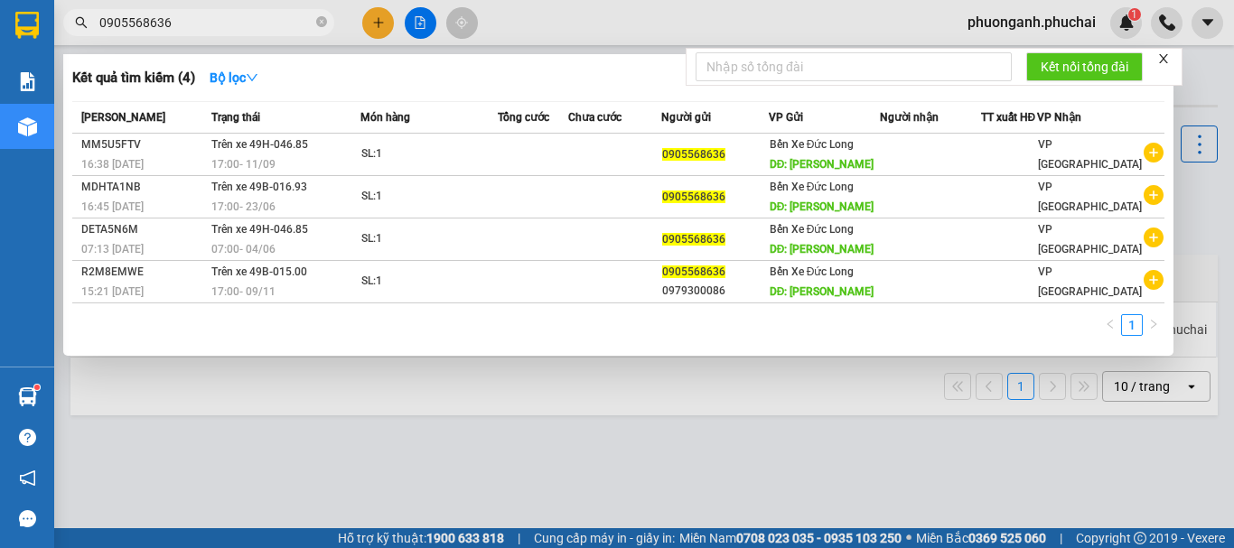
type input "0905568636"
click at [541, 417] on div at bounding box center [617, 274] width 1234 height 548
click at [275, 20] on input "0905568636" at bounding box center [205, 23] width 213 height 20
click at [217, 16] on input "0905568636" at bounding box center [205, 23] width 213 height 20
click at [367, 26] on div at bounding box center [617, 274] width 1234 height 548
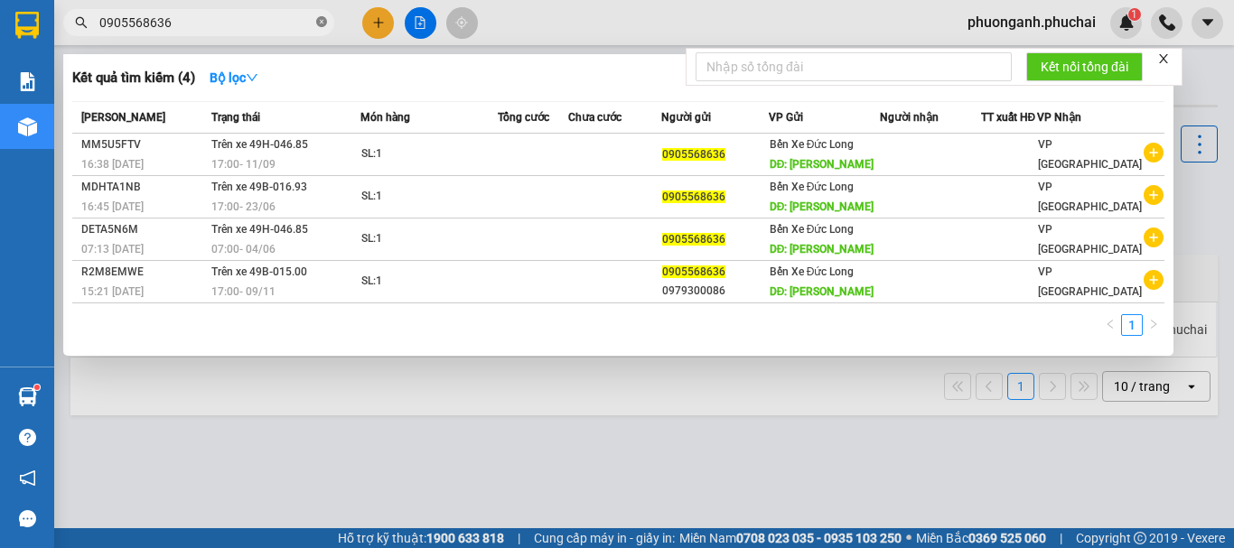
click at [321, 24] on icon "close-circle" at bounding box center [321, 21] width 11 height 11
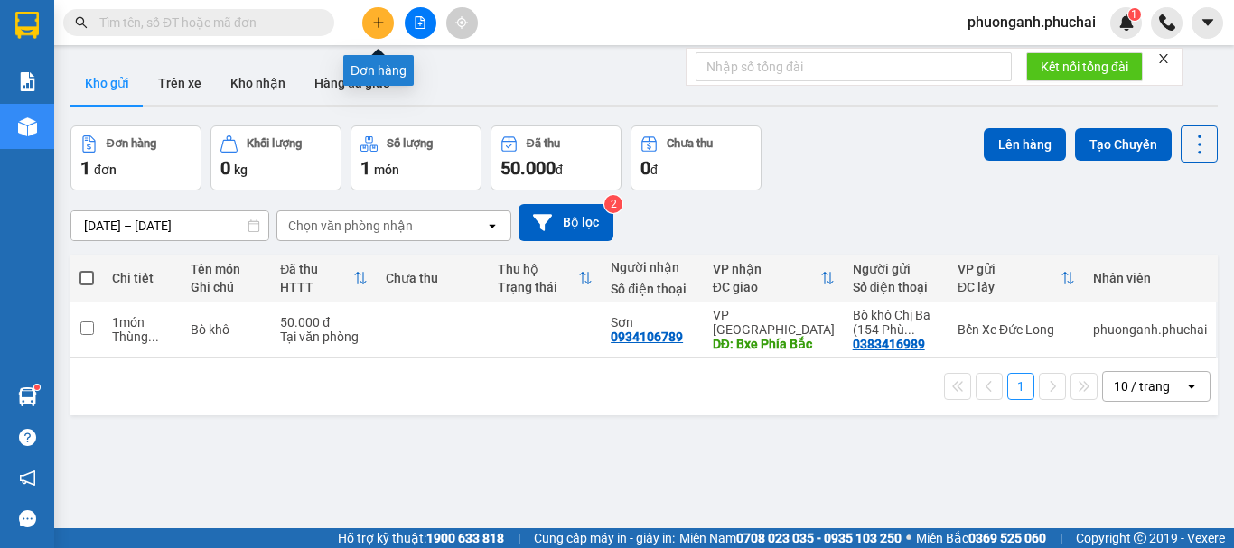
click at [374, 20] on icon "plus" at bounding box center [378, 22] width 13 height 13
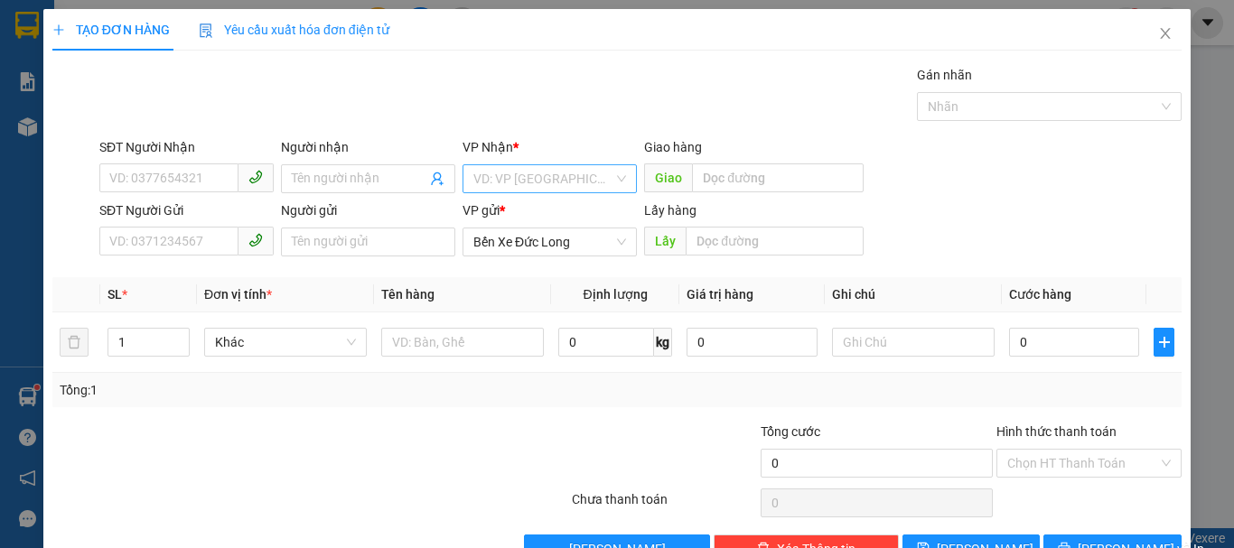
click at [557, 179] on input "search" at bounding box center [543, 178] width 140 height 27
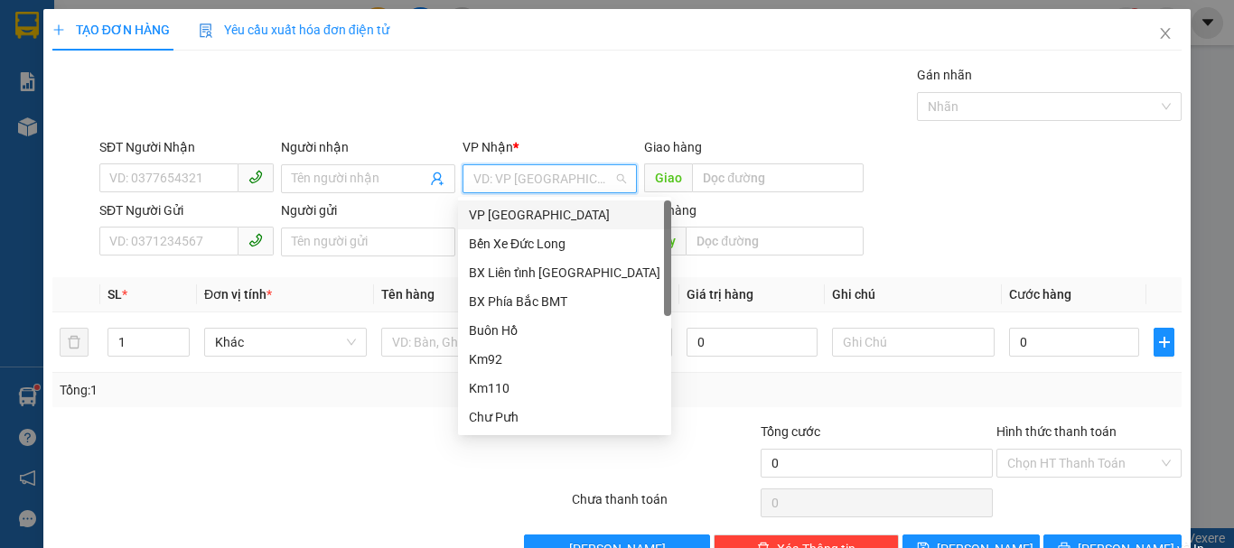
click at [521, 211] on div "VP [GEOGRAPHIC_DATA]" at bounding box center [564, 215] width 191 height 20
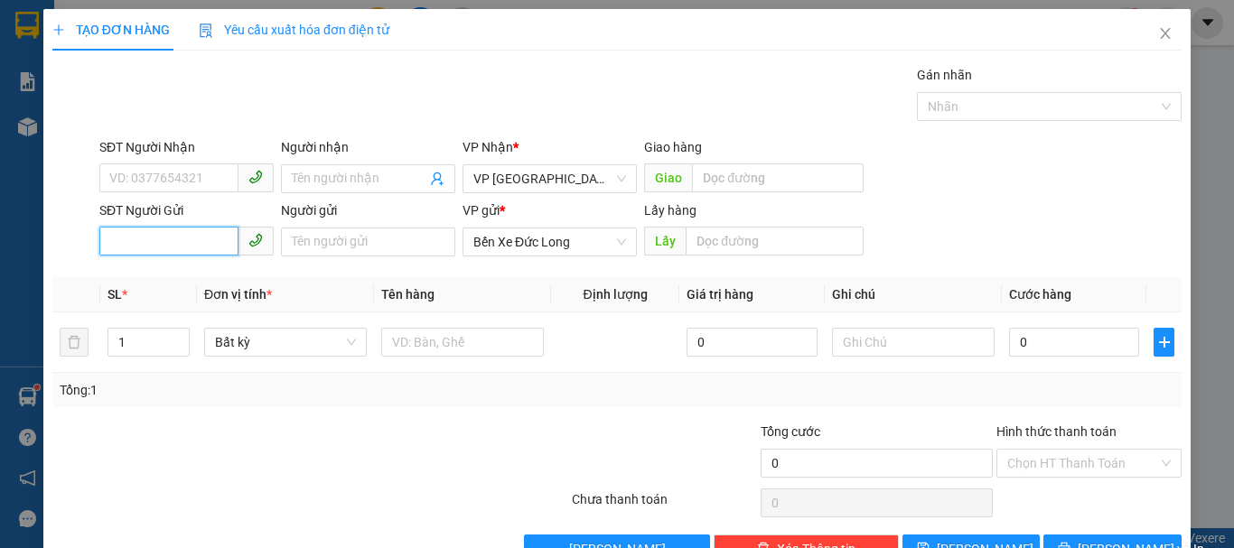
paste input "0905568636"
type input "0905568636"
click at [110, 238] on input "0905568636" at bounding box center [168, 241] width 139 height 29
click at [109, 240] on input "0905568636" at bounding box center [168, 241] width 139 height 29
click at [151, 279] on div "0905568636 -" at bounding box center [184, 278] width 151 height 20
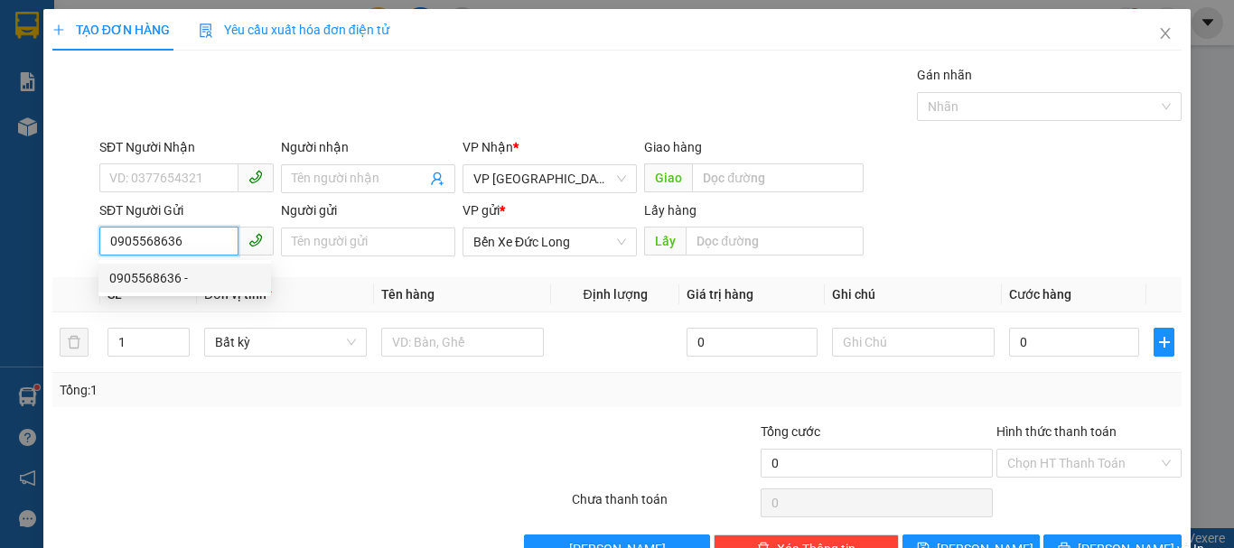
type input "Hà Lan A"
click at [205, 237] on input "0905568636" at bounding box center [168, 241] width 139 height 29
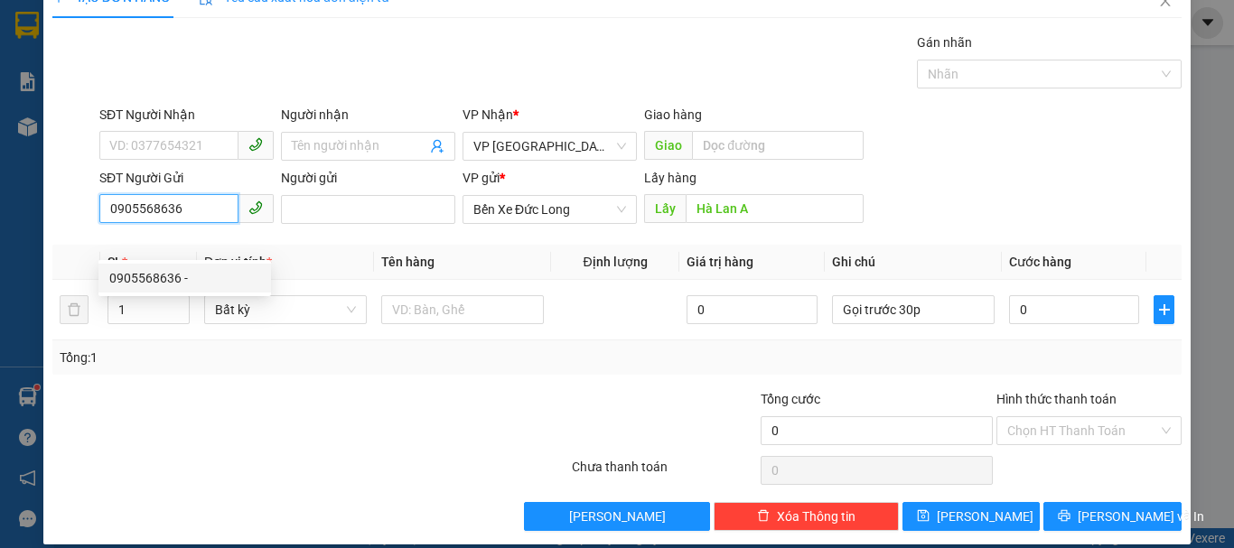
scroll to position [51, 0]
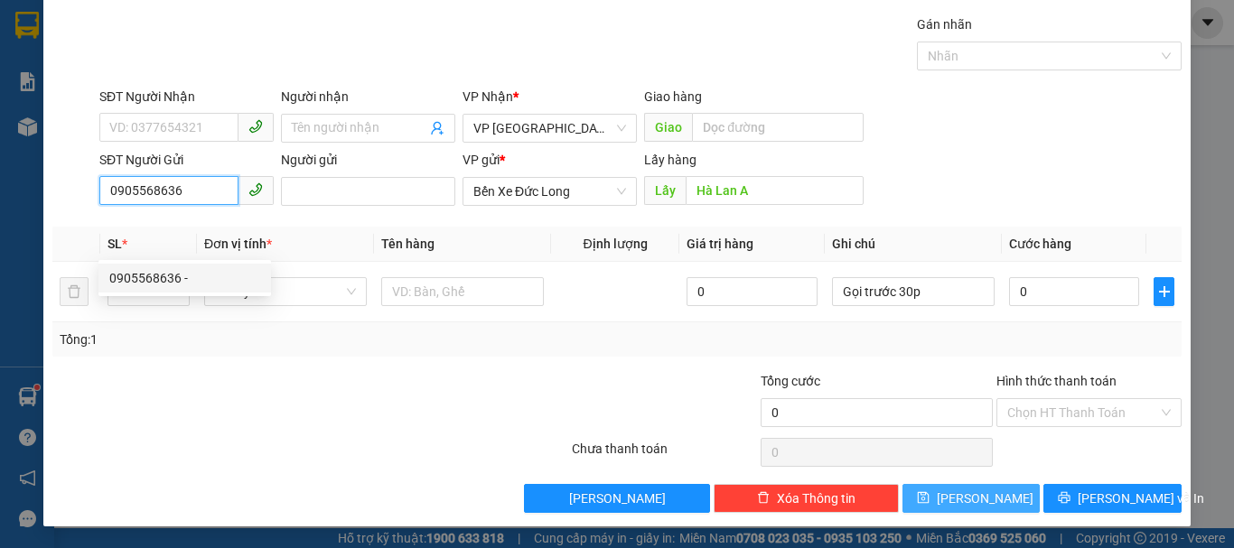
type input "0905568636"
click at [993, 499] on button "[PERSON_NAME]" at bounding box center [971, 498] width 138 height 29
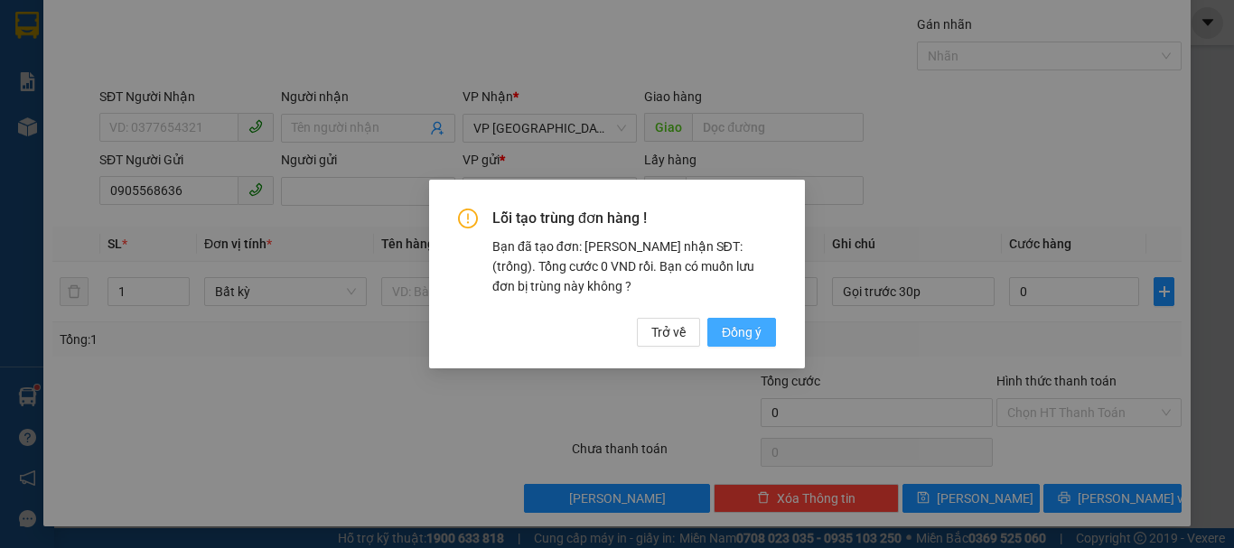
click at [758, 327] on span "Đồng ý" at bounding box center [742, 332] width 40 height 20
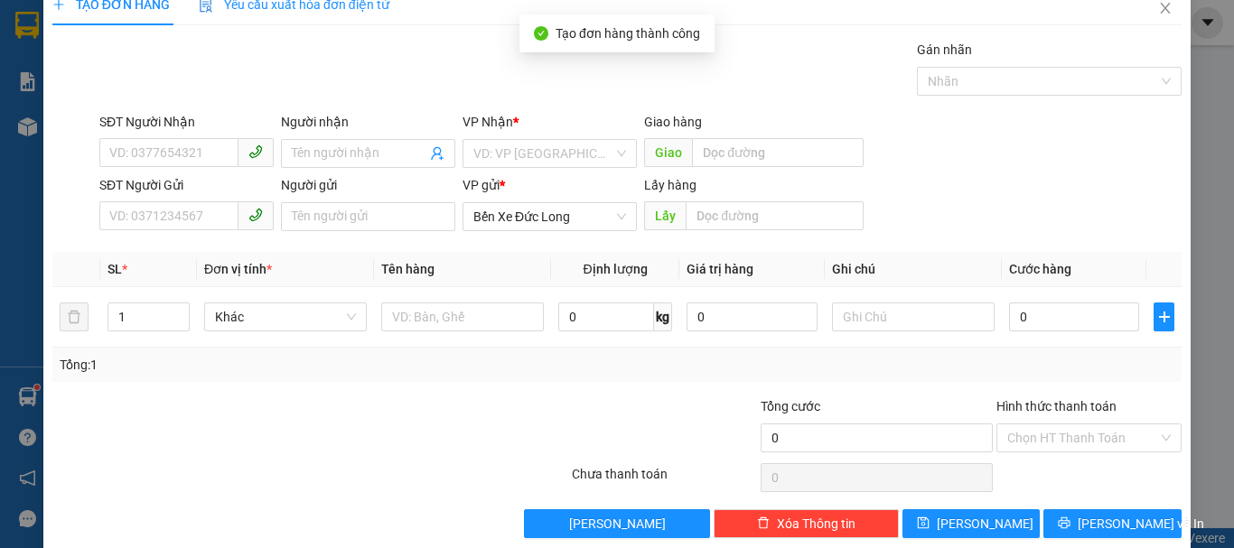
scroll to position [0, 0]
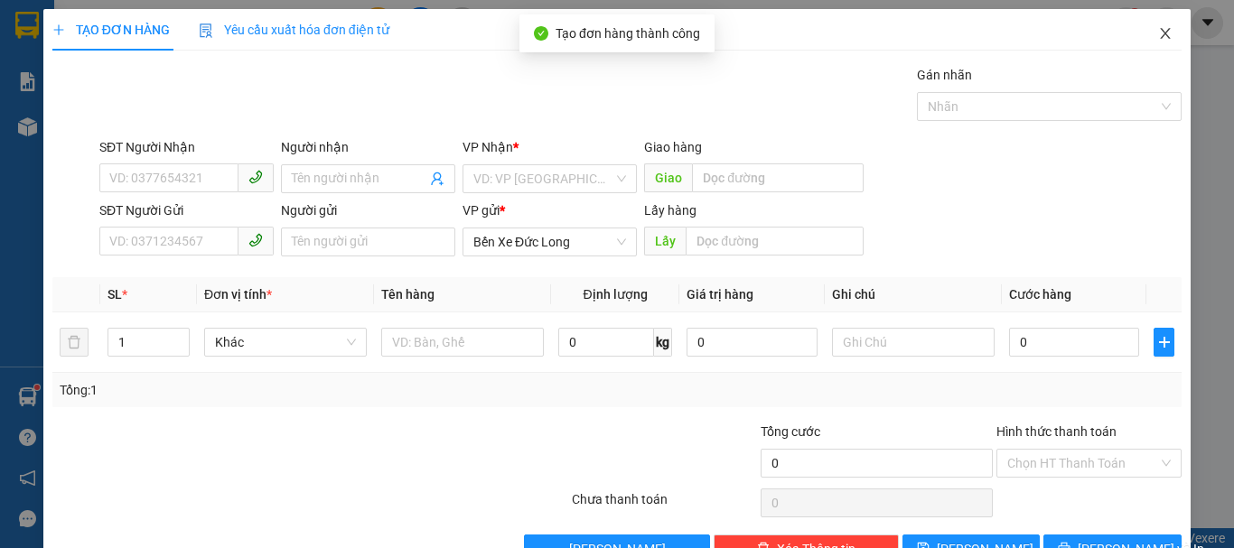
click at [1161, 26] on span "Close" at bounding box center [1165, 34] width 51 height 51
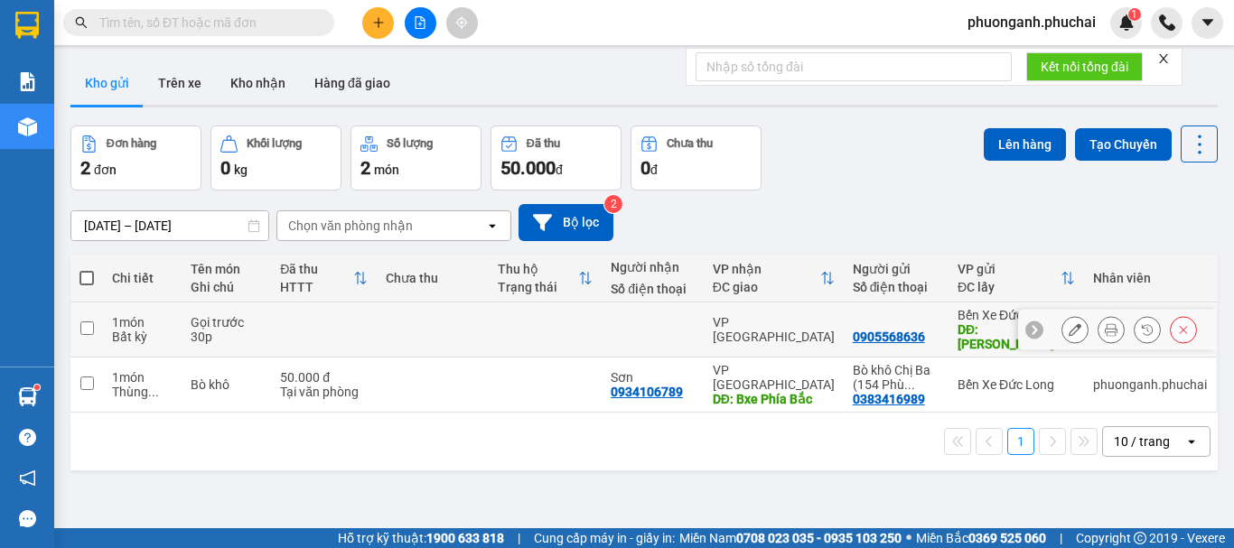
click at [125, 315] on div "1 món" at bounding box center [142, 322] width 61 height 14
checkbox input "true"
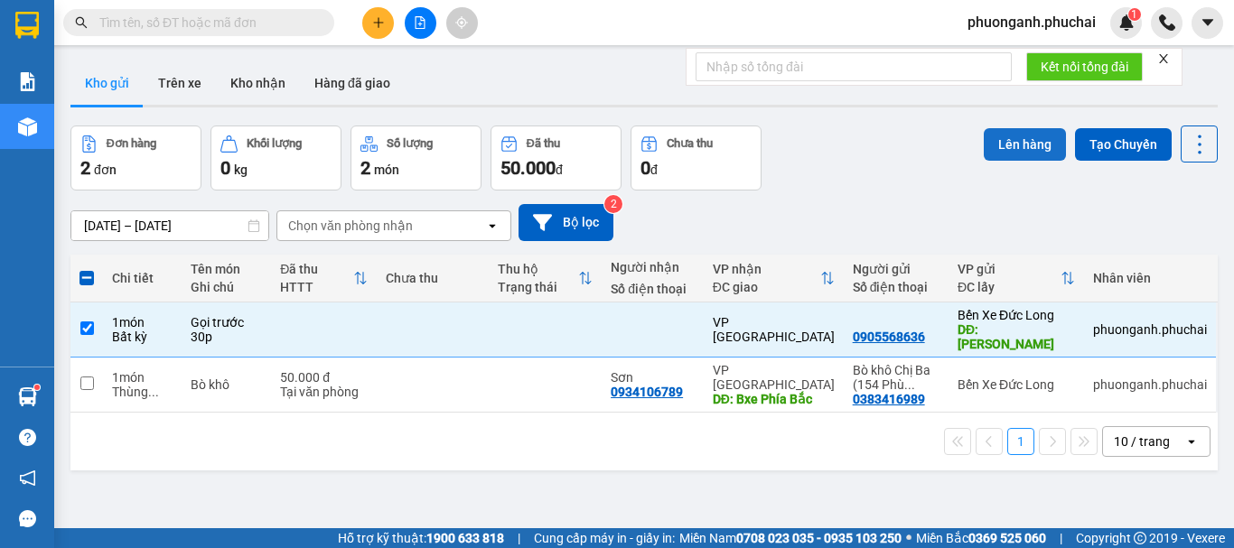
click at [1044, 141] on button "Lên hàng" at bounding box center [1024, 144] width 82 height 33
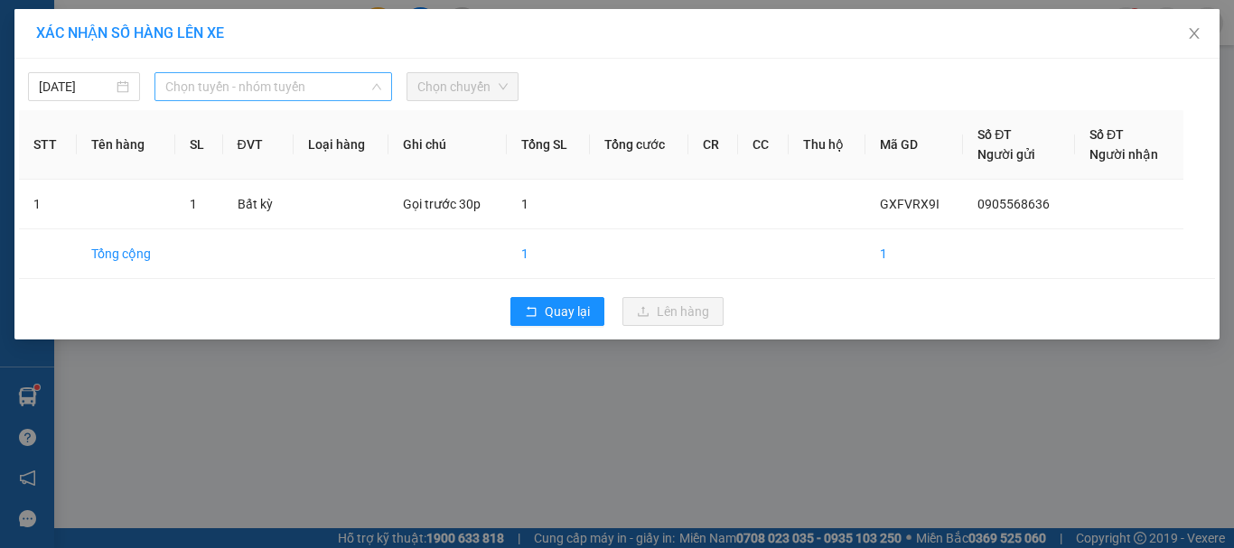
drag, startPoint x: 249, startPoint y: 88, endPoint x: 247, endPoint y: 107, distance: 19.2
click at [249, 87] on span "Chọn tuyến - nhóm tuyến" at bounding box center [273, 86] width 216 height 27
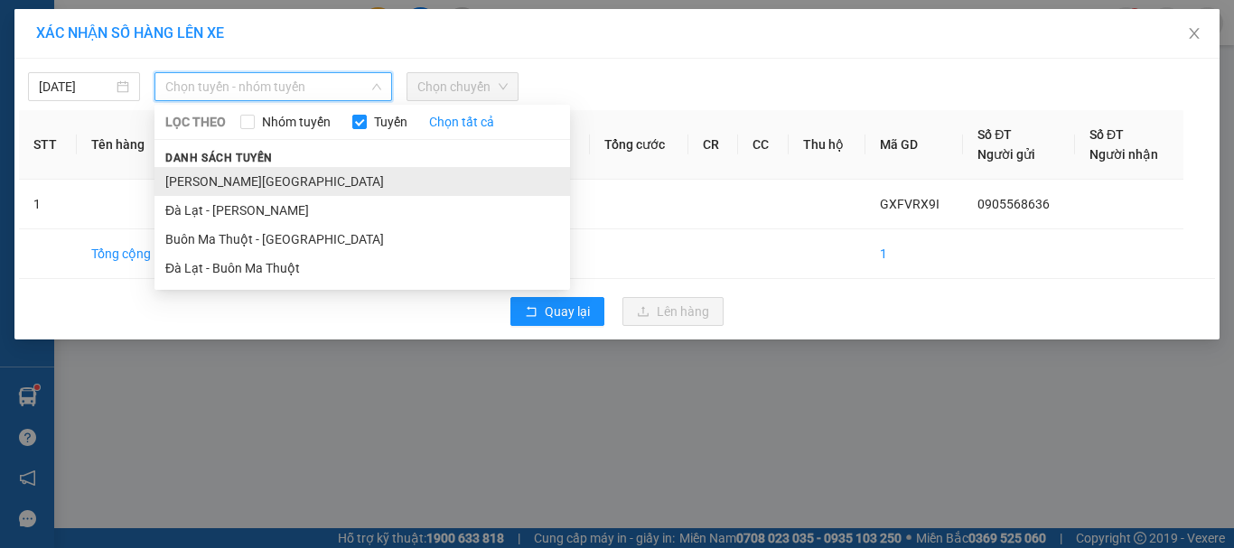
drag, startPoint x: 192, startPoint y: 180, endPoint x: 437, endPoint y: 110, distance: 254.4
click at [193, 180] on li "Gia Lai - Đà Lạt" at bounding box center [361, 181] width 415 height 29
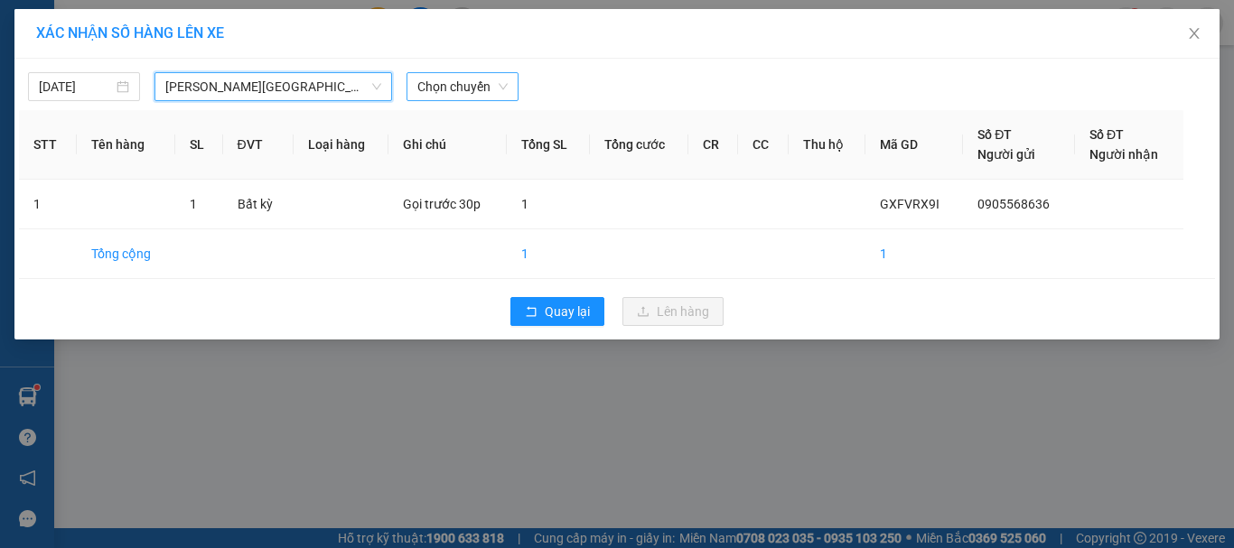
click at [458, 89] on span "Chọn chuyến" at bounding box center [462, 86] width 90 height 27
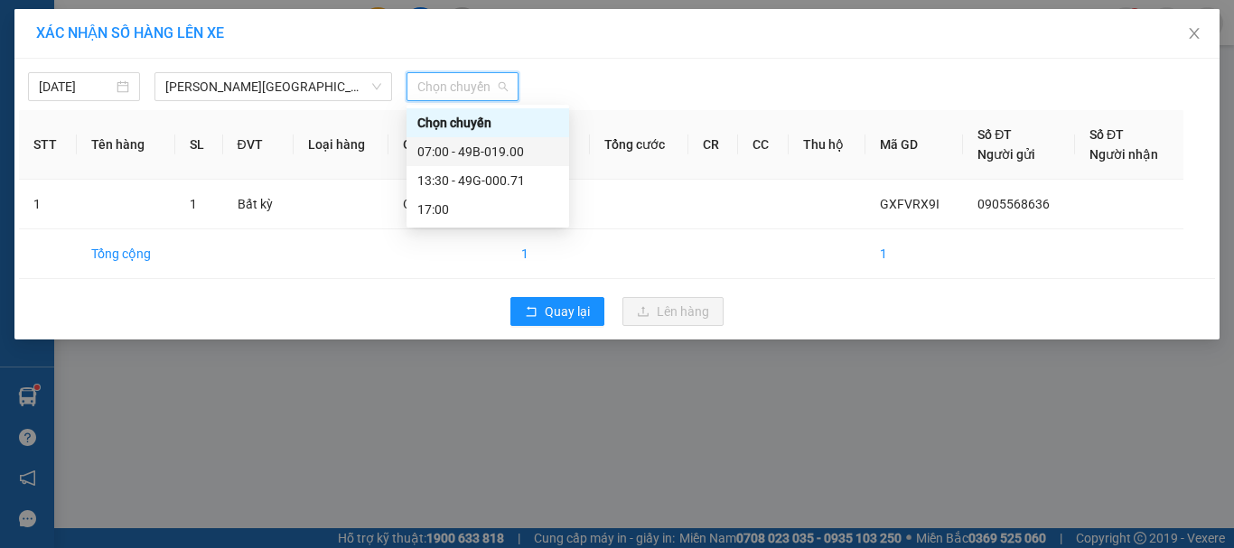
click at [471, 158] on div "07:00 - 49B-019.00" at bounding box center [487, 152] width 141 height 20
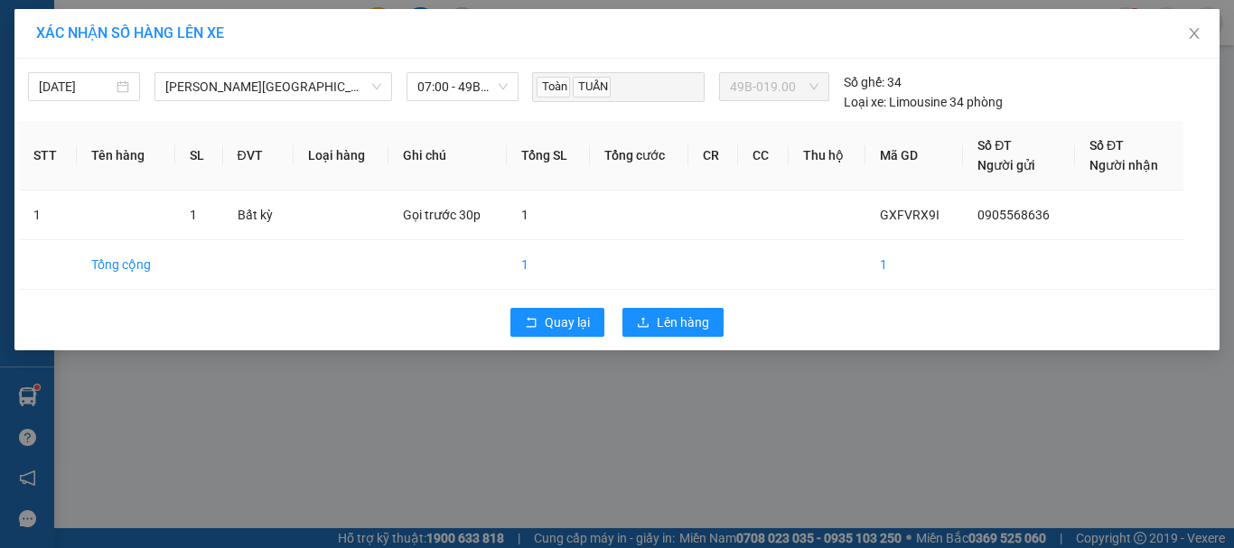
click at [771, 87] on span "49B-019.00" at bounding box center [774, 86] width 88 height 27
click at [656, 320] on button "Lên hàng" at bounding box center [672, 322] width 101 height 29
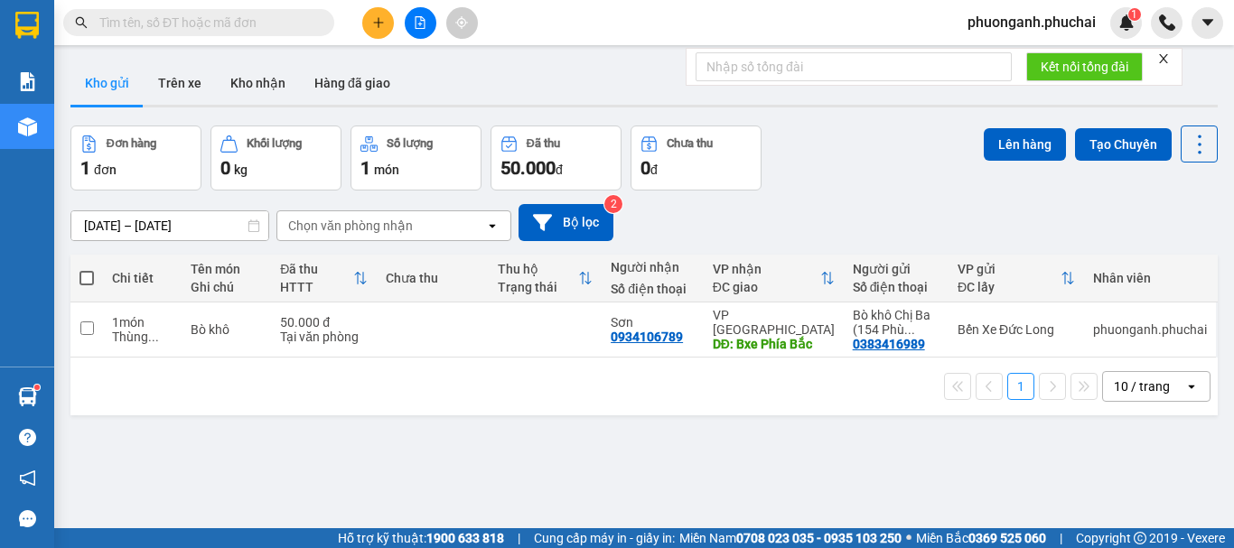
click at [373, 21] on icon "plus" at bounding box center [378, 22] width 13 height 13
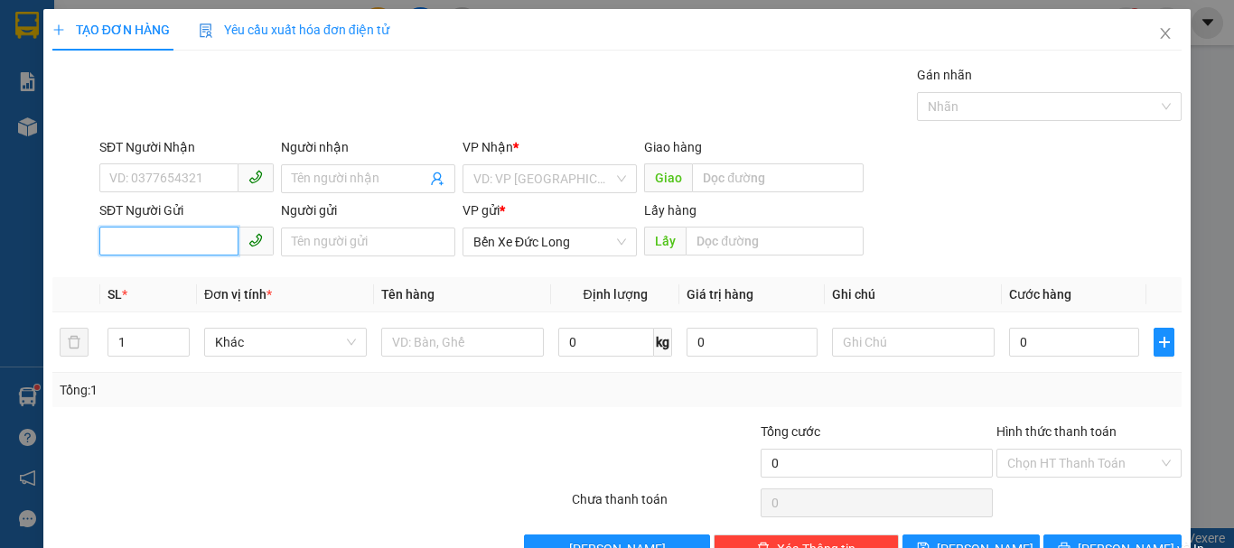
click at [188, 244] on input "SĐT Người Gửi" at bounding box center [168, 241] width 139 height 29
click at [153, 247] on input "097692895" at bounding box center [168, 241] width 139 height 29
type input "0976929895"
click at [559, 173] on input "search" at bounding box center [543, 178] width 140 height 27
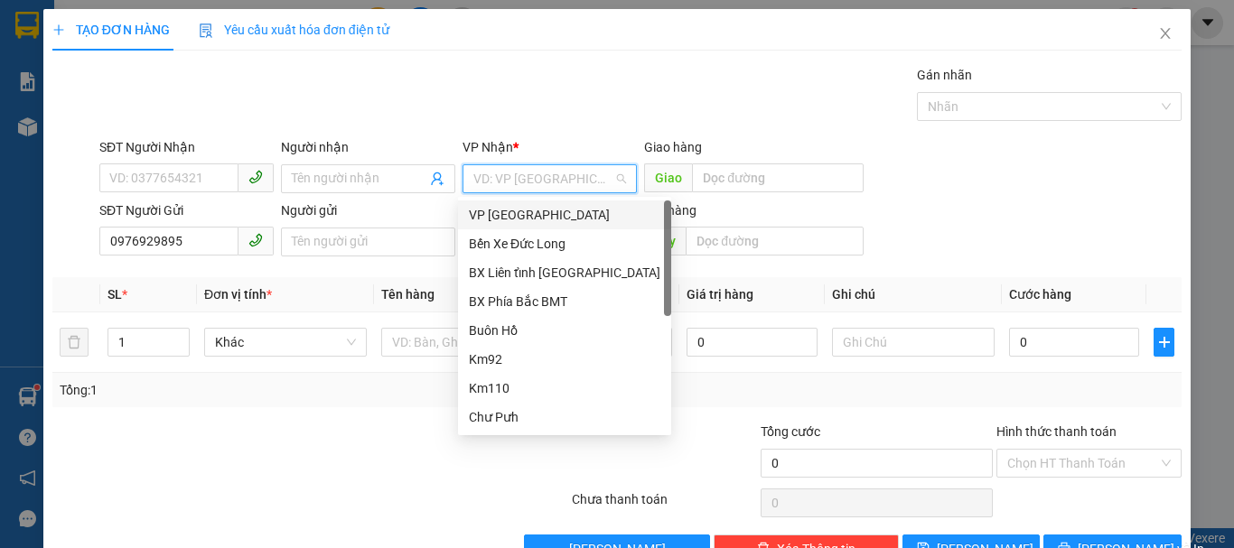
click at [515, 218] on div "VP [GEOGRAPHIC_DATA]" at bounding box center [564, 215] width 191 height 20
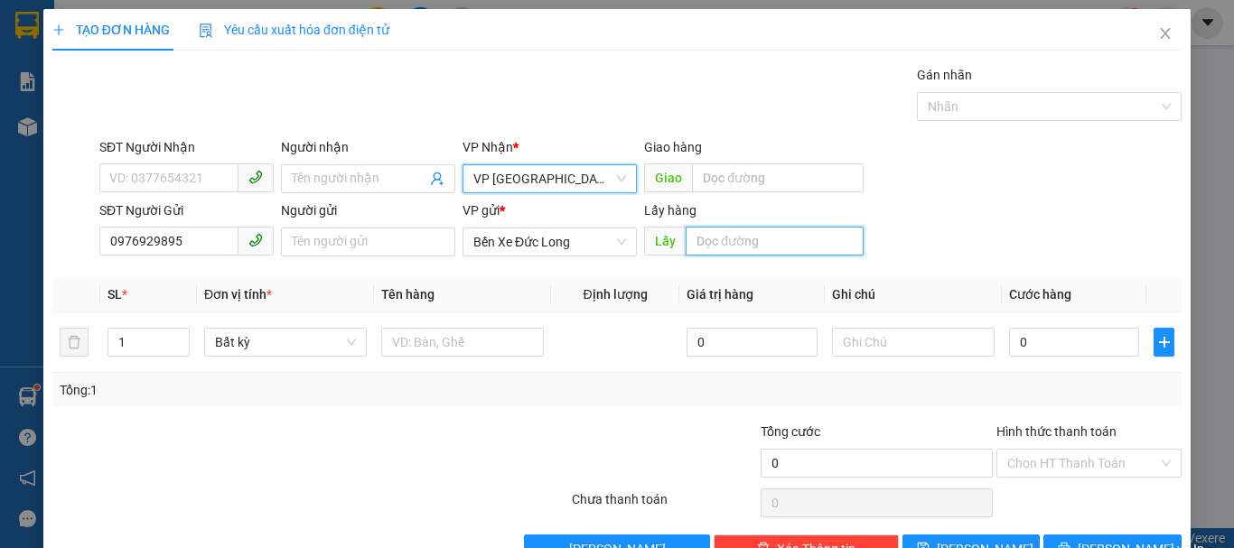
click at [726, 244] on input "text" at bounding box center [774, 241] width 178 height 29
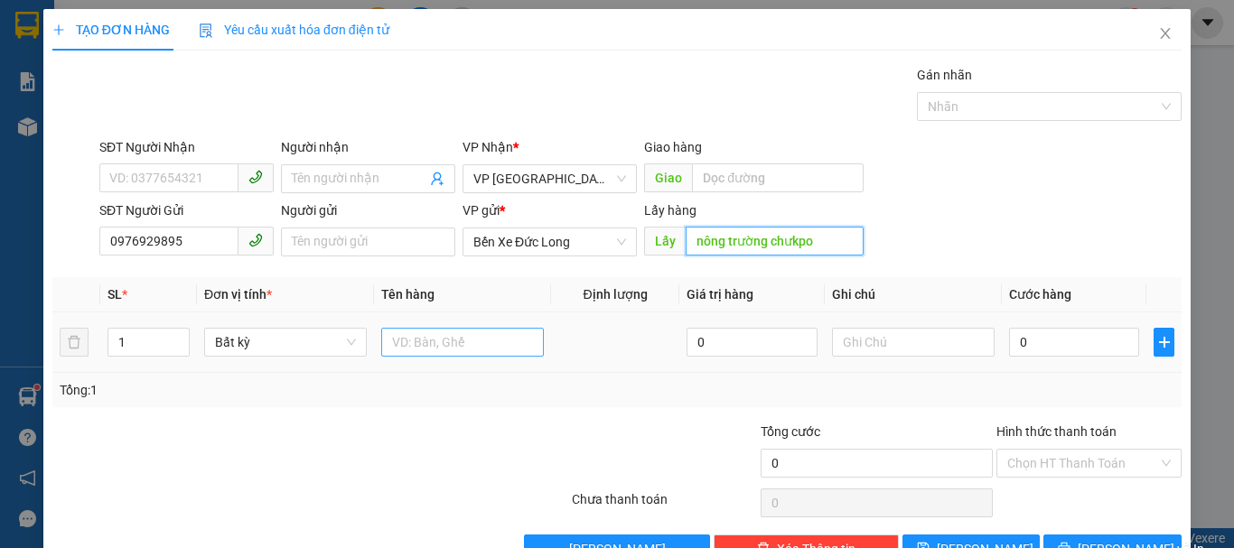
scroll to position [51, 0]
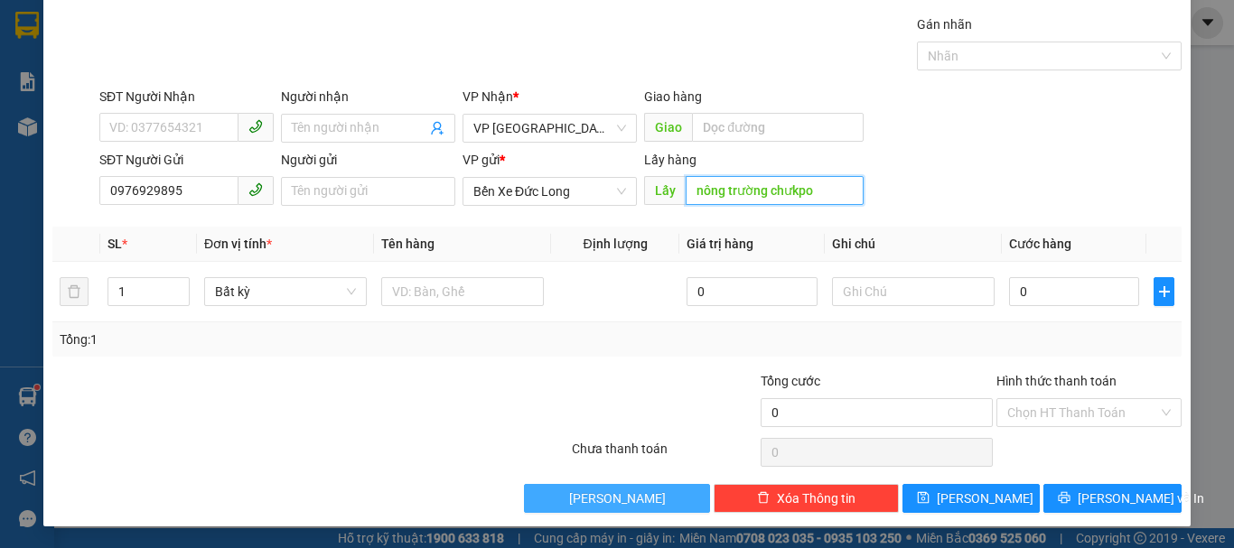
type input "nông trường chưkpo"
click at [618, 498] on span "[PERSON_NAME]" at bounding box center [617, 499] width 97 height 20
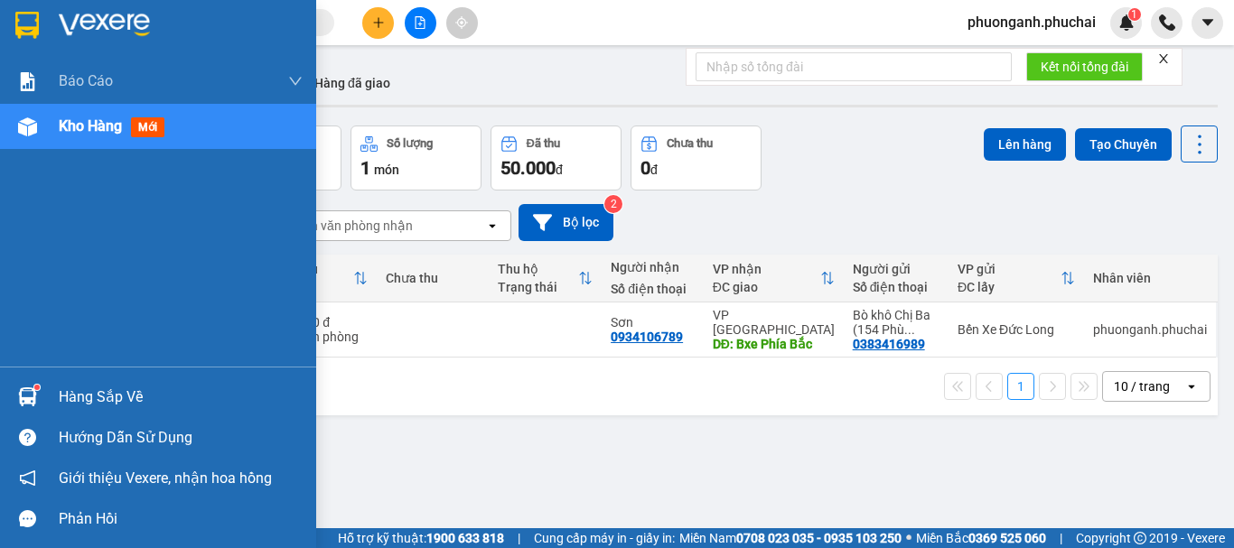
click at [109, 140] on div "Kho hàng mới" at bounding box center [181, 126] width 244 height 45
click at [164, 121] on span "mới" at bounding box center [147, 127] width 33 height 20
click at [32, 125] on img at bounding box center [27, 126] width 19 height 19
click at [125, 130] on div "Kho hàng mới" at bounding box center [115, 126] width 113 height 23
click at [38, 125] on div at bounding box center [28, 127] width 32 height 32
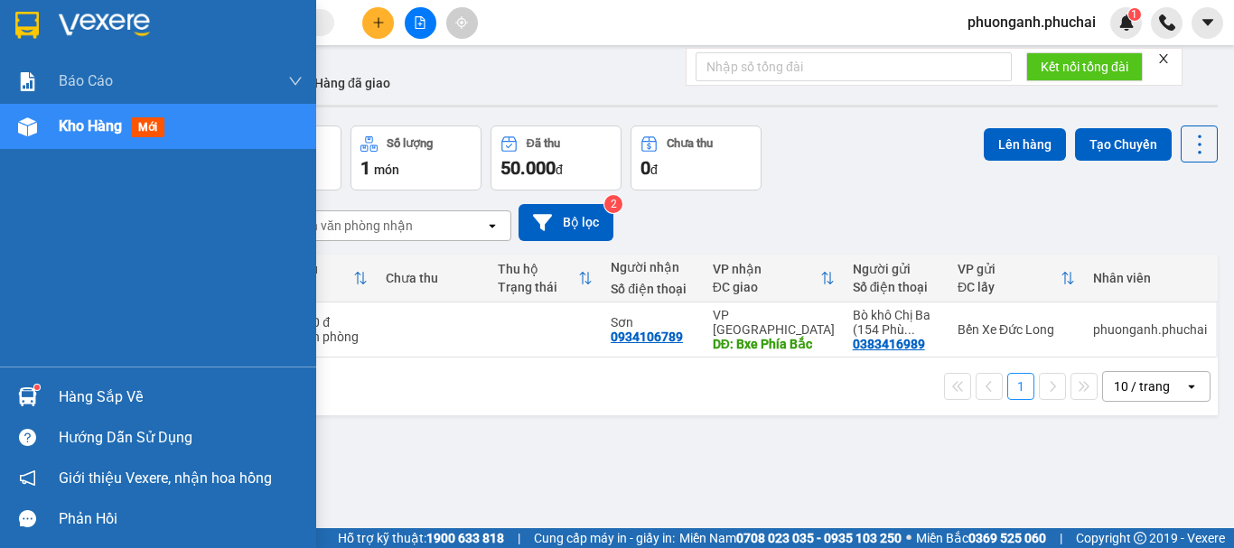
click at [169, 135] on div "Kho hàng mới" at bounding box center [115, 126] width 113 height 23
click at [79, 124] on span "Kho hàng" at bounding box center [90, 125] width 63 height 17
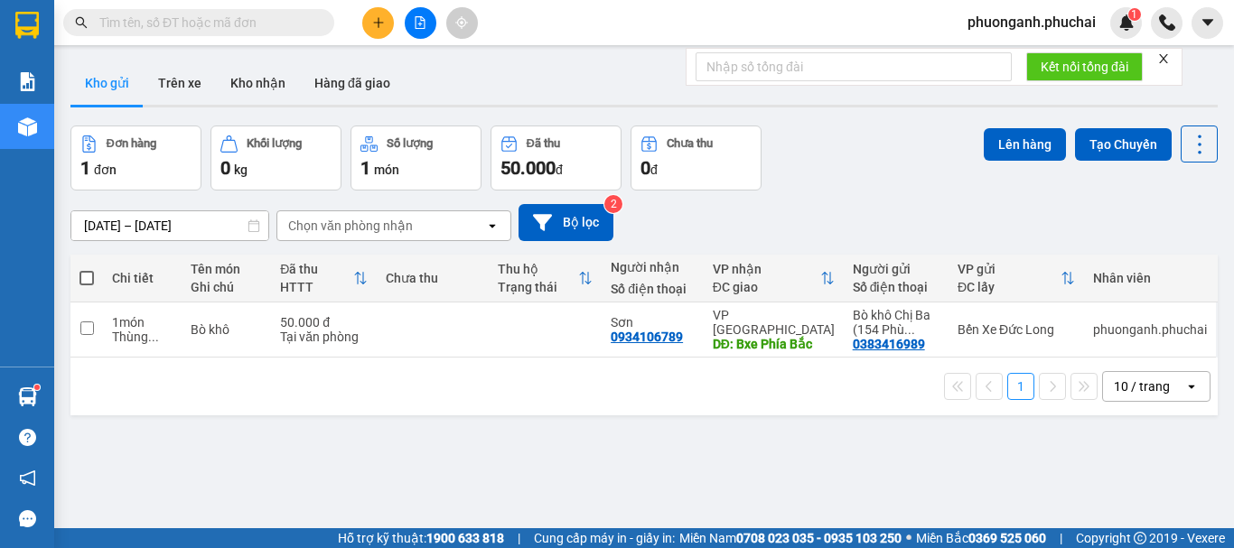
click at [382, 23] on icon "plus" at bounding box center [378, 22] width 13 height 13
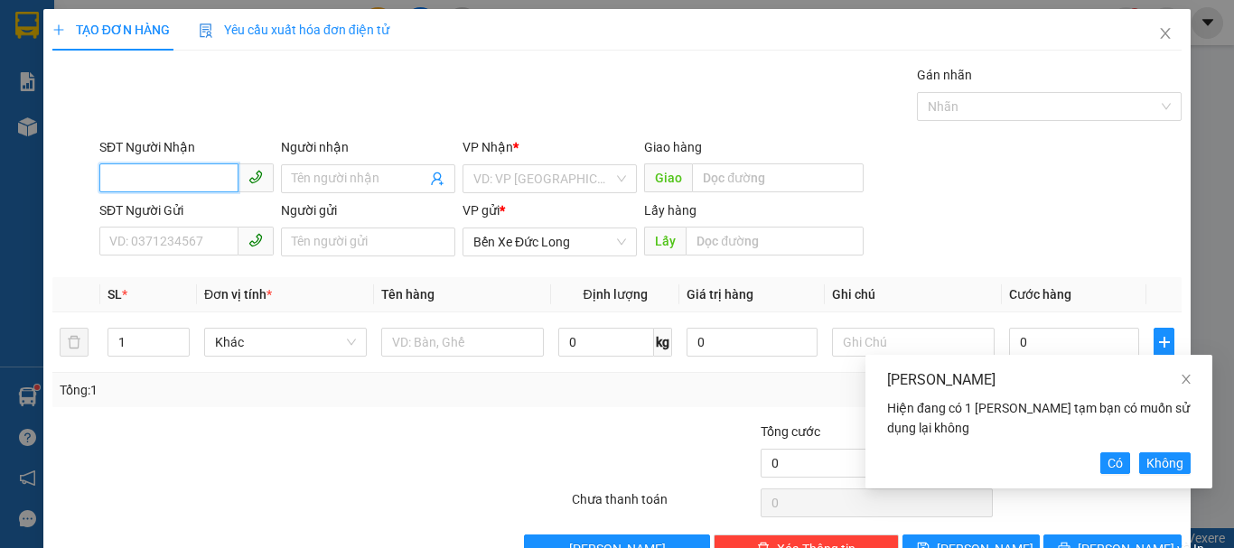
scroll to position [51, 0]
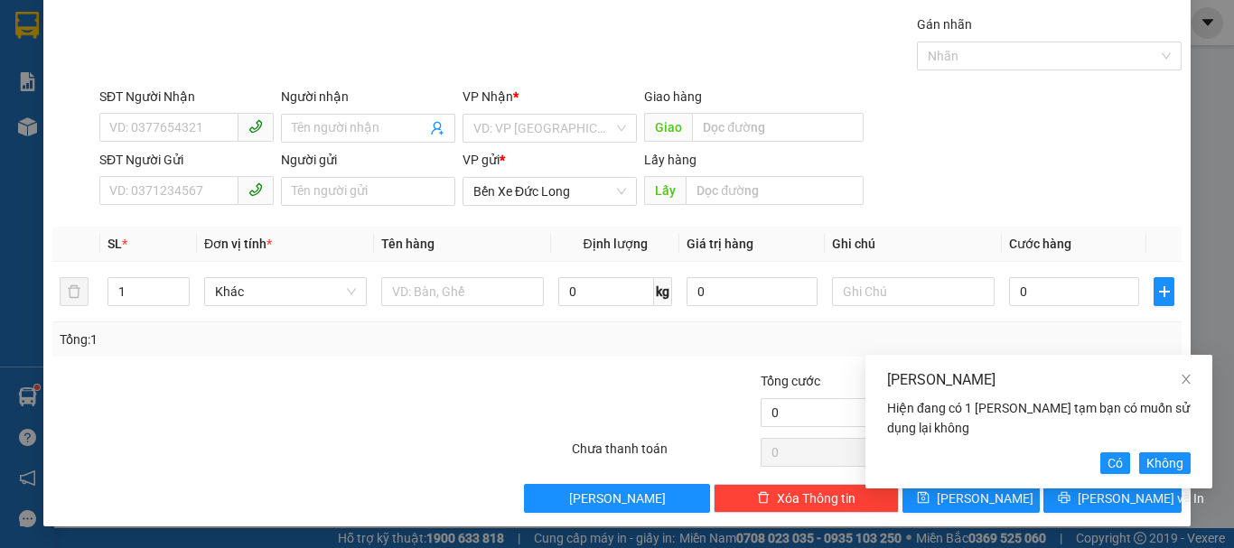
click at [1004, 433] on div "Hiện đang có 1 Lưu tạm bạn có muốn sử dụng lại không" at bounding box center [1038, 418] width 303 height 40
click at [1103, 459] on button "Có" at bounding box center [1115, 463] width 30 height 22
type input "0976929895"
type input "nông trường chưkpo"
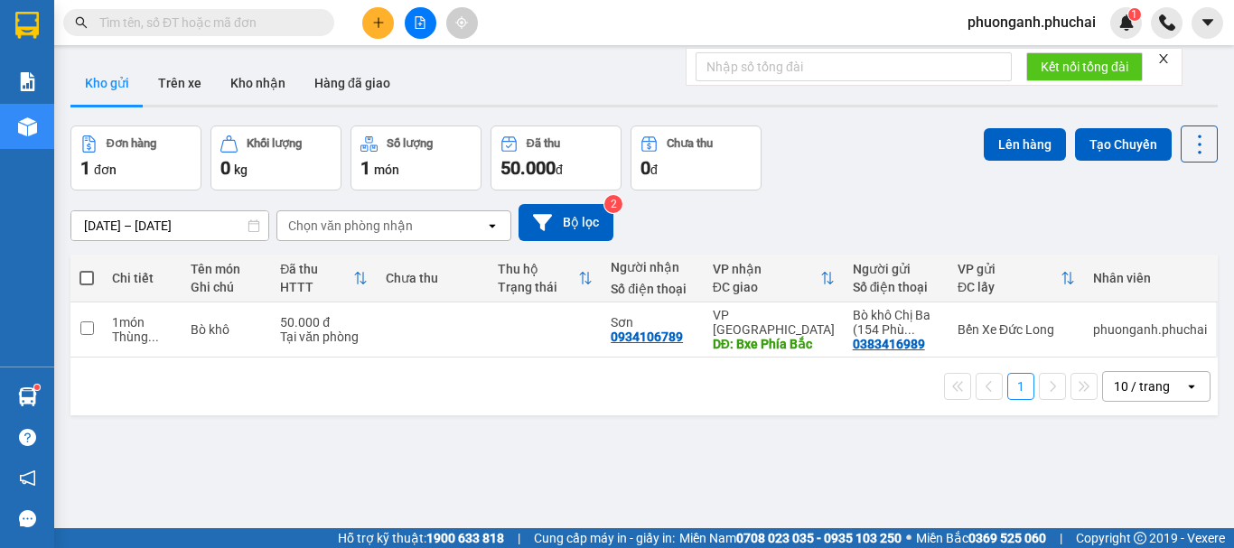
click at [381, 23] on icon "plus" at bounding box center [378, 22] width 13 height 13
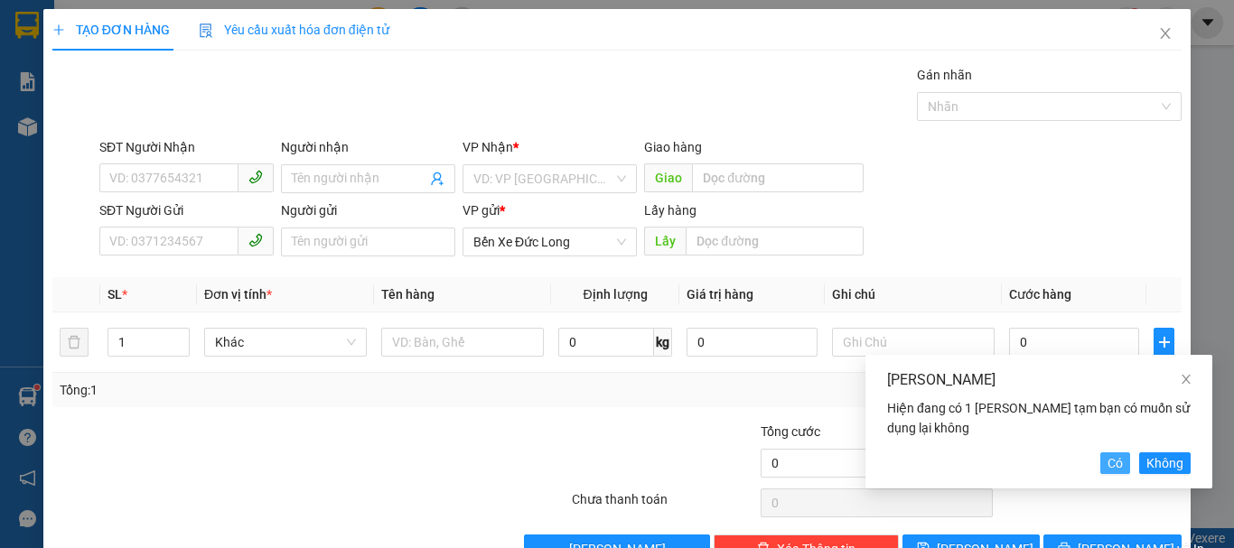
click at [1113, 460] on span "Có" at bounding box center [1114, 463] width 15 height 20
type input "0976929895"
type input "nông trường chưkpo"
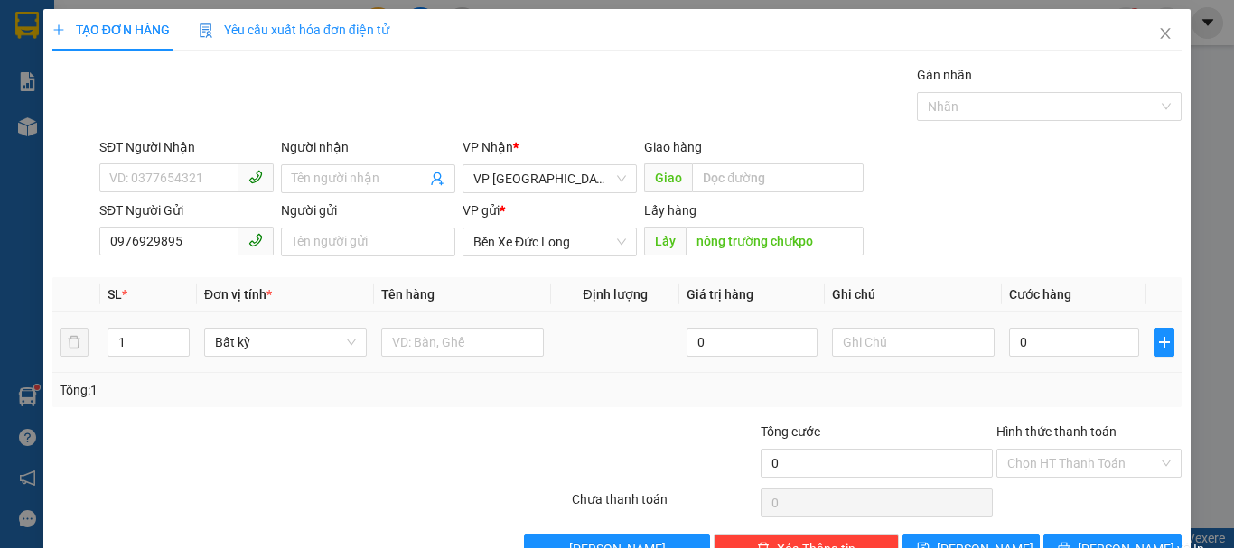
scroll to position [51, 0]
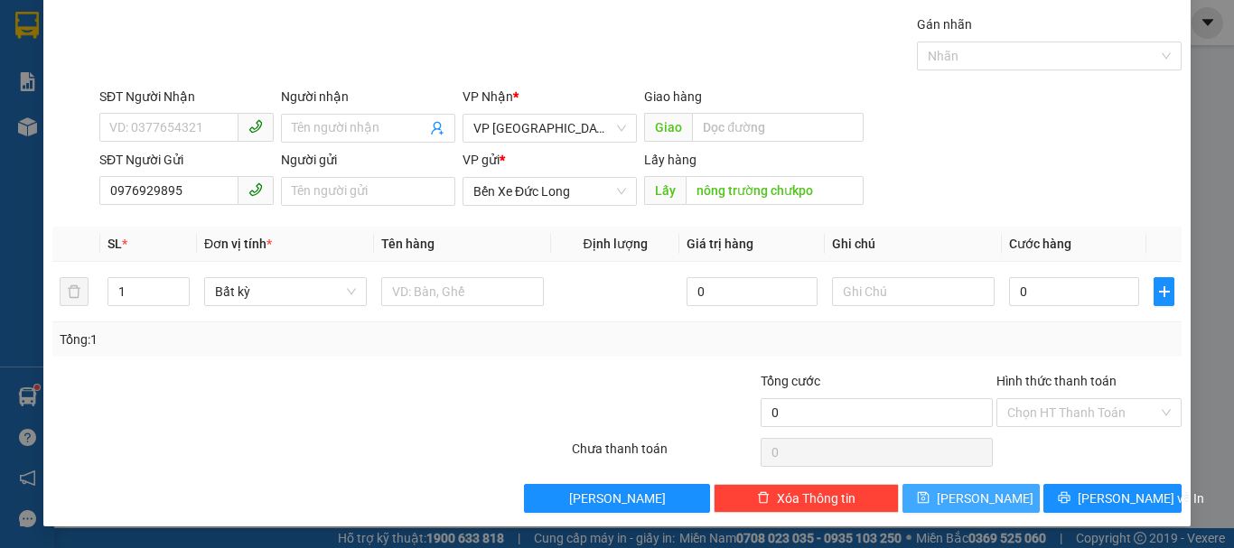
click at [969, 497] on span "[PERSON_NAME]" at bounding box center [984, 499] width 97 height 20
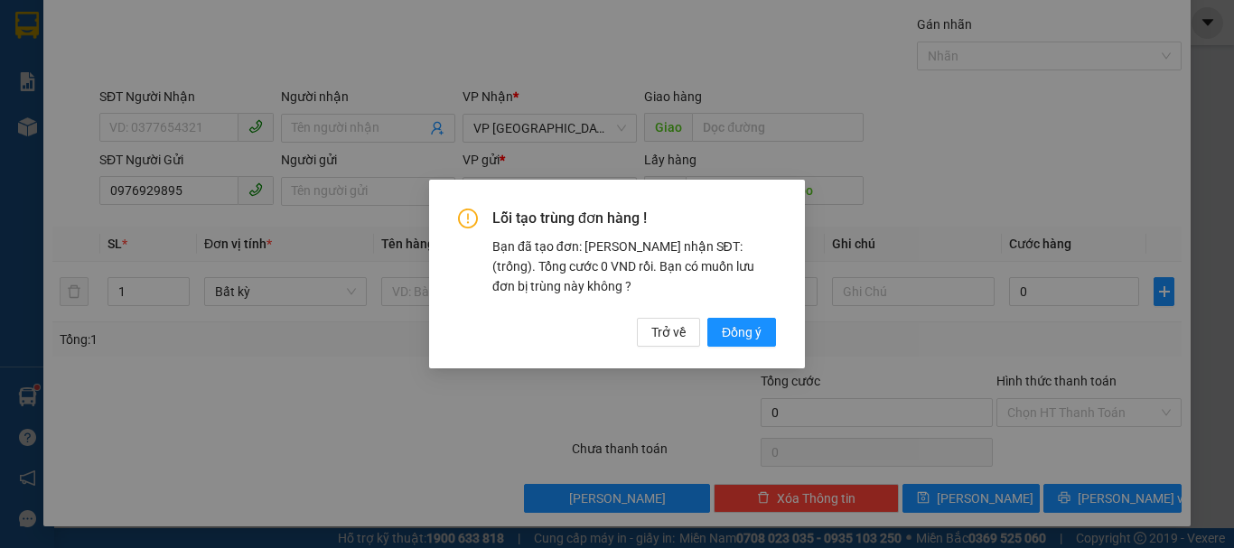
click at [615, 381] on div "Lỗi tạo trùng đơn hàng ! Bạn đã tạo đơn: Khách nhận SĐT: (trống). Tổng cước 0 V…" at bounding box center [617, 274] width 1234 height 548
click at [664, 331] on span "Trở về" at bounding box center [668, 332] width 34 height 20
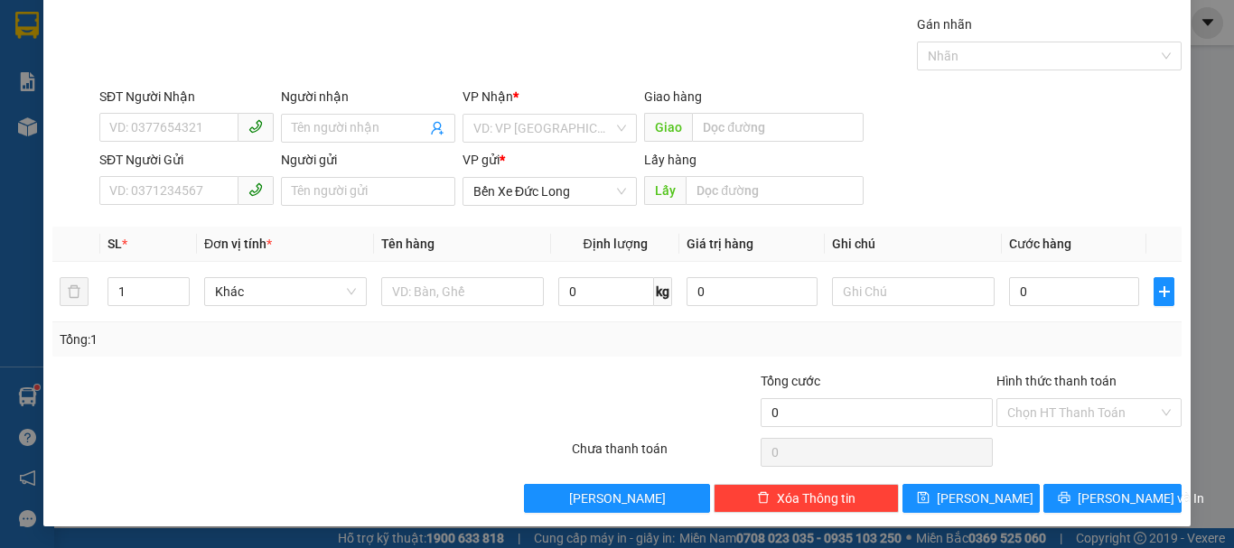
click at [530, 111] on div "VP Nhận *" at bounding box center [549, 100] width 174 height 27
click at [533, 122] on input "search" at bounding box center [543, 128] width 140 height 27
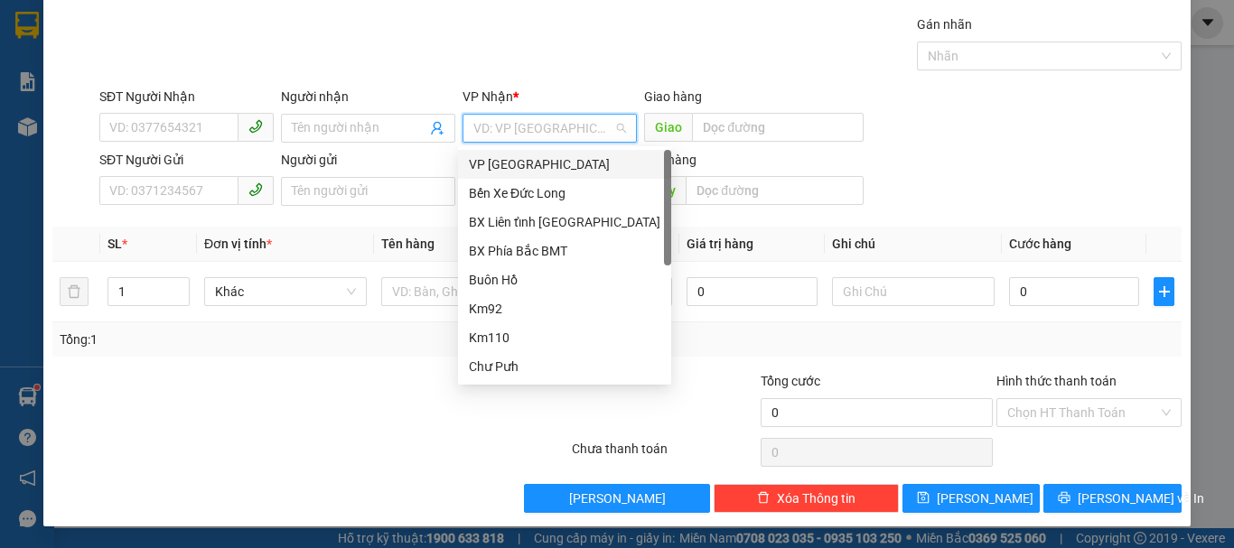
click at [521, 168] on div "VP [GEOGRAPHIC_DATA]" at bounding box center [564, 164] width 191 height 20
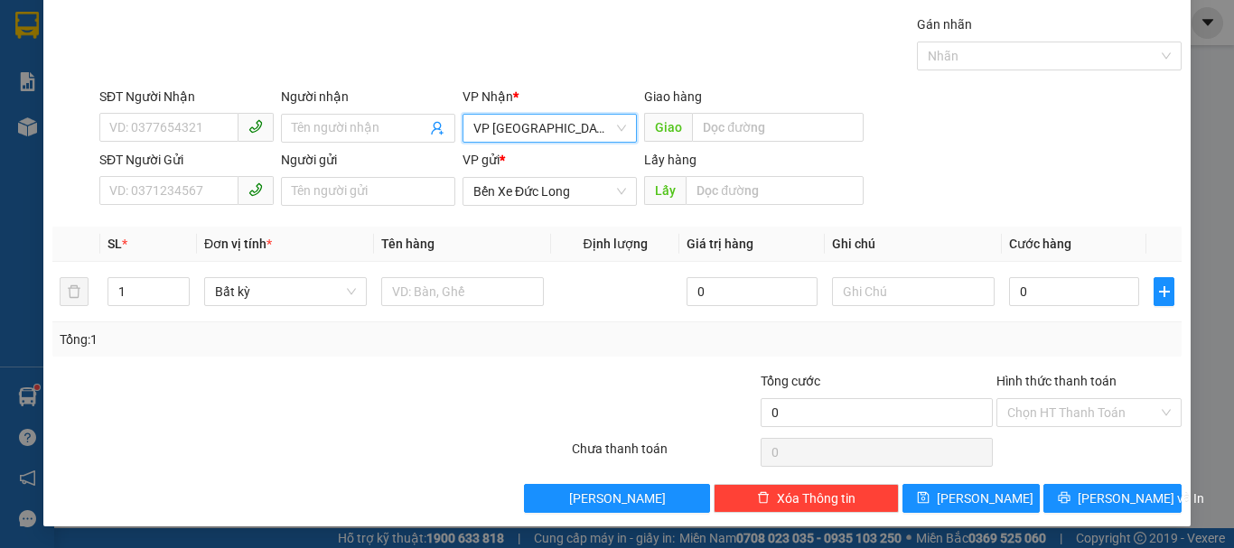
click at [7, 185] on div "TẠO ĐƠN HÀNG Yêu cầu xuất hóa đơn điện tử Transit Pickup Surcharge Ids Transit …" at bounding box center [617, 274] width 1234 height 548
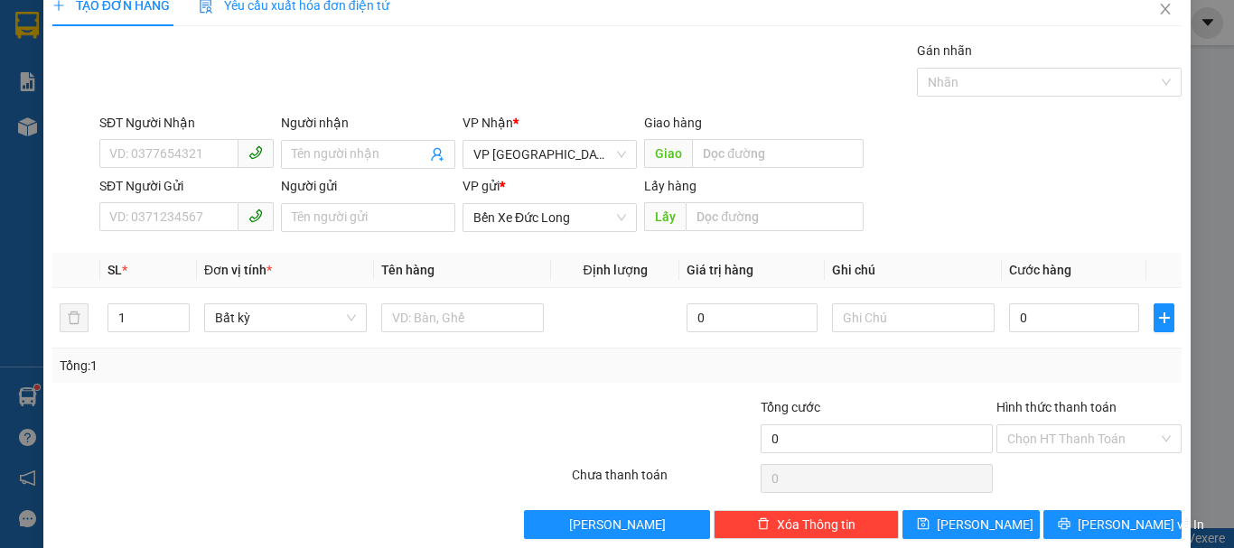
scroll to position [0, 0]
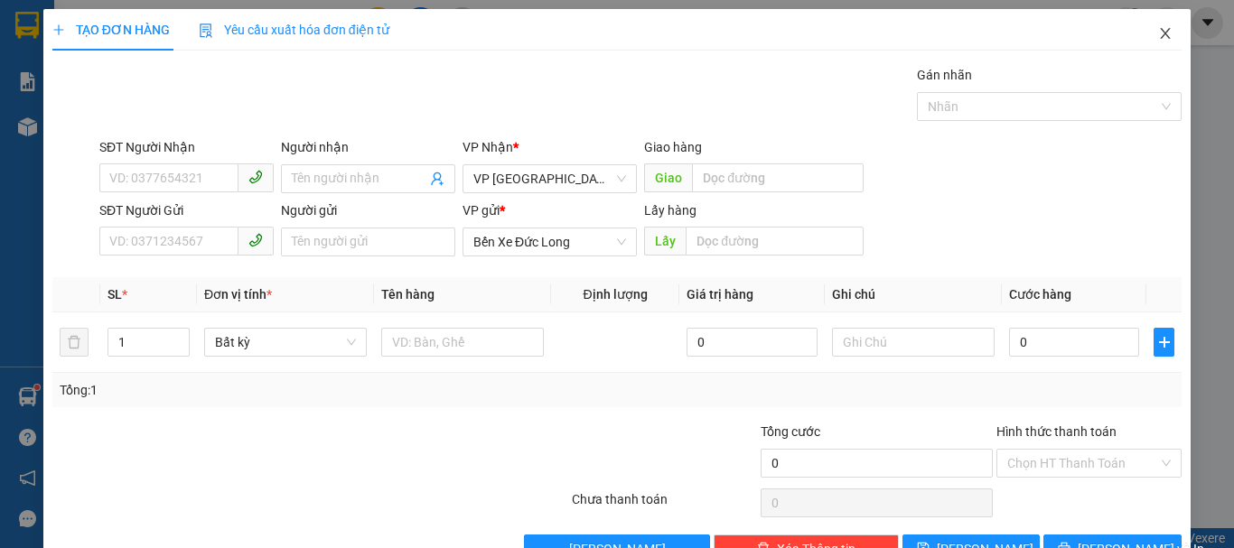
click at [1159, 33] on icon "close" at bounding box center [1165, 33] width 14 height 14
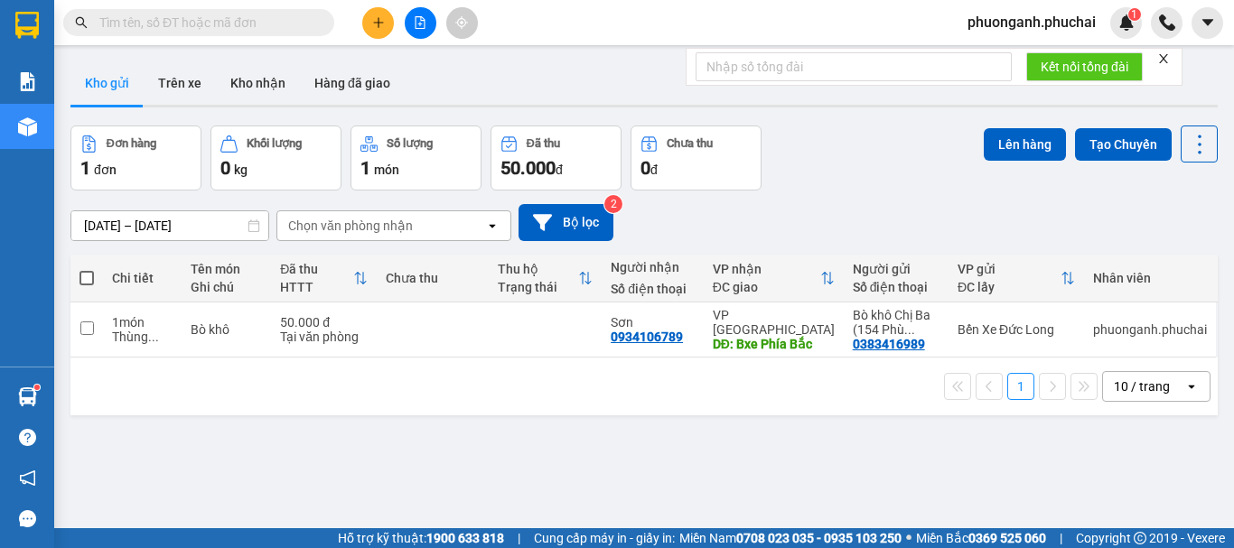
click at [374, 22] on icon "plus" at bounding box center [378, 22] width 13 height 13
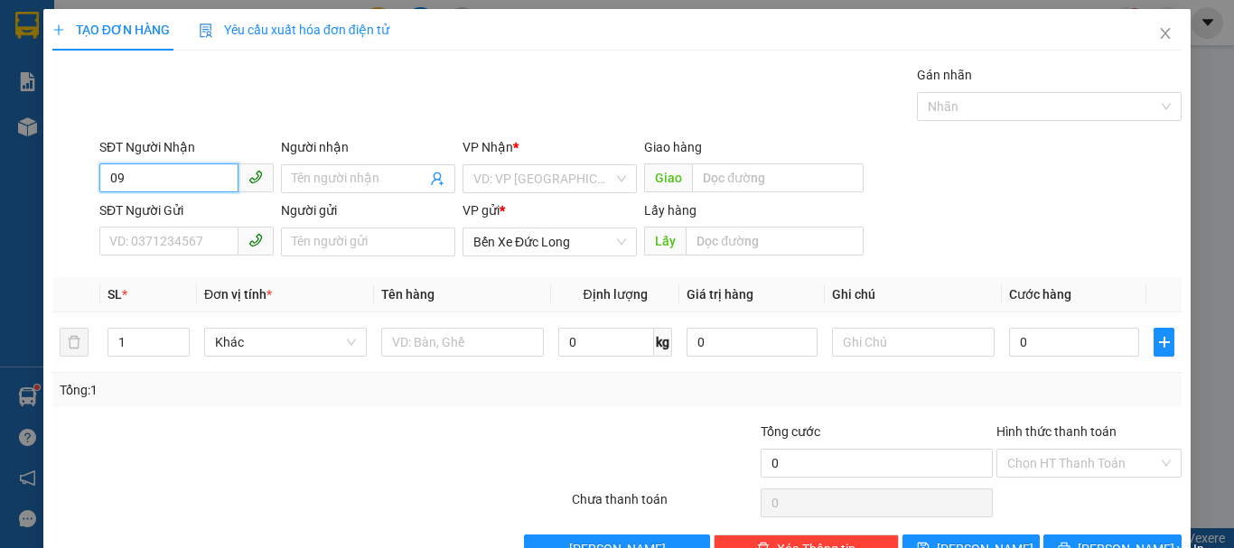
type input "0"
click at [172, 234] on input "SĐT Người Gửi" at bounding box center [168, 241] width 139 height 29
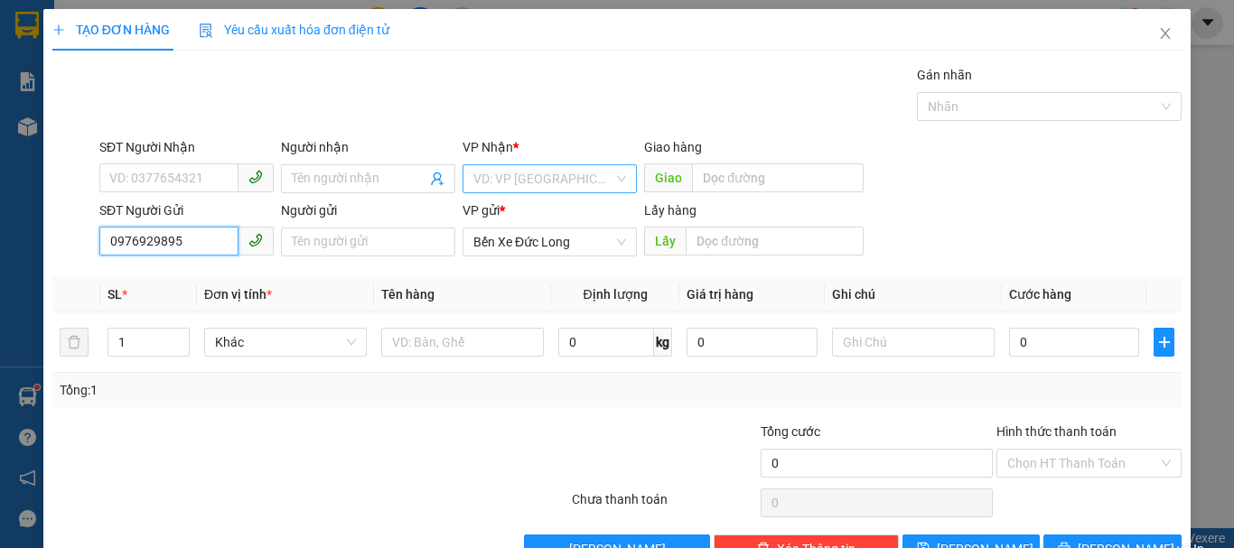
type input "0976929895"
click at [522, 175] on input "search" at bounding box center [543, 178] width 140 height 27
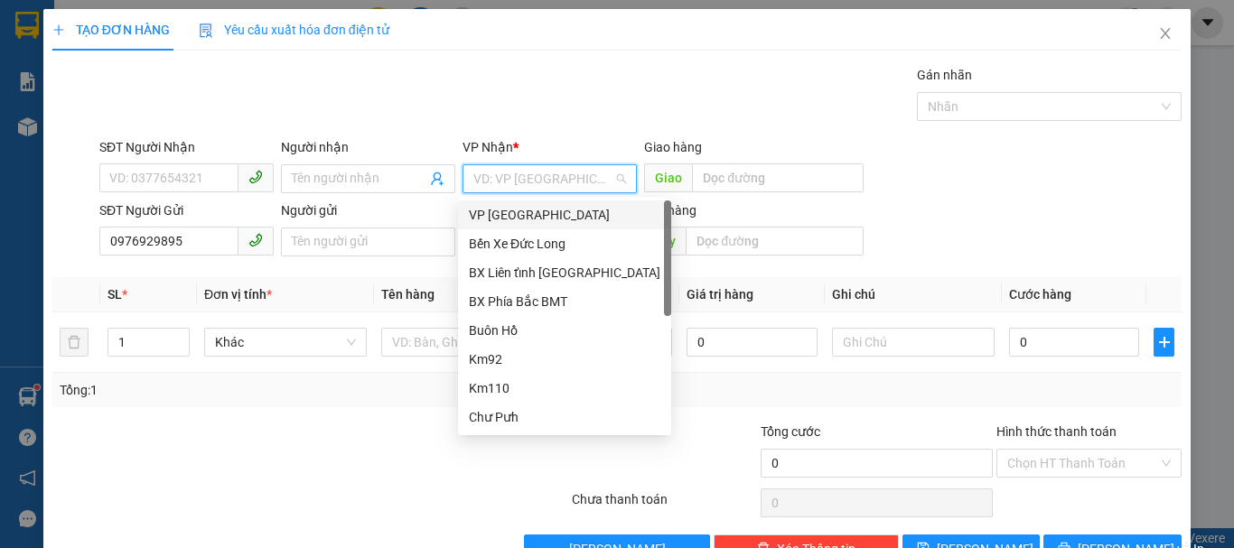
click at [508, 219] on div "VP [GEOGRAPHIC_DATA]" at bounding box center [564, 215] width 191 height 20
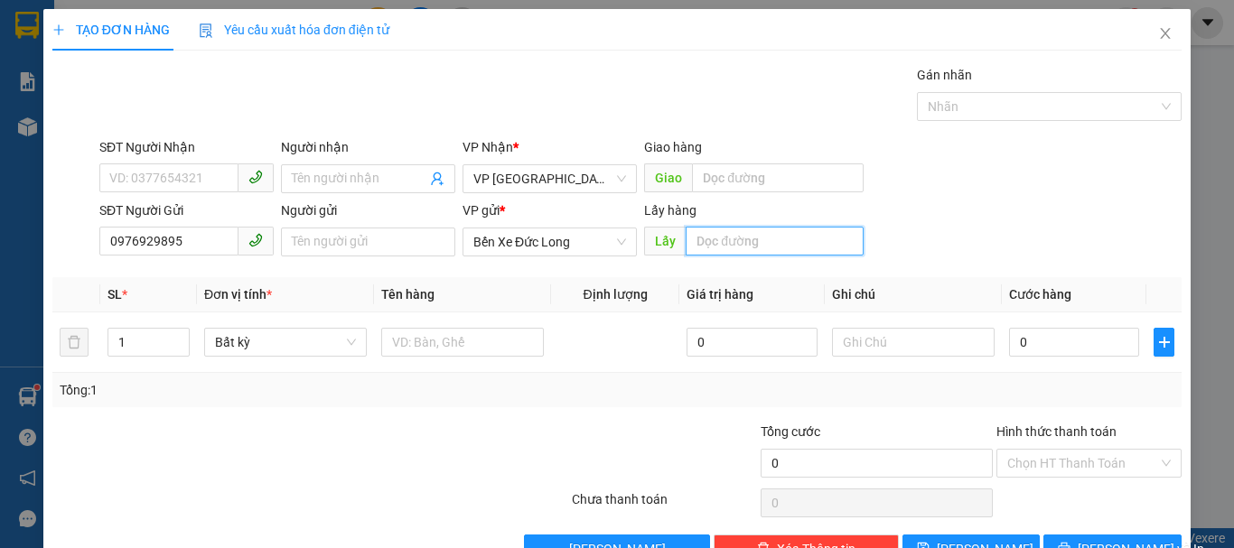
click at [737, 251] on input "text" at bounding box center [774, 241] width 178 height 29
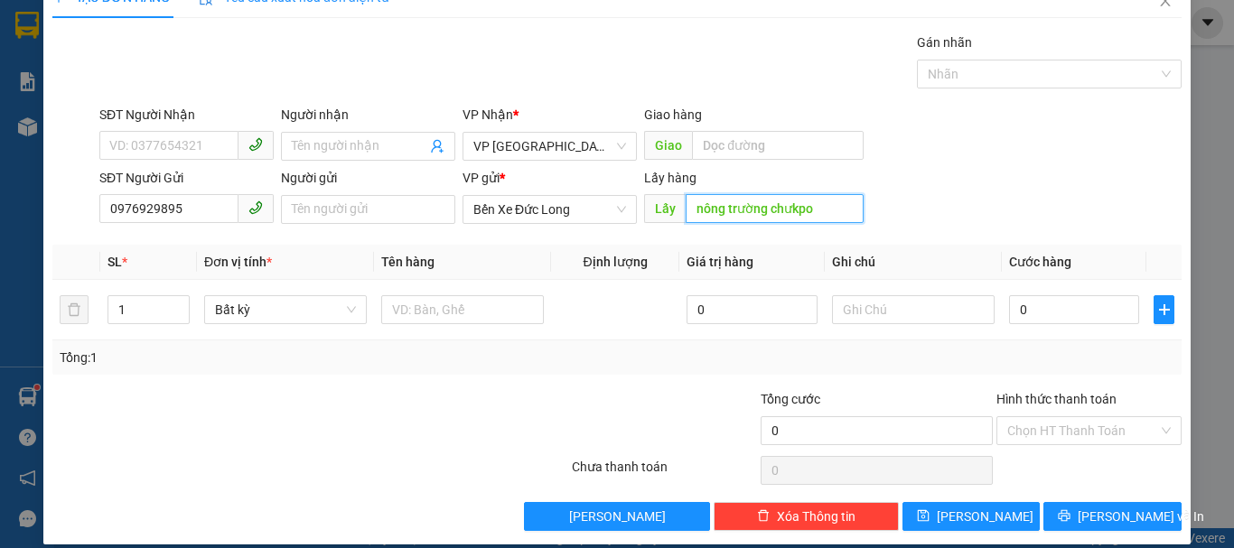
scroll to position [51, 0]
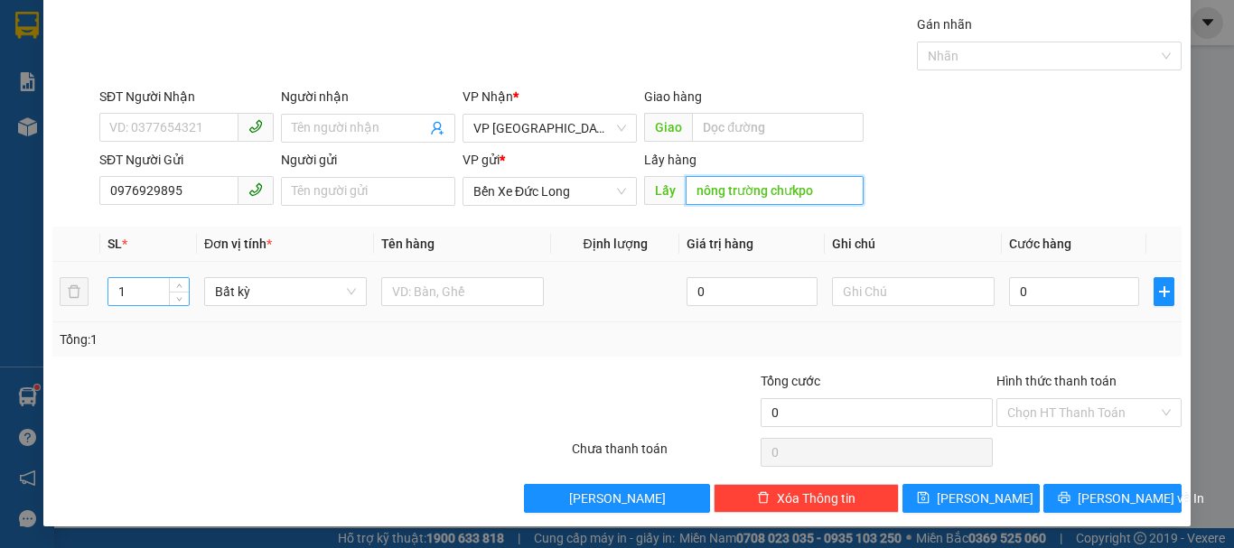
type input "nông trường chưkpo"
click at [166, 292] on input "1" at bounding box center [148, 291] width 80 height 27
click at [288, 300] on span "Bất kỳ" at bounding box center [285, 291] width 141 height 27
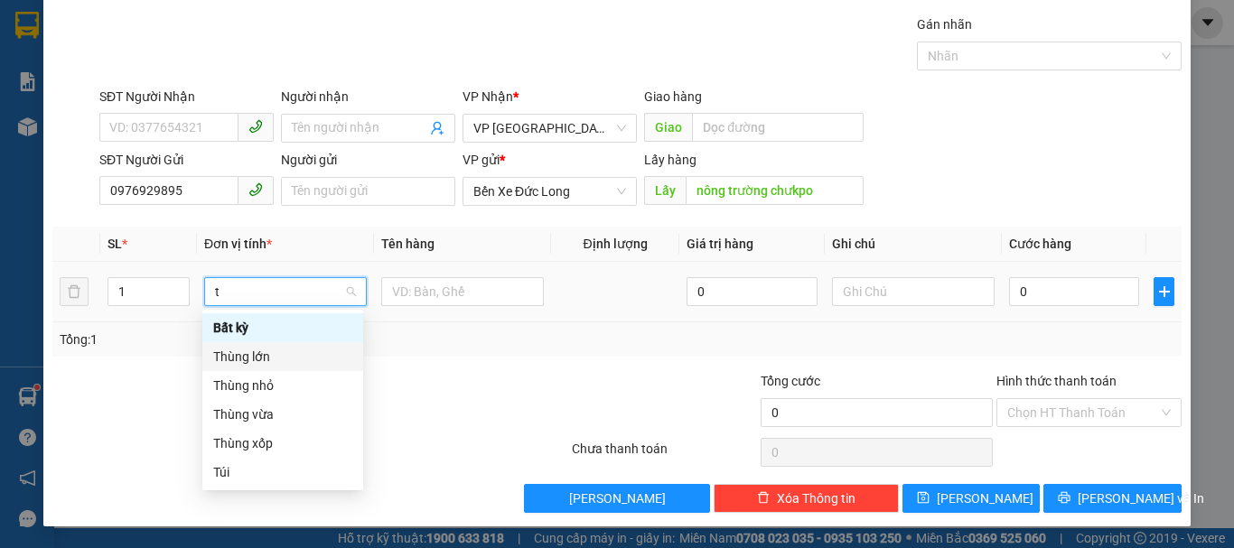
type input "t"
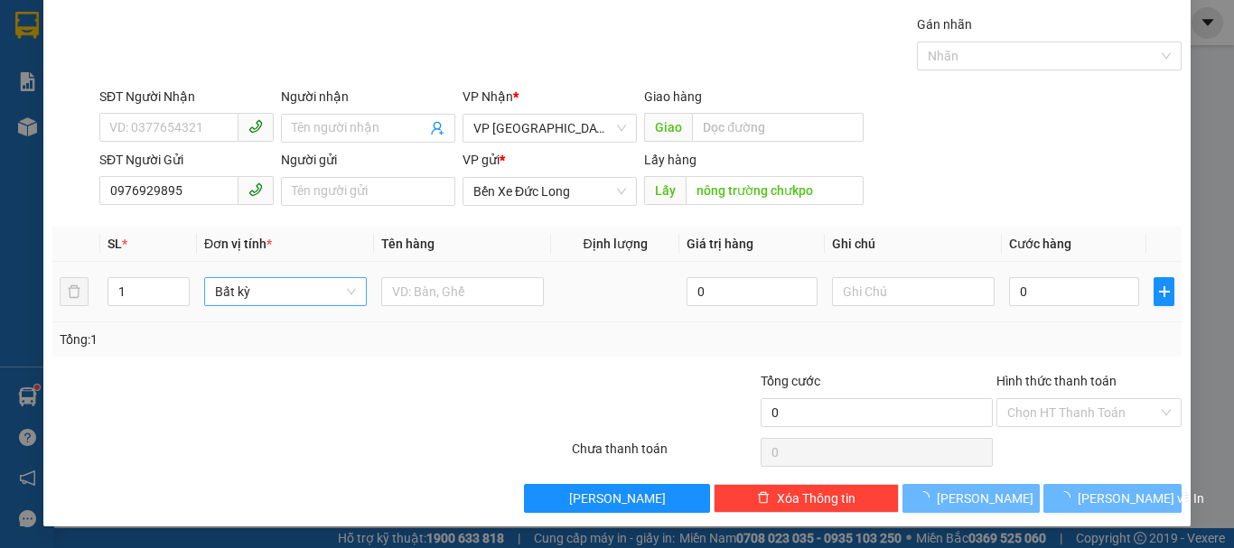
click at [425, 370] on div at bounding box center [404, 370] width 236 height 1
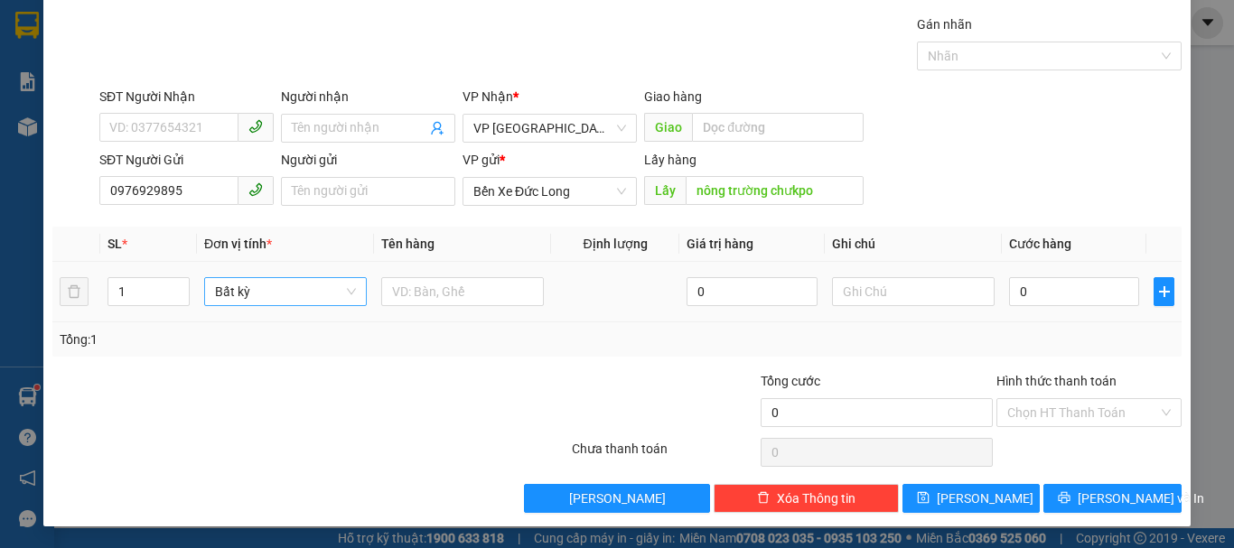
click at [929, 183] on div "SĐT Người Gửi 0976929895 Người gửi Tên người gửi VP gửi * Bến Xe Đức Long Lấy h…" at bounding box center [640, 181] width 1089 height 63
click at [980, 508] on span "[PERSON_NAME]" at bounding box center [984, 499] width 97 height 20
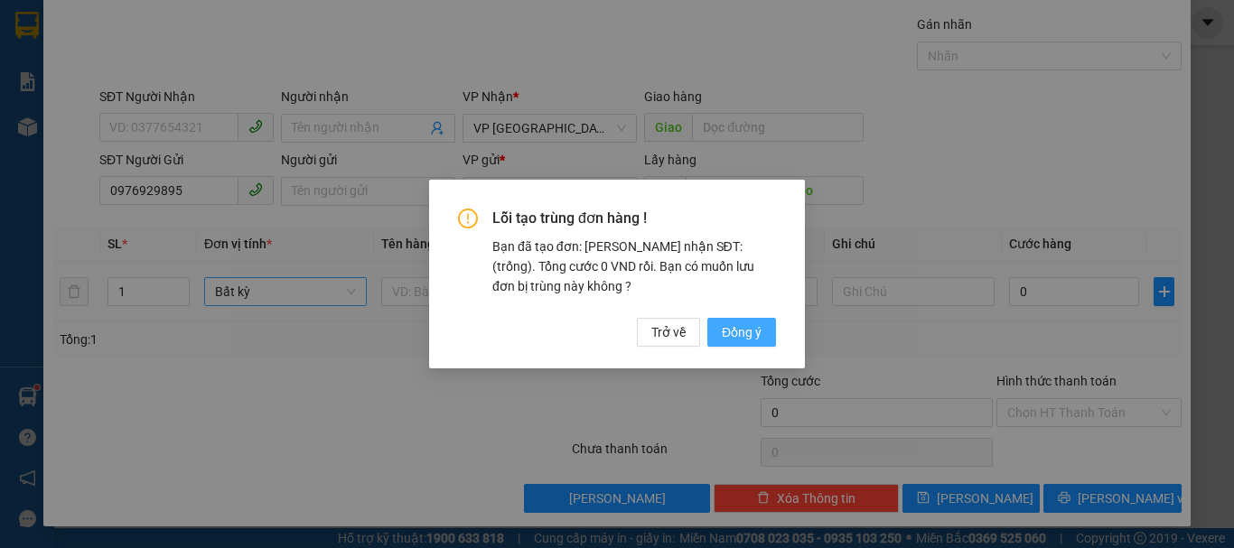
click at [741, 326] on span "Đồng ý" at bounding box center [742, 332] width 40 height 20
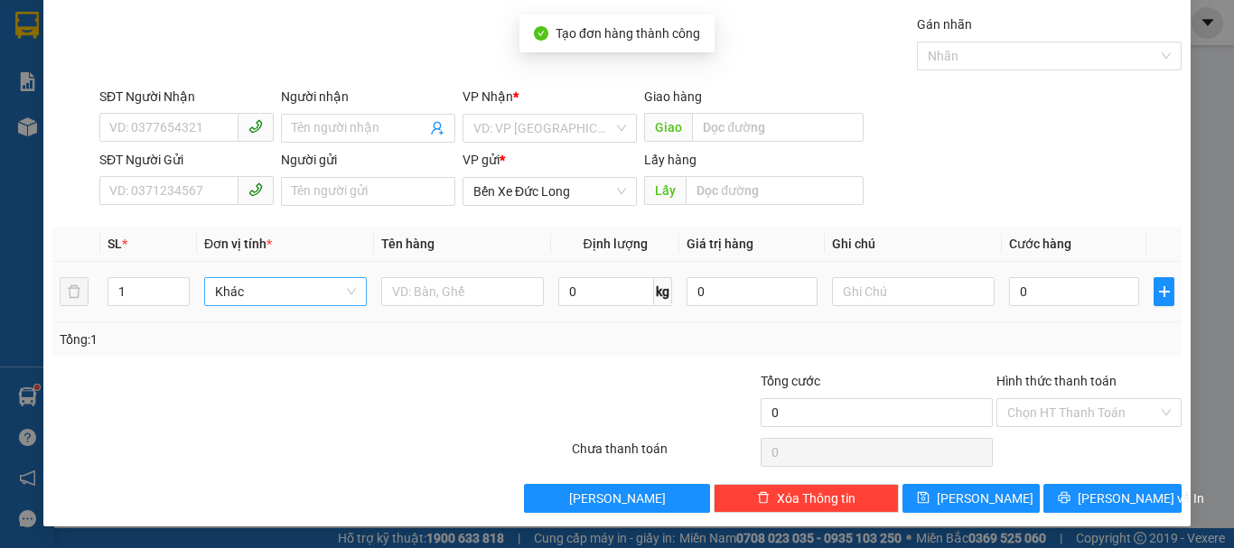
click at [0, 200] on div "TẠO ĐƠN HÀNG Yêu cầu xuất hóa đơn điện tử Transit Pickup Surcharge Ids Transit …" at bounding box center [617, 274] width 1234 height 548
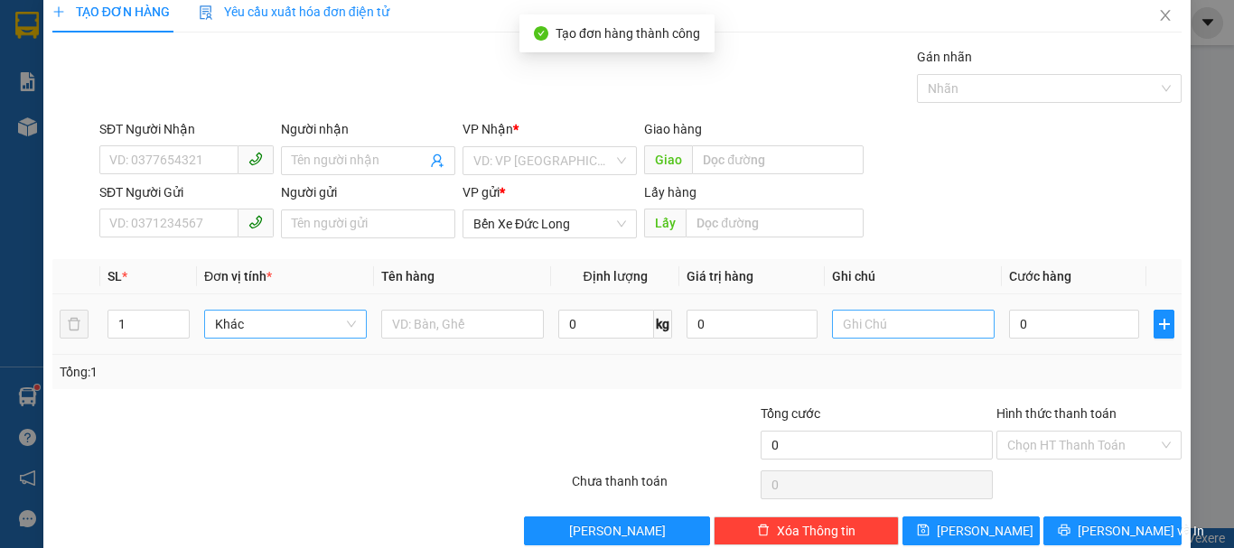
scroll to position [0, 0]
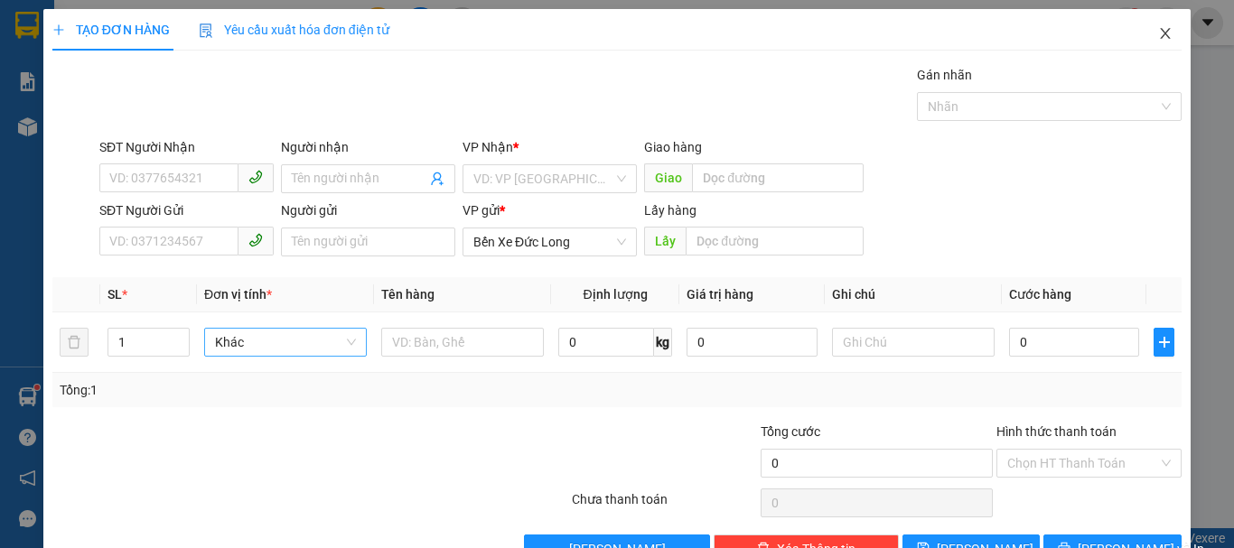
click at [1158, 29] on icon "close" at bounding box center [1165, 33] width 14 height 14
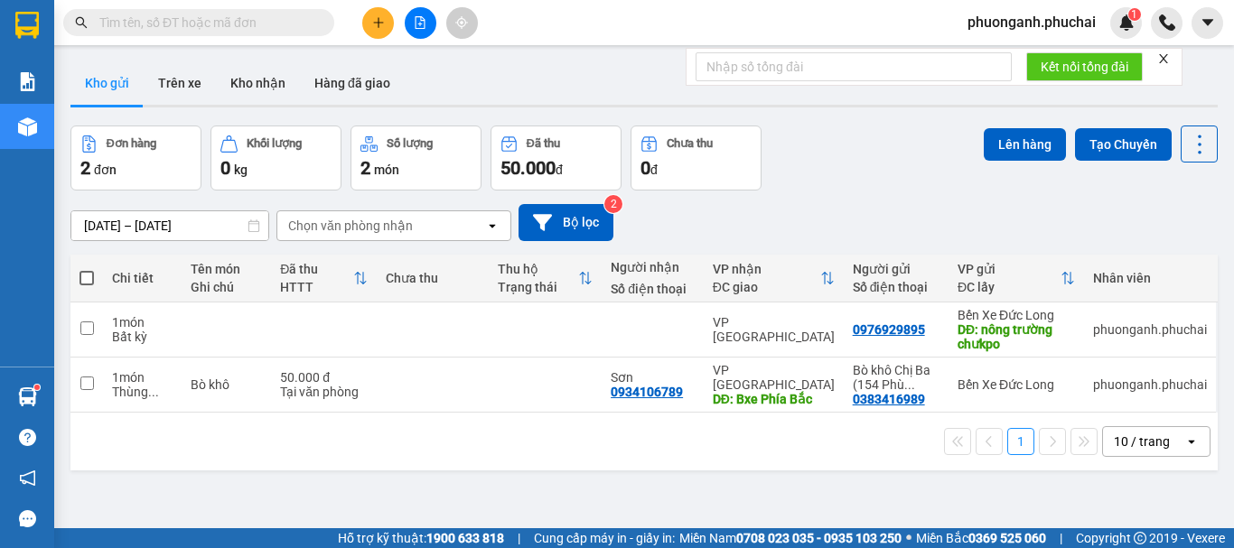
click at [843, 191] on div "10/09/2025 – 12/09/2025 Press the down arrow key to interact with the calendar …" at bounding box center [643, 223] width 1147 height 64
click at [415, 29] on button at bounding box center [421, 23] width 32 height 32
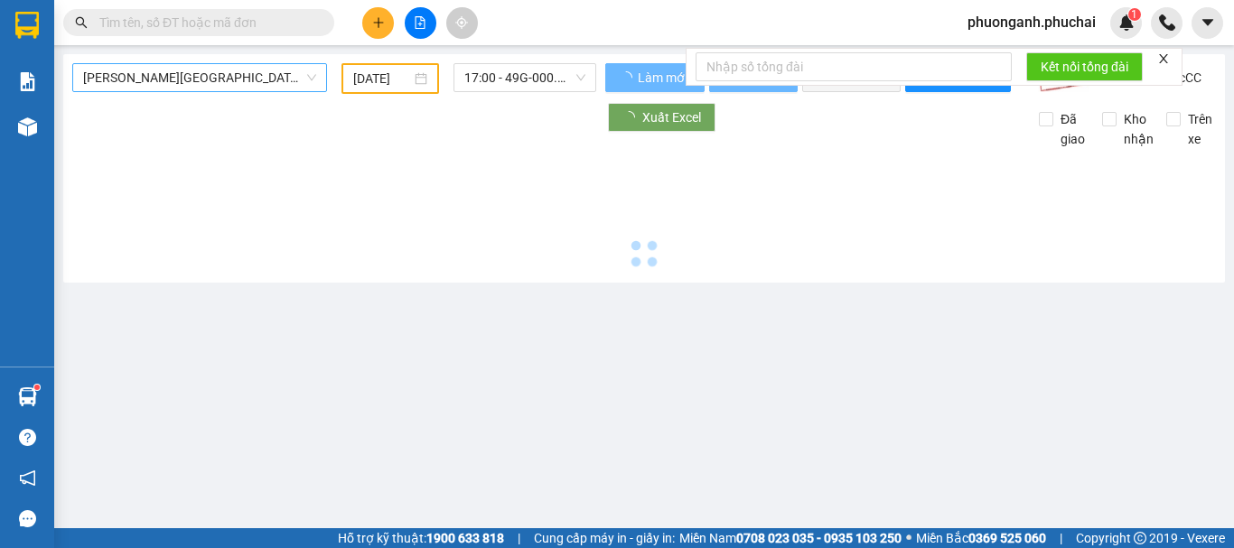
type input "12/09/2025"
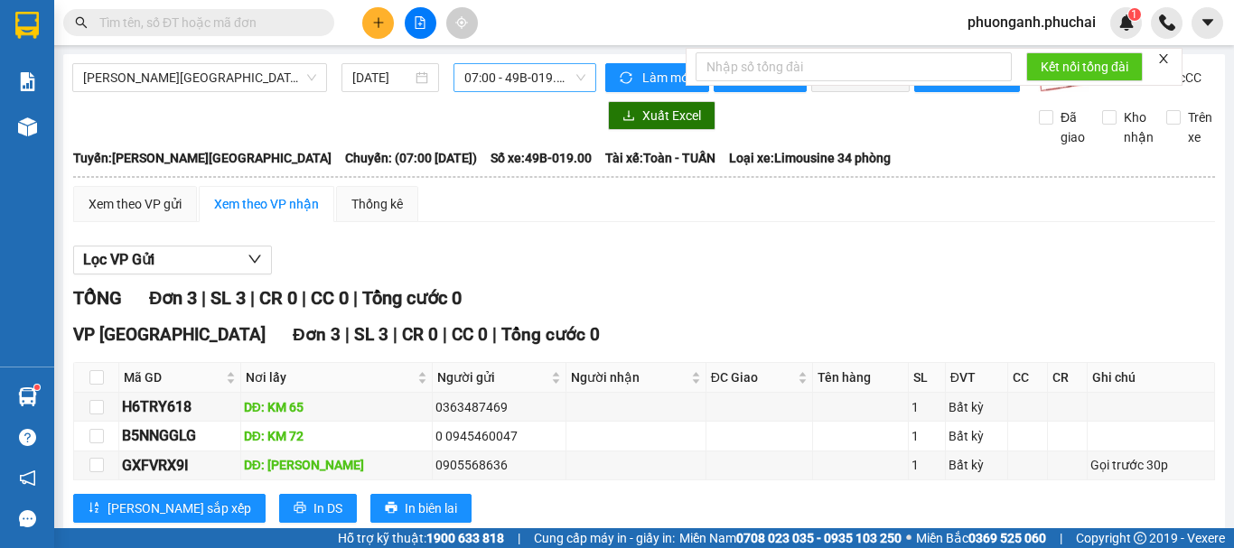
click at [497, 77] on span "07:00 - 49B-019.00" at bounding box center [524, 77] width 121 height 27
click at [131, 214] on div "Xem theo VP gửi" at bounding box center [134, 204] width 93 height 20
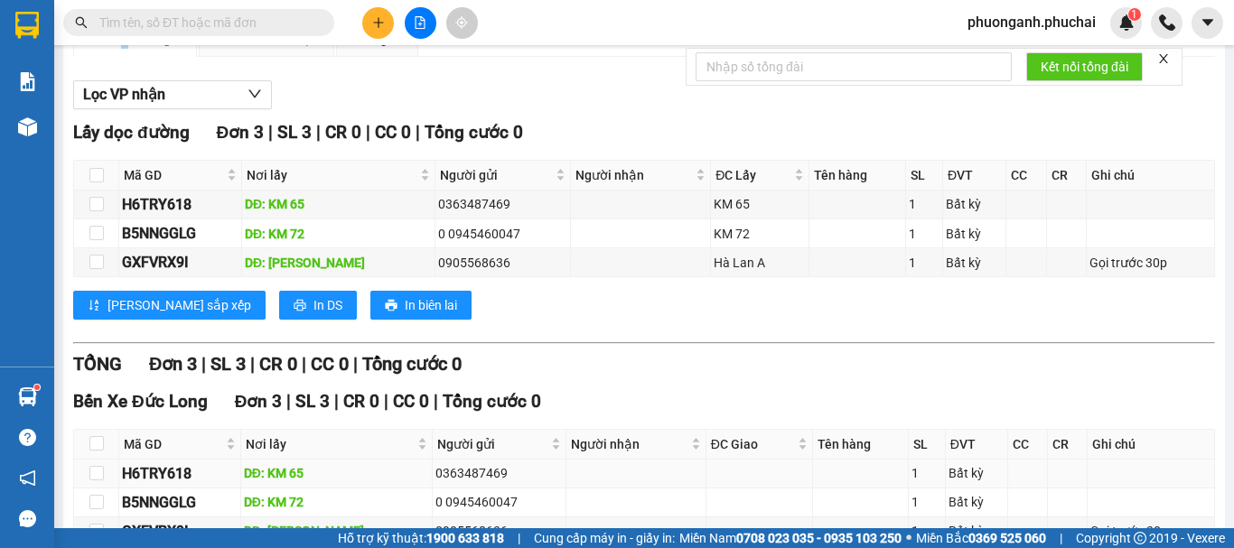
scroll to position [292, 0]
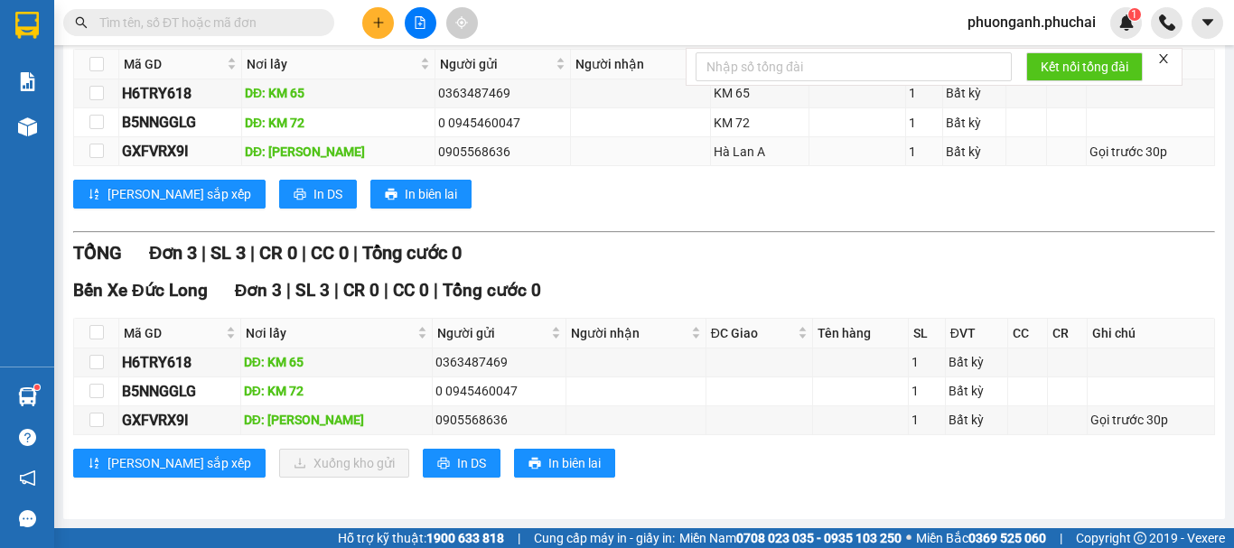
drag, startPoint x: 390, startPoint y: 144, endPoint x: 485, endPoint y: 145, distance: 94.8
click at [485, 145] on tr "GXFVRX9I DĐ: Hà Lan A 0905568636 Hà Lan A 1 Bất kỳ Gọi trước 30p" at bounding box center [644, 151] width 1141 height 29
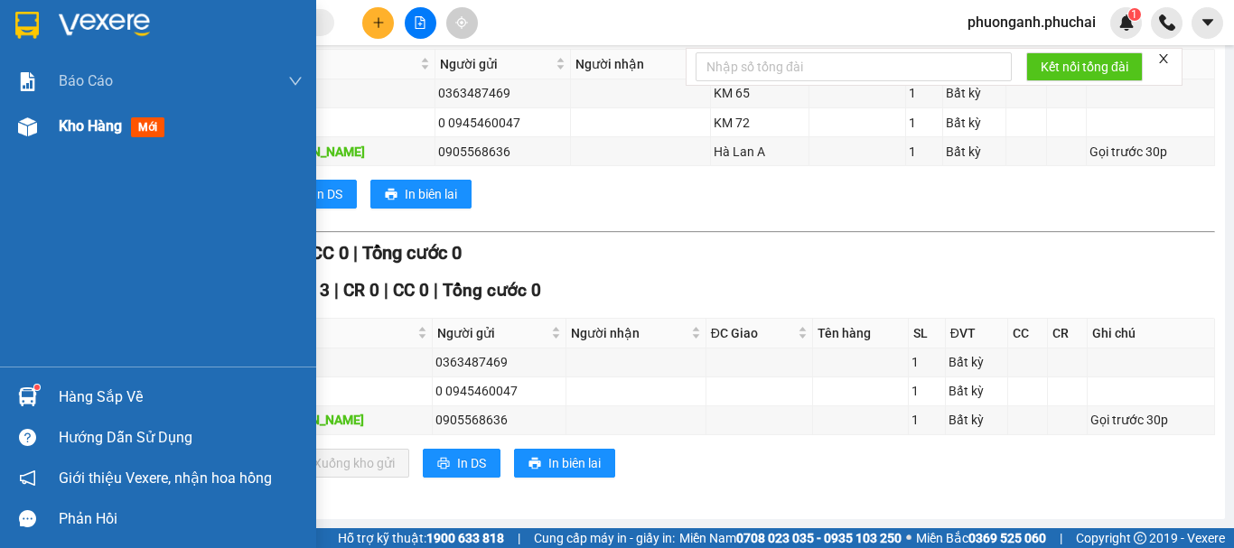
click at [104, 132] on span "Kho hàng" at bounding box center [90, 125] width 63 height 17
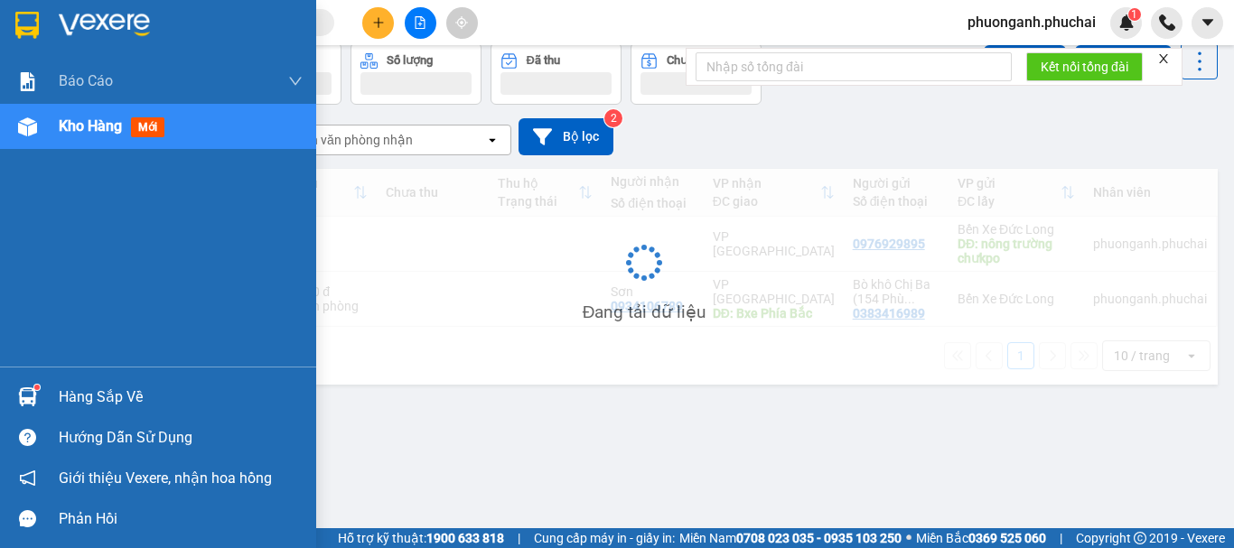
scroll to position [83, 0]
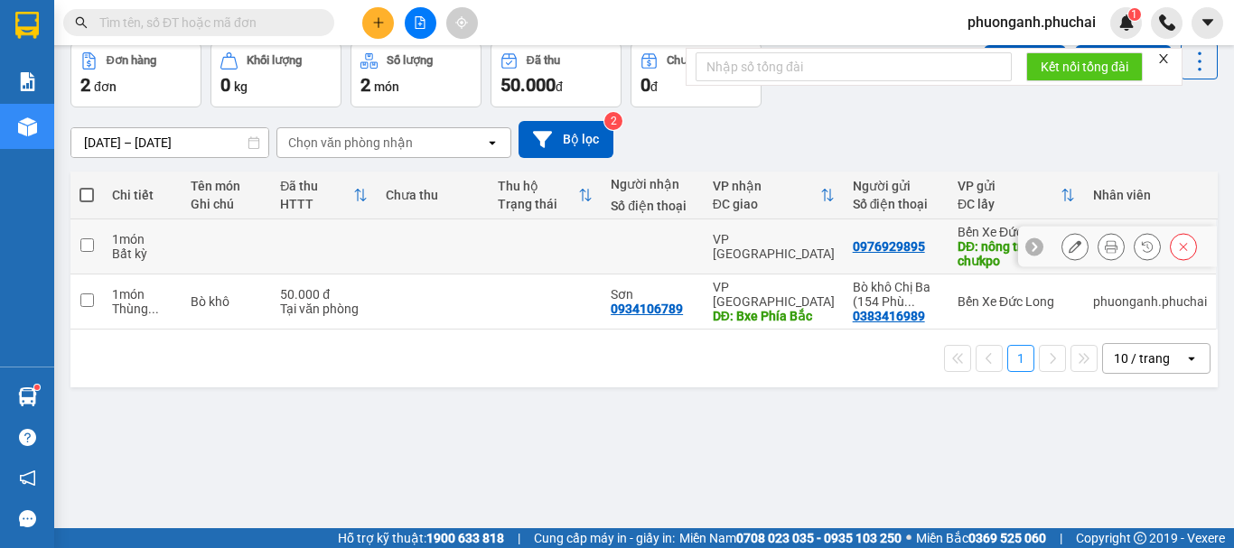
click at [80, 245] on input "checkbox" at bounding box center [87, 245] width 14 height 14
checkbox input "true"
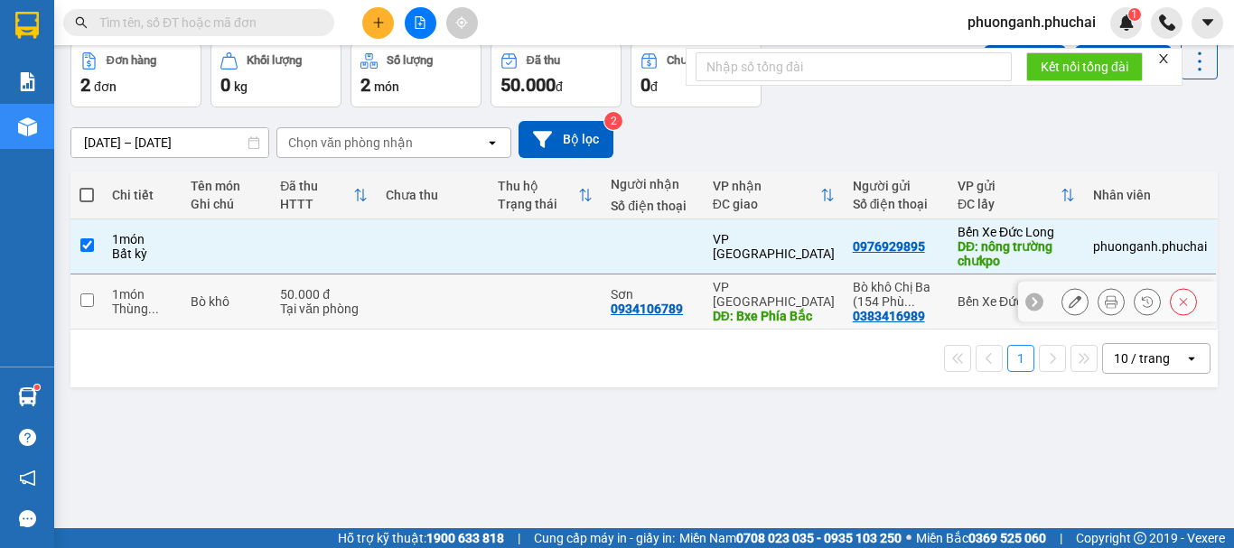
click at [84, 303] on input "checkbox" at bounding box center [87, 300] width 14 height 14
checkbox input "true"
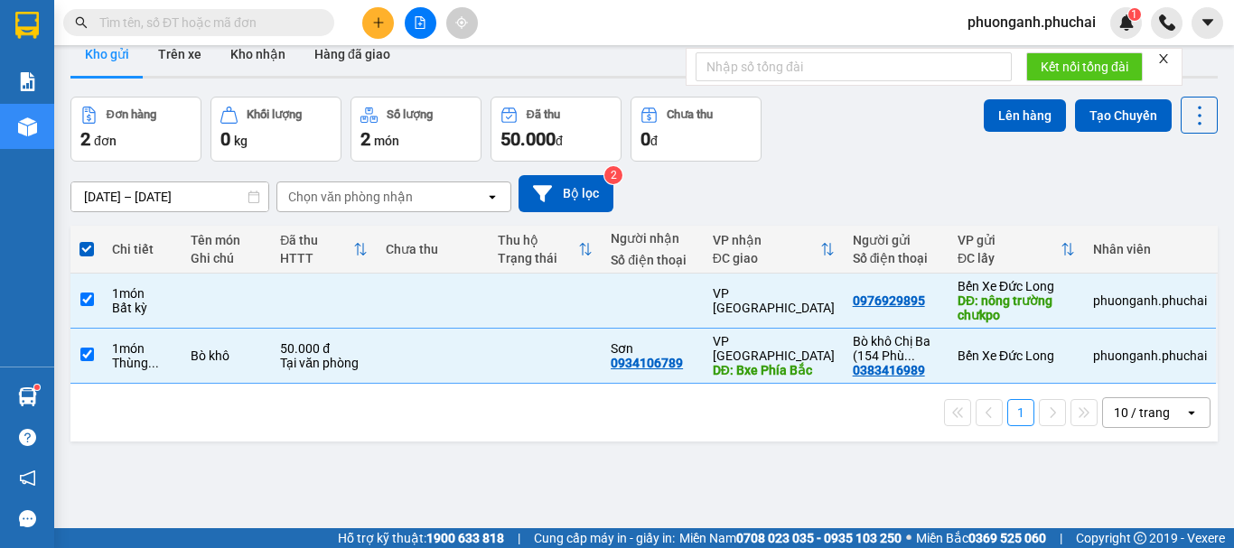
scroll to position [0, 0]
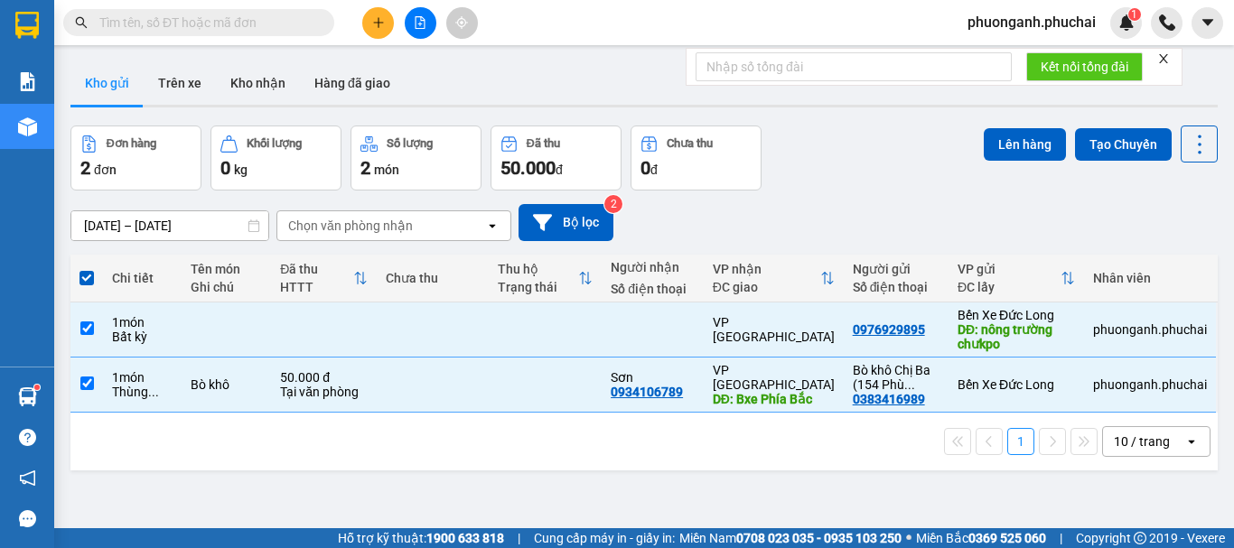
click at [396, 221] on div "Chọn văn phòng nhận" at bounding box center [350, 226] width 125 height 18
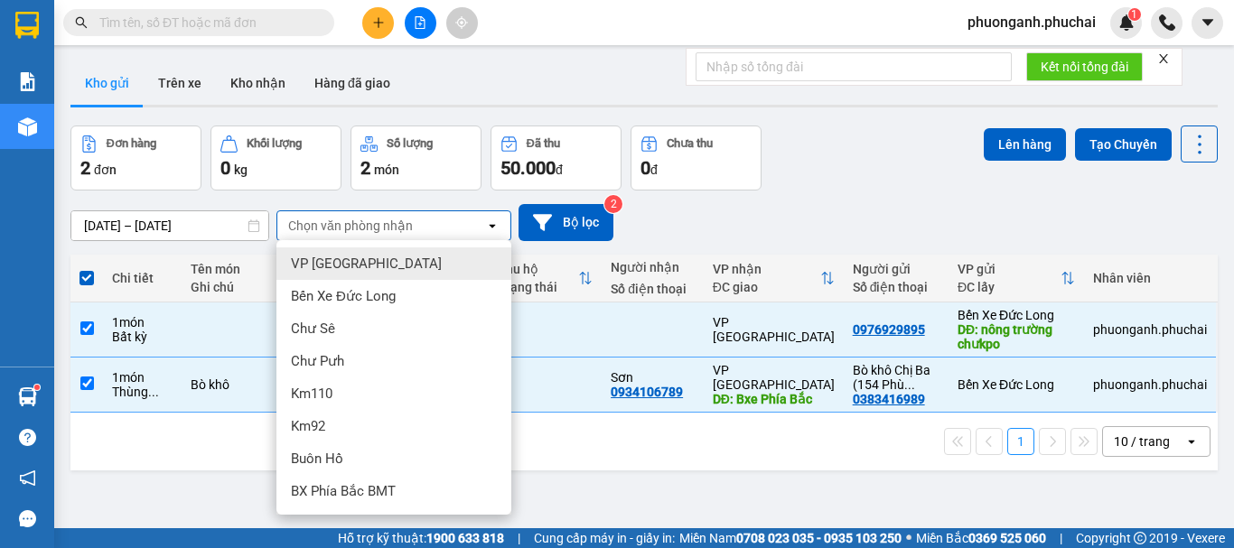
click at [352, 270] on div "VP [GEOGRAPHIC_DATA]" at bounding box center [393, 263] width 235 height 33
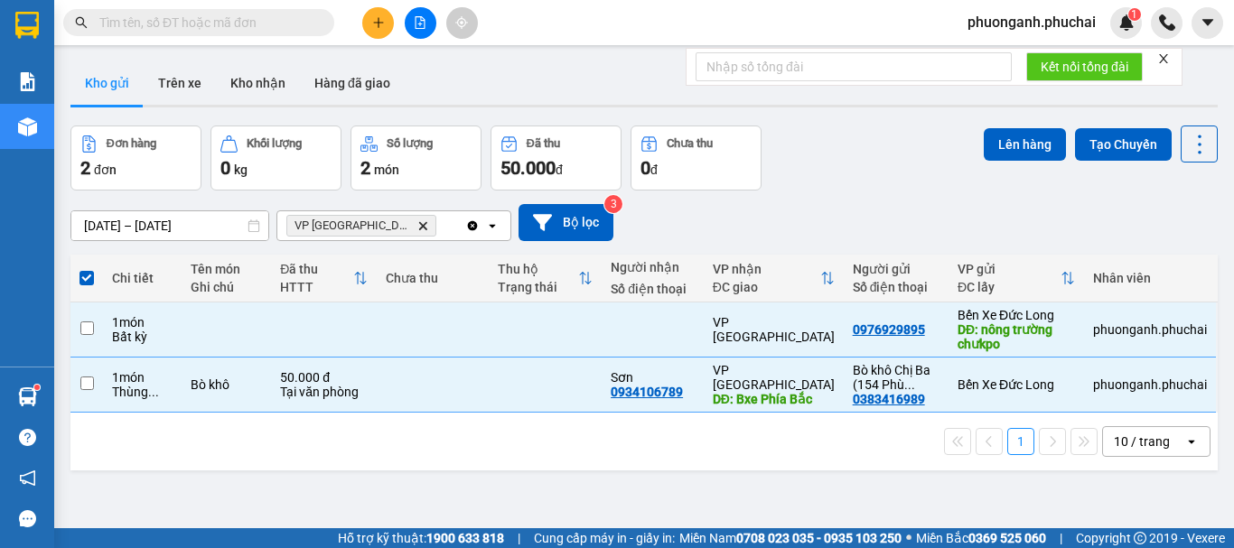
checkbox input "false"
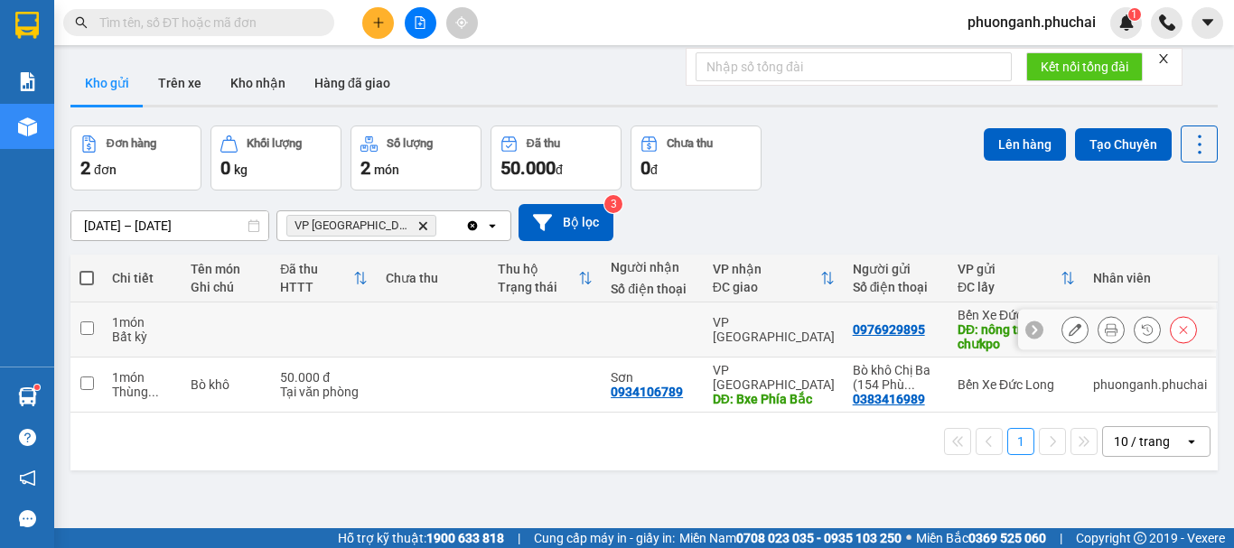
click at [91, 336] on td at bounding box center [86, 330] width 33 height 55
checkbox input "true"
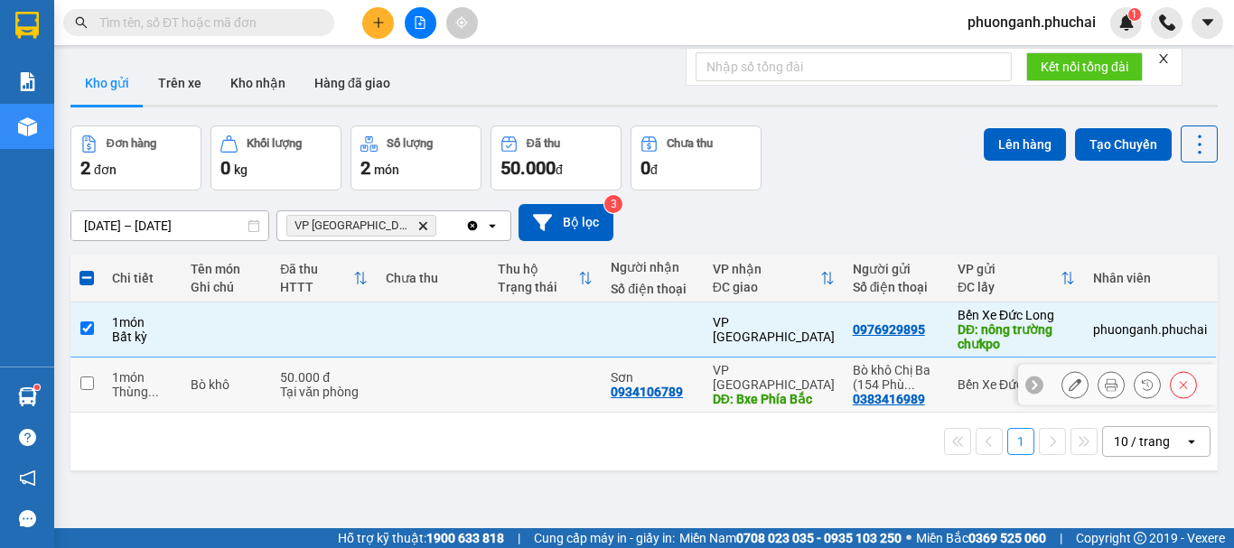
click at [89, 378] on input "checkbox" at bounding box center [87, 384] width 14 height 14
checkbox input "true"
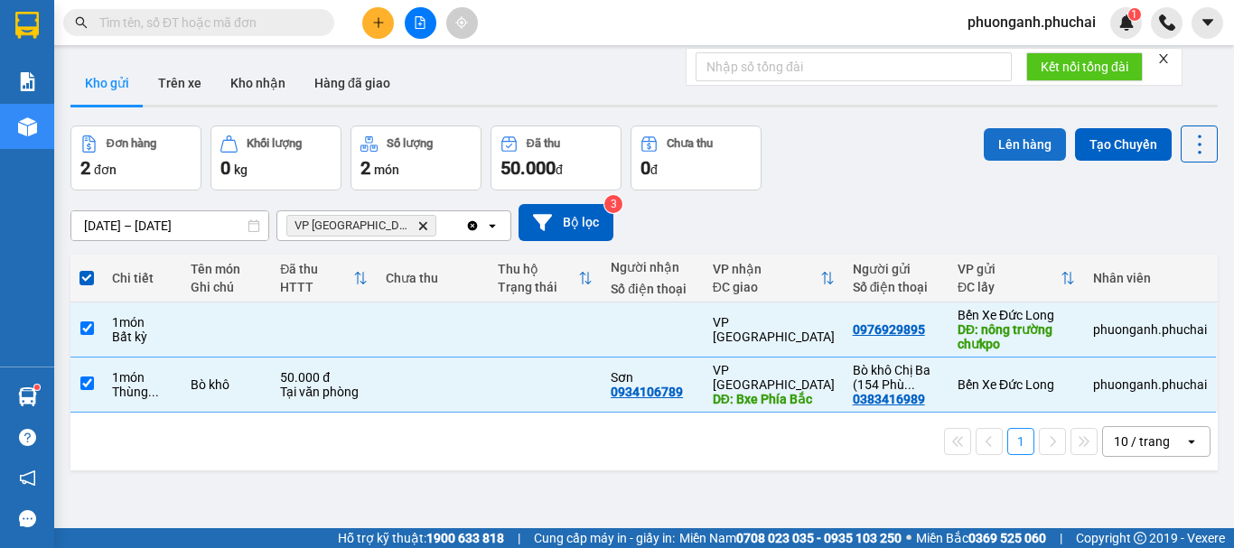
click at [1009, 135] on button "Lên hàng" at bounding box center [1024, 144] width 82 height 33
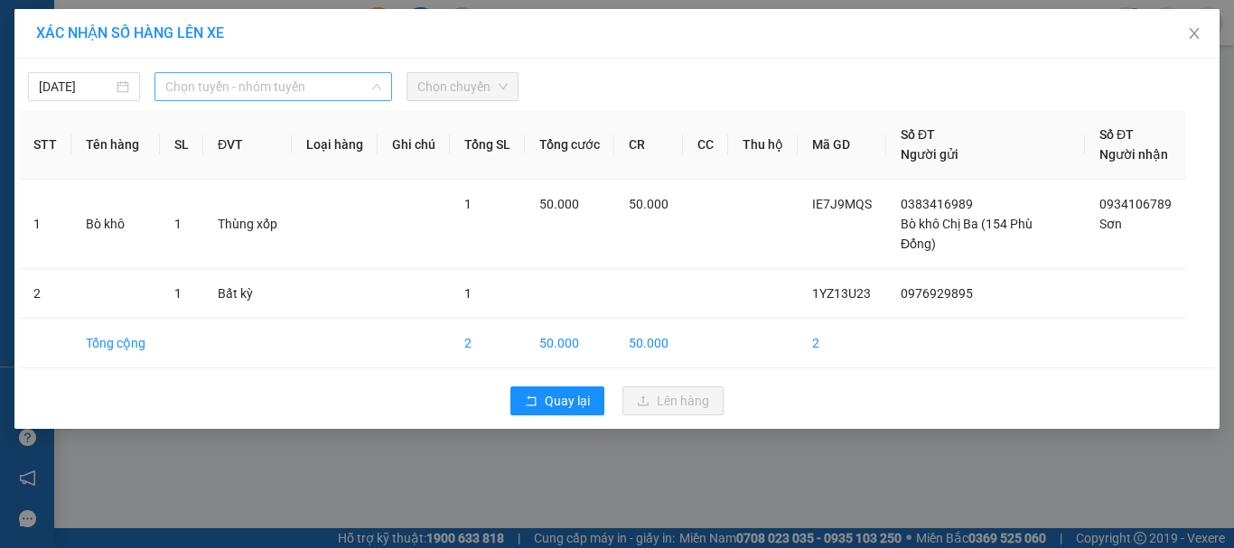
click at [259, 87] on span "Chọn tuyến - nhóm tuyến" at bounding box center [273, 86] width 216 height 27
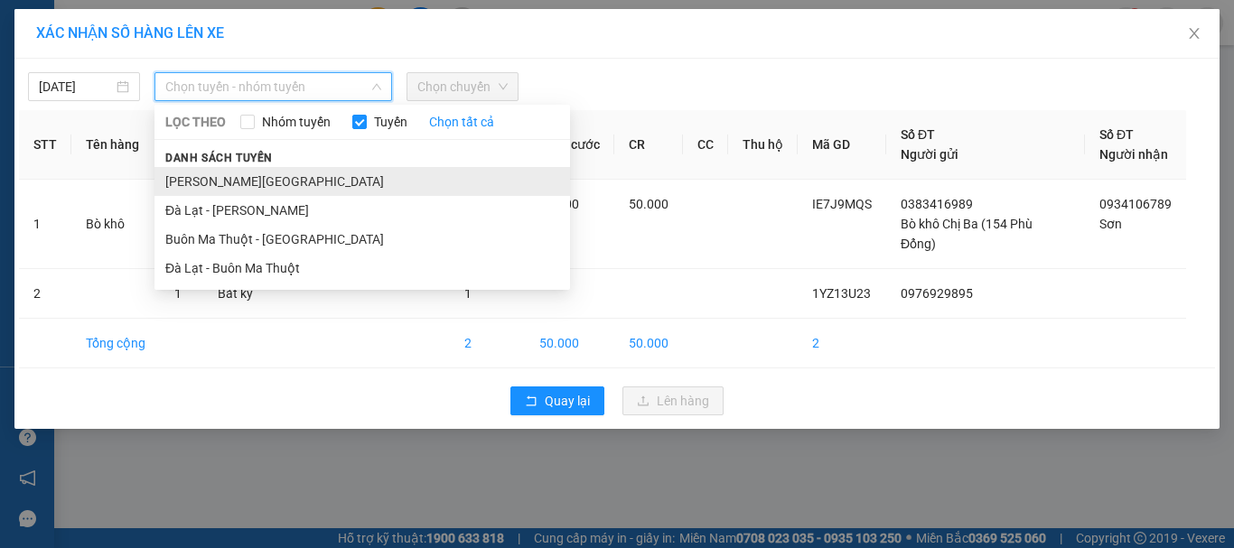
click at [209, 187] on li "Gia Lai - Đà Lạt" at bounding box center [361, 181] width 415 height 29
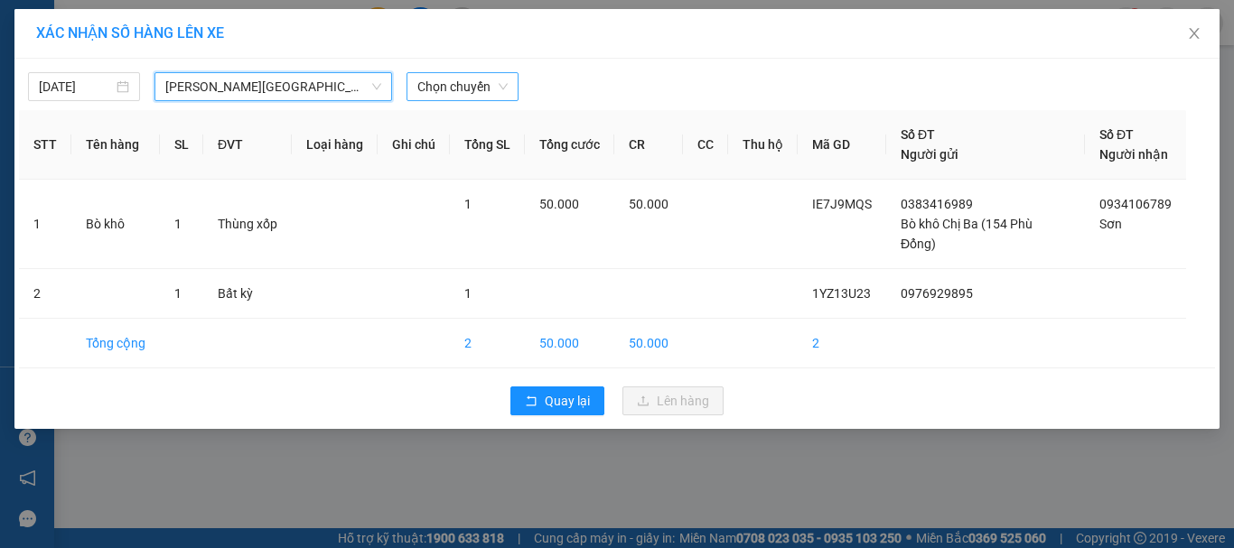
click at [467, 97] on span "Chọn chuyến" at bounding box center [462, 86] width 90 height 27
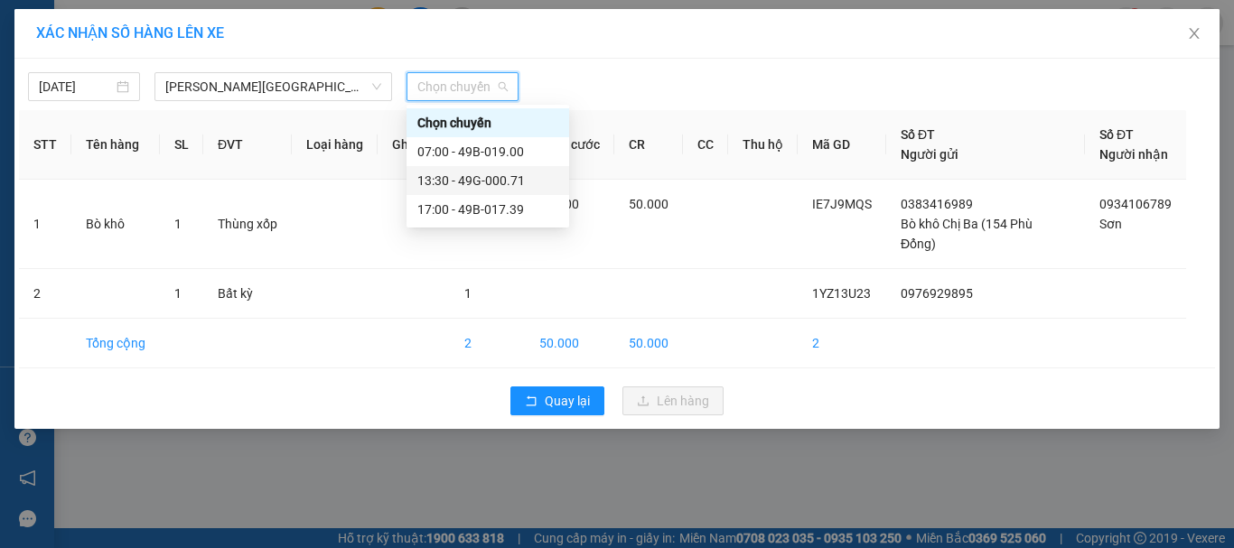
click at [444, 184] on div "13:30 - 49G-000.71" at bounding box center [487, 181] width 141 height 20
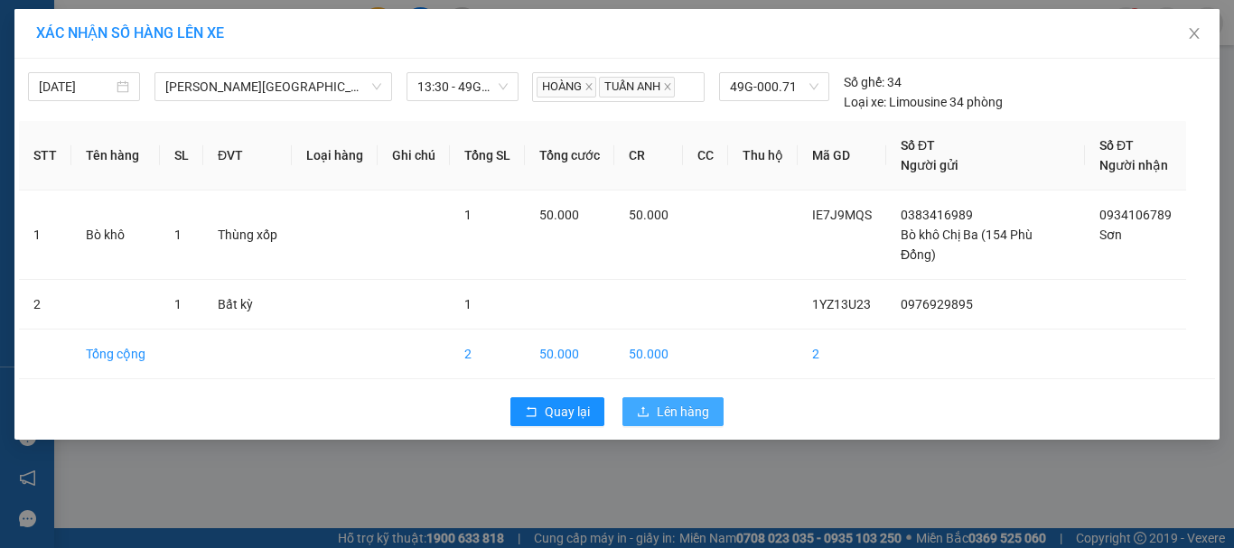
click at [675, 402] on span "Lên hàng" at bounding box center [683, 412] width 52 height 20
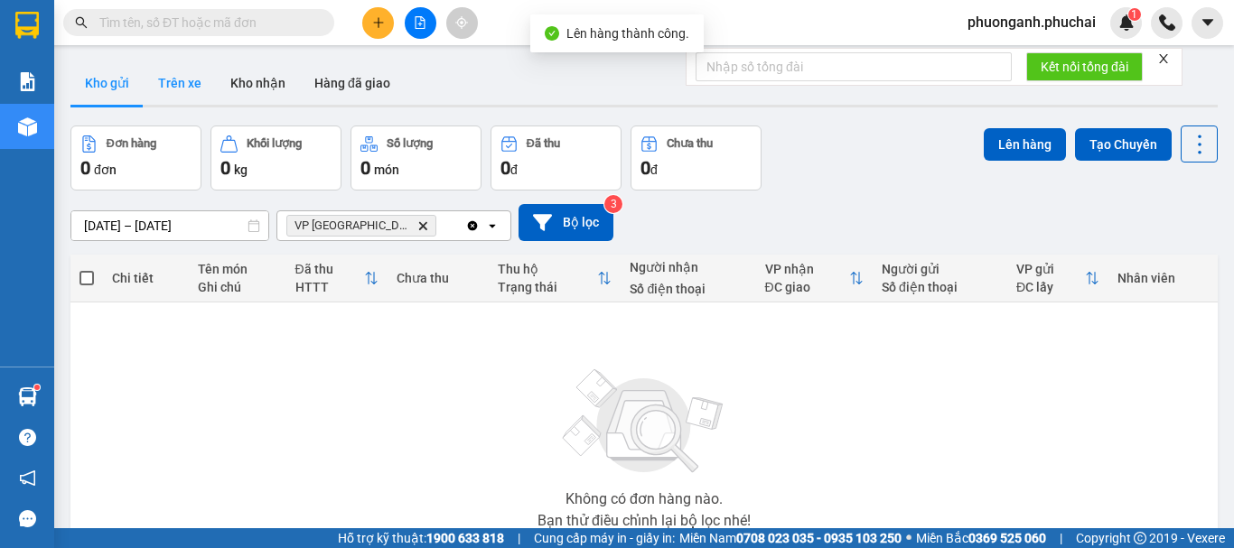
click at [172, 79] on button "Trên xe" at bounding box center [180, 82] width 72 height 43
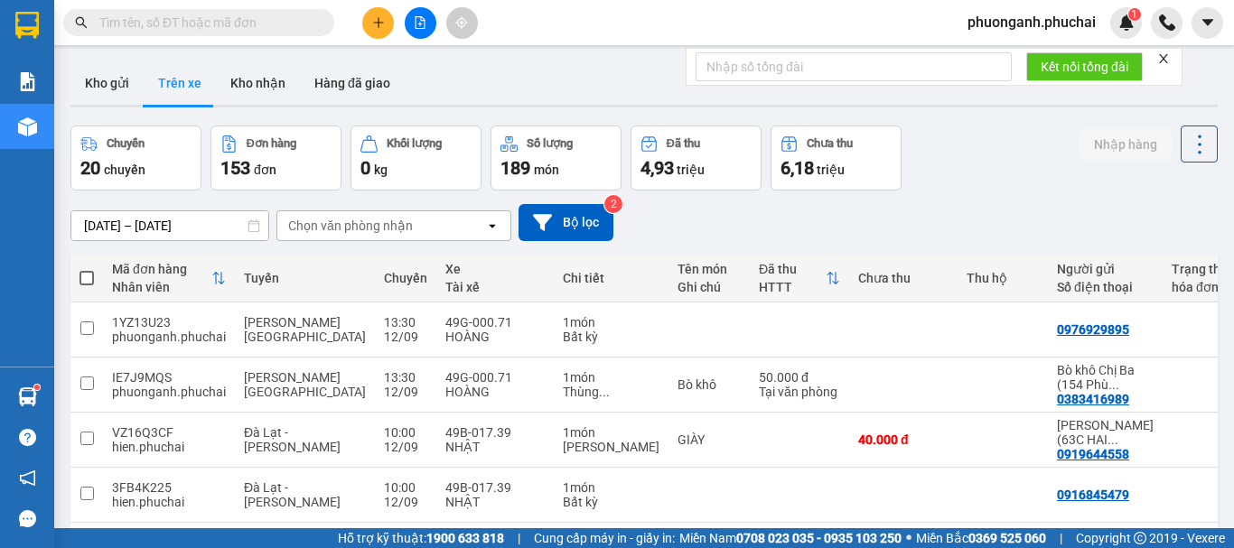
click at [84, 280] on span at bounding box center [86, 278] width 14 height 14
click at [87, 269] on input "checkbox" at bounding box center [87, 269] width 0 height 0
checkbox input "true"
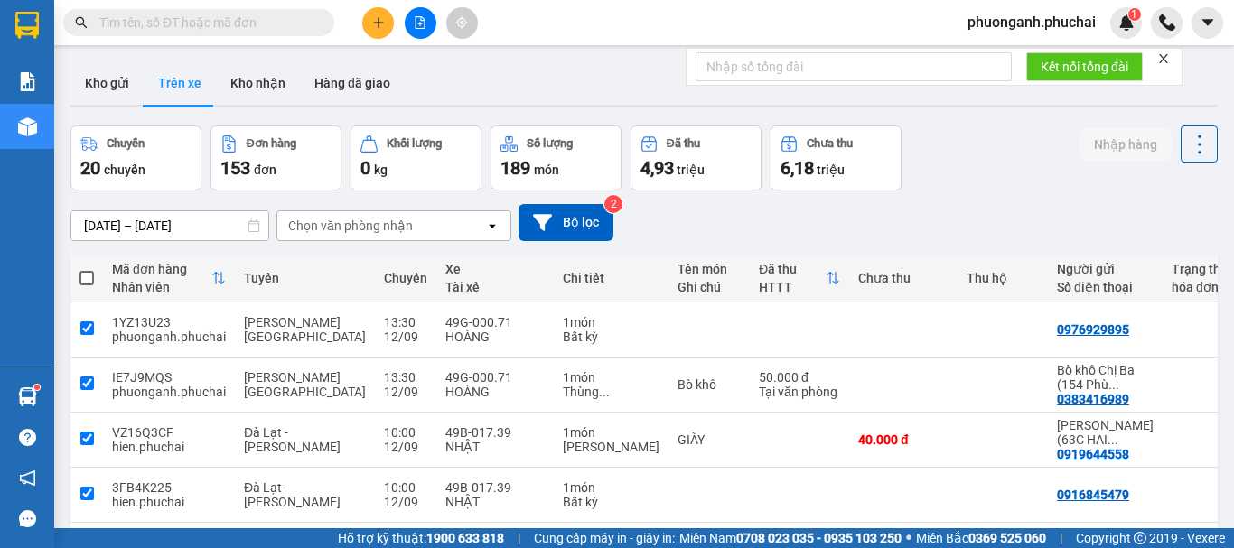
checkbox input "true"
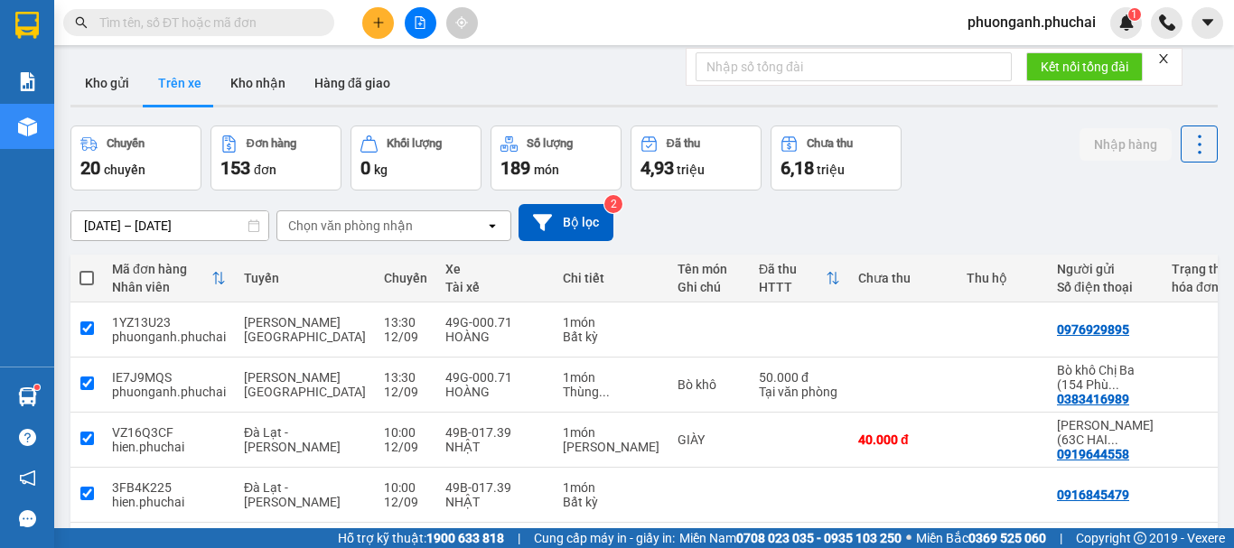
checkbox input "true"
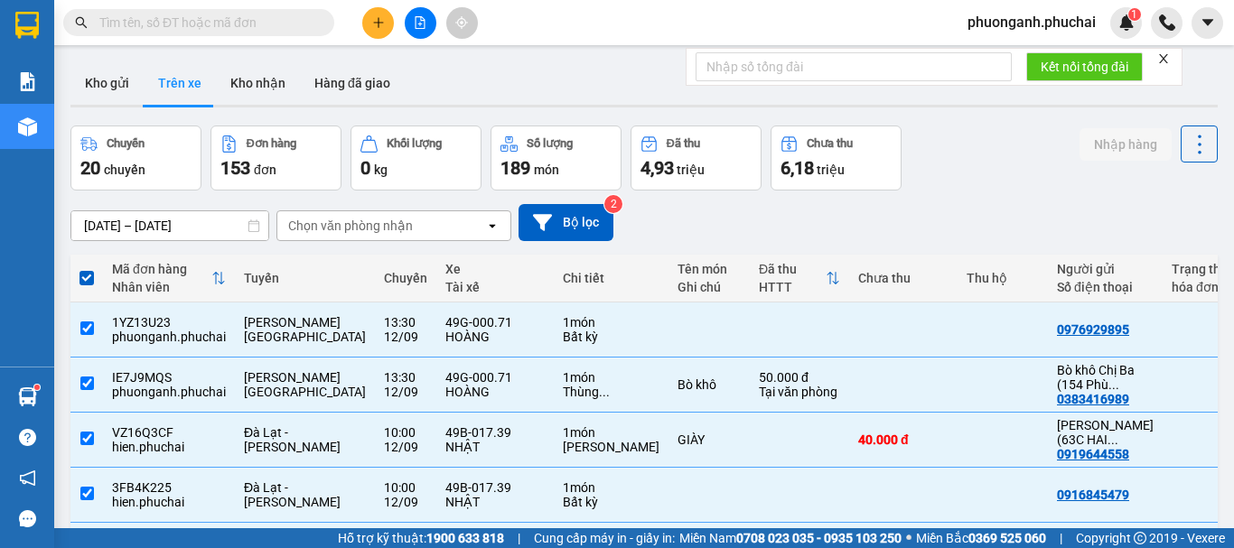
click at [86, 278] on span at bounding box center [86, 278] width 14 height 14
click at [87, 269] on input "checkbox" at bounding box center [87, 269] width 0 height 0
checkbox input "false"
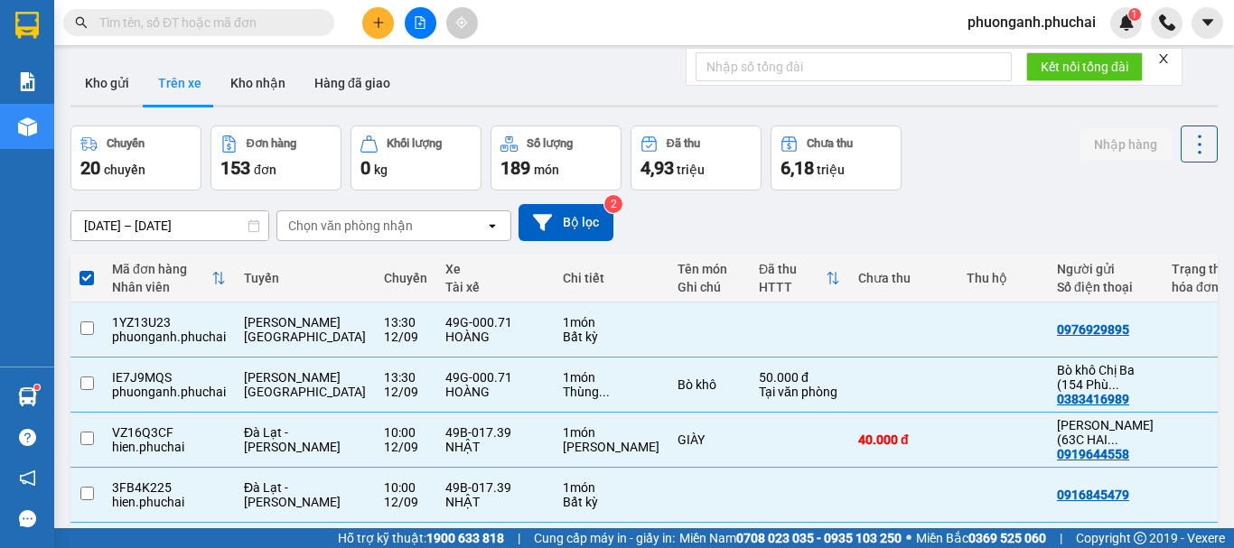
checkbox input "false"
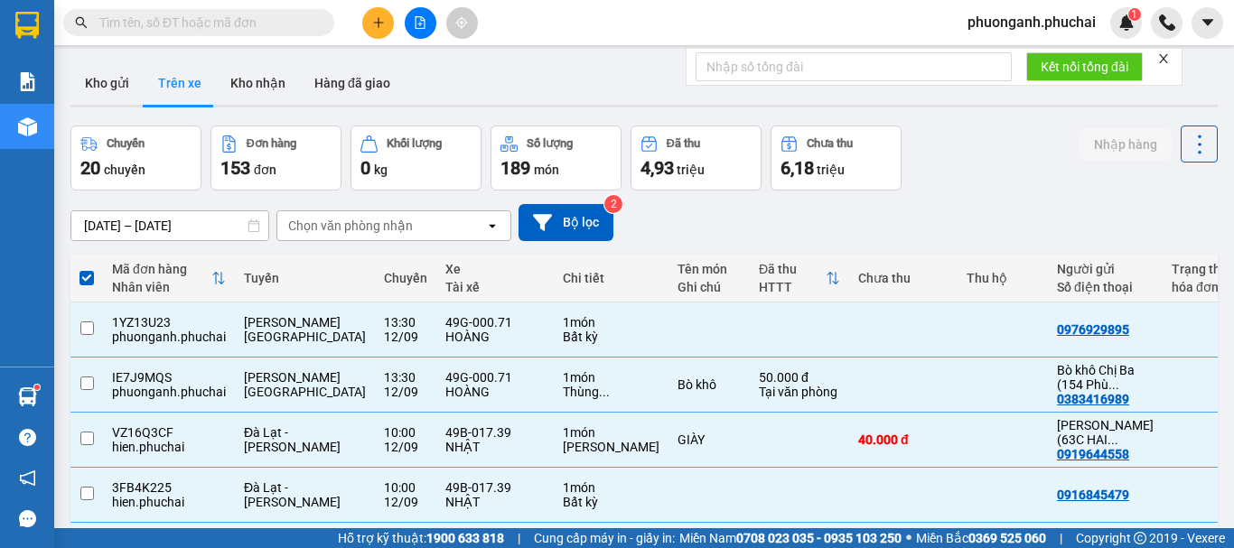
checkbox input "false"
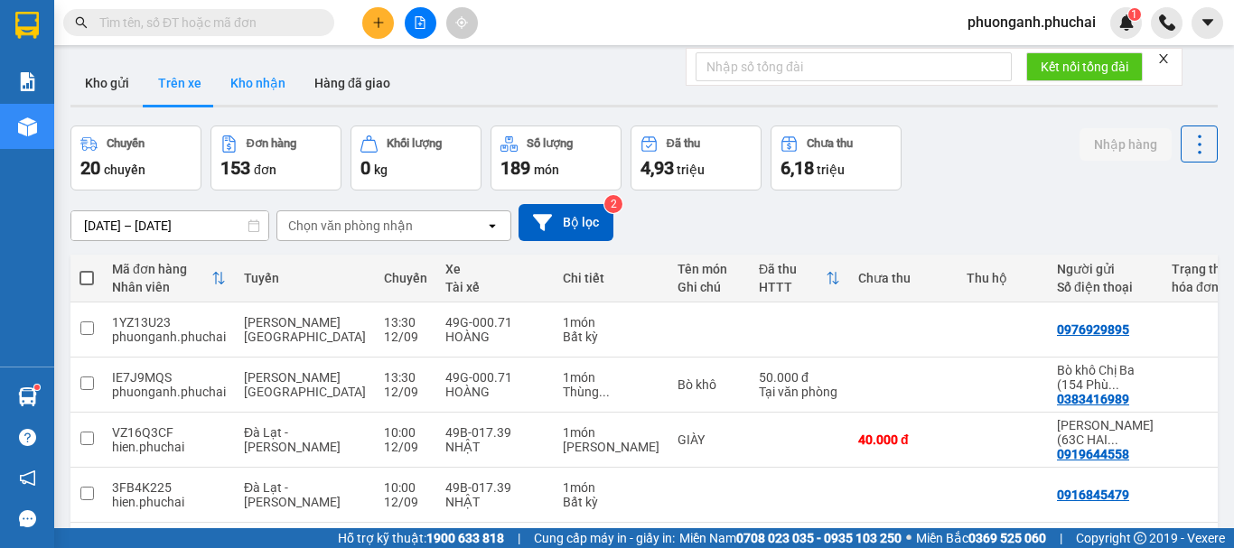
click at [261, 98] on button "Kho nhận" at bounding box center [258, 82] width 84 height 43
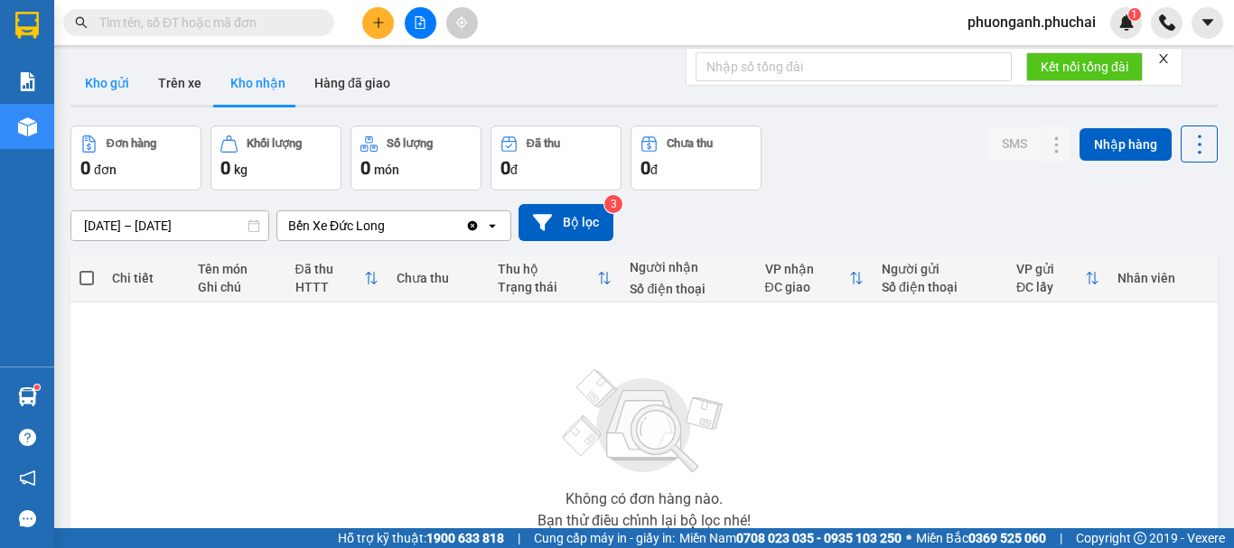
click at [107, 84] on button "Kho gửi" at bounding box center [106, 82] width 73 height 43
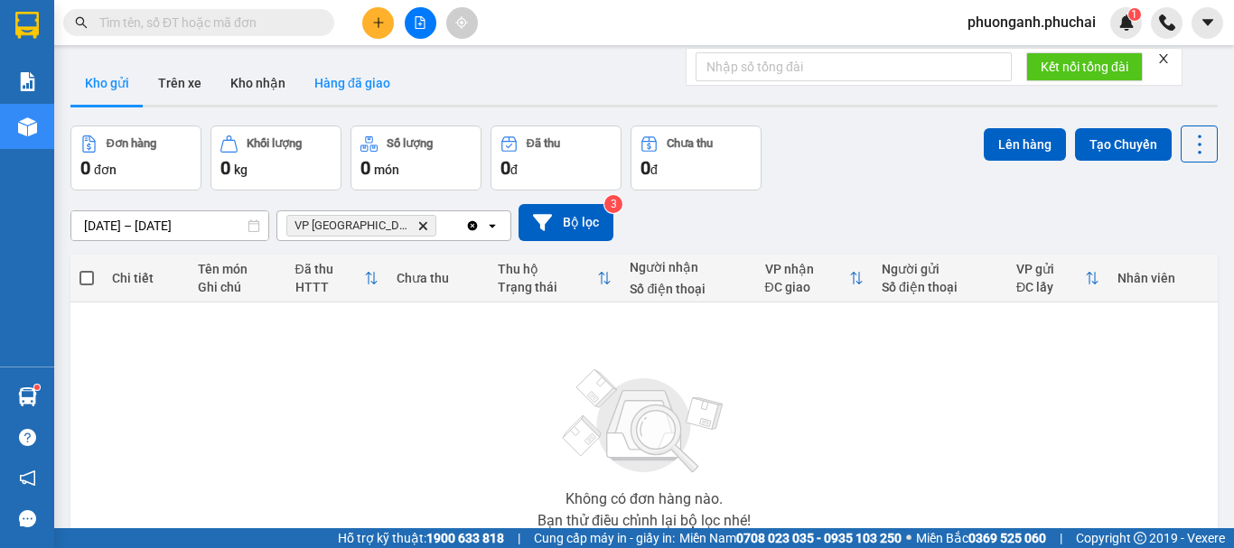
click at [344, 92] on button "Hàng đã giao" at bounding box center [352, 82] width 105 height 43
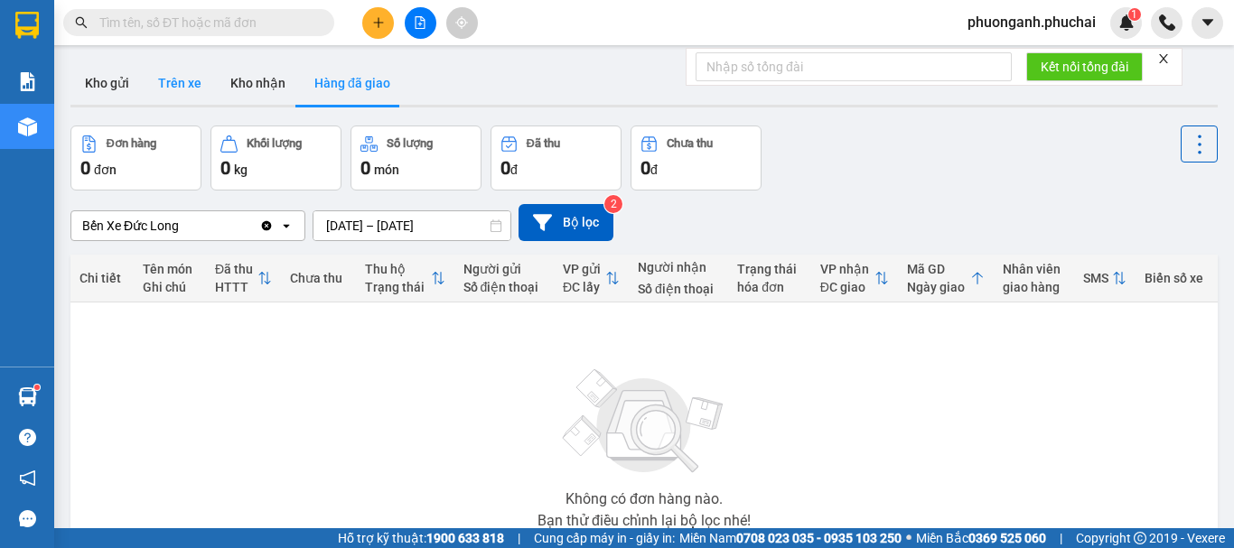
click at [186, 77] on button "Trên xe" at bounding box center [180, 82] width 72 height 43
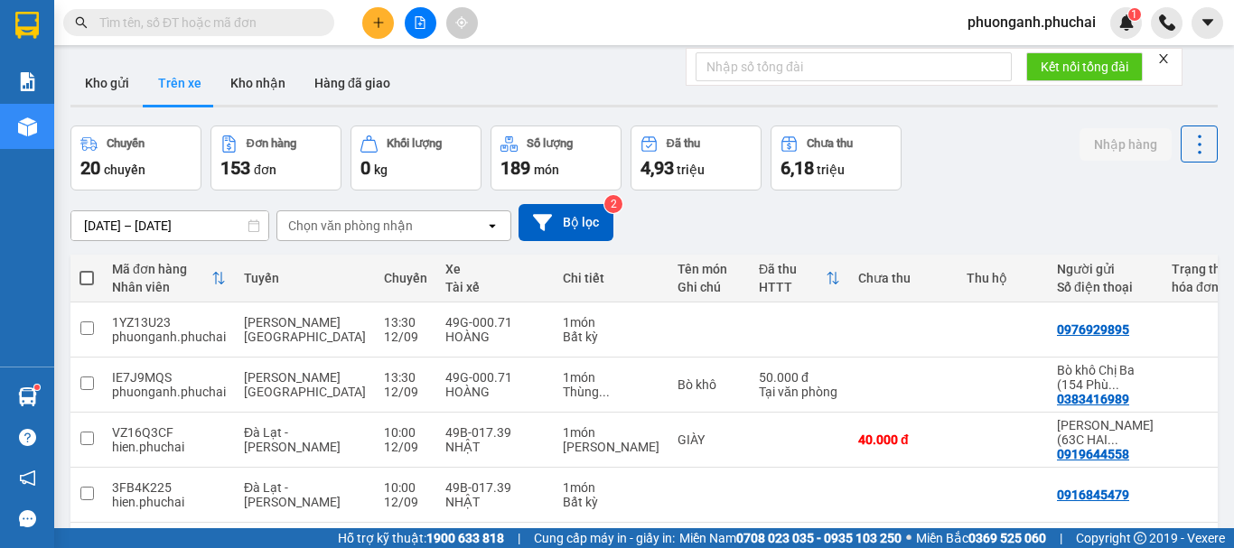
click at [413, 229] on div "Chọn văn phòng nhận" at bounding box center [381, 225] width 208 height 29
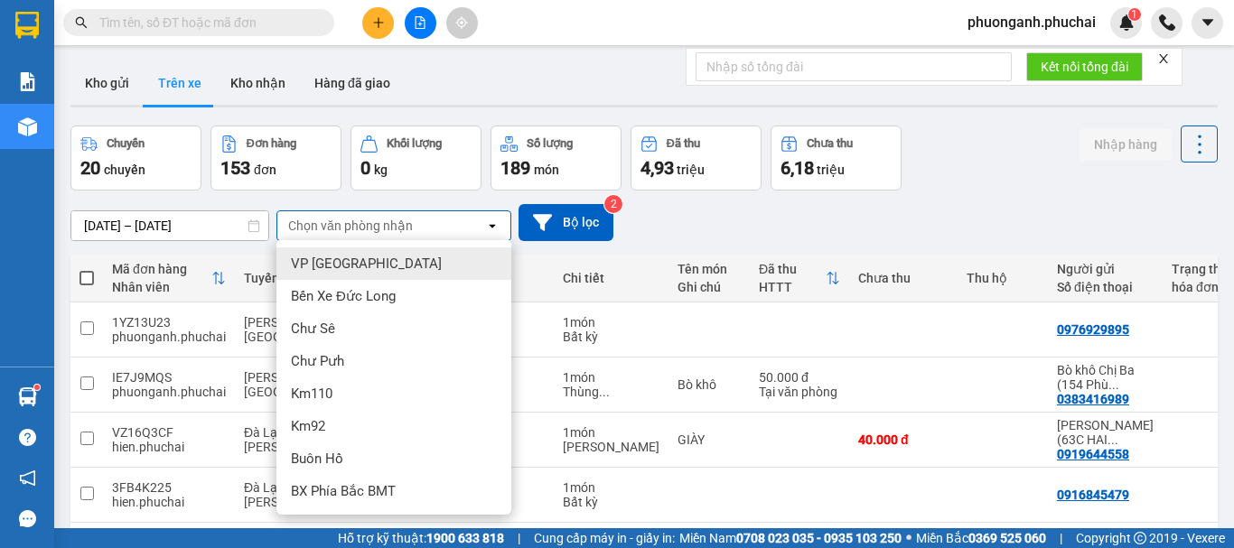
click at [365, 265] on div "VP [GEOGRAPHIC_DATA]" at bounding box center [393, 263] width 235 height 33
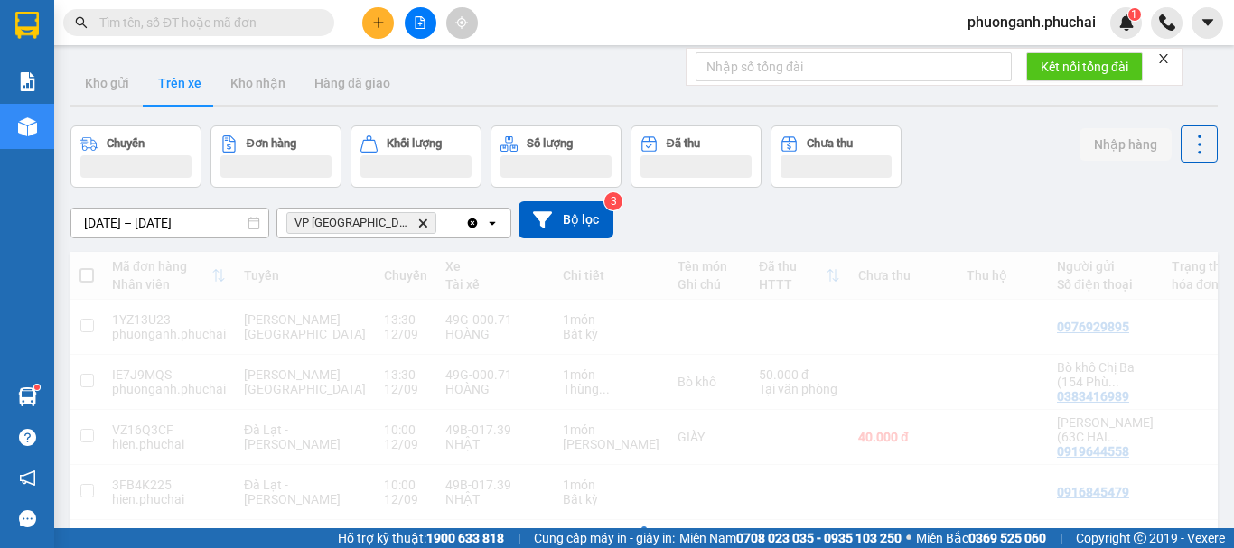
click at [419, 224] on icon "VP Đà Lạt, close by backspace" at bounding box center [423, 223] width 8 height 8
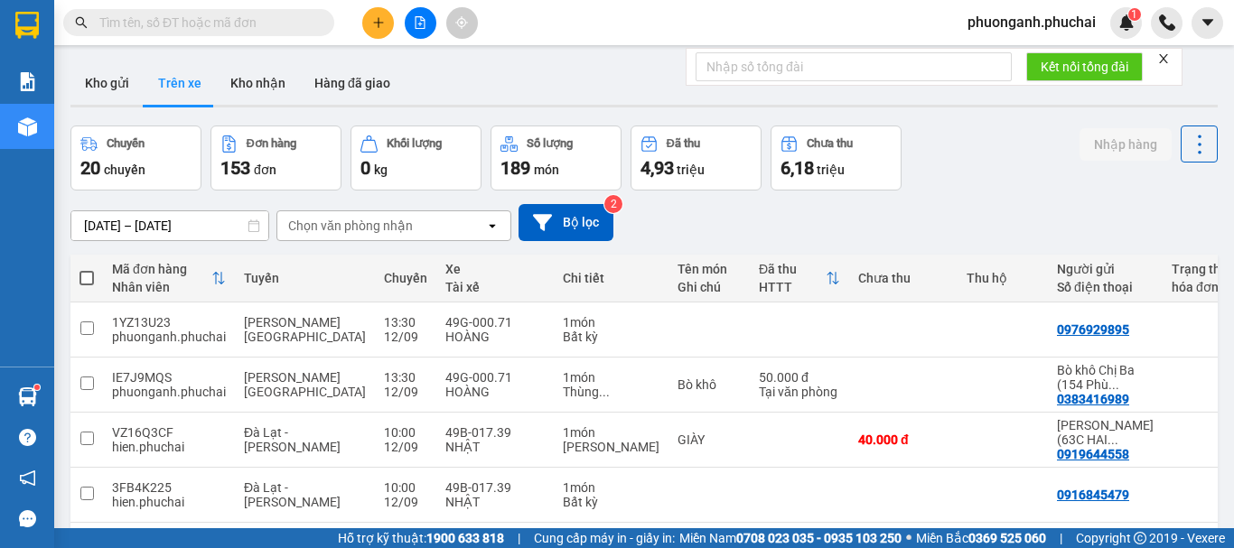
click at [359, 224] on div "Chọn văn phòng nhận" at bounding box center [350, 226] width 125 height 18
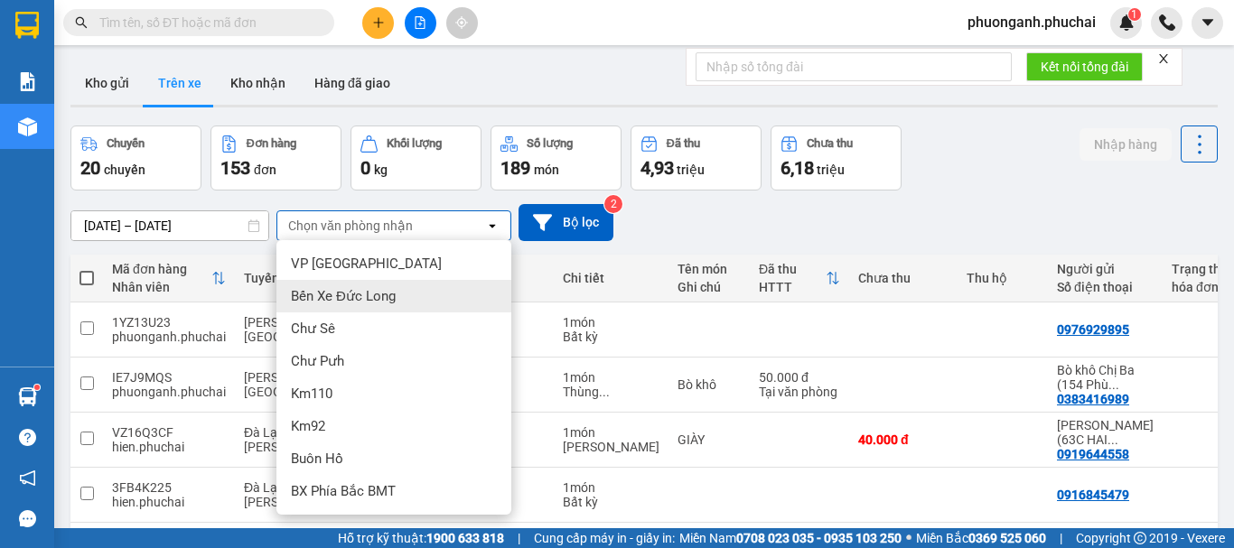
click at [353, 295] on span "Bến Xe Đức Long" at bounding box center [343, 296] width 105 height 18
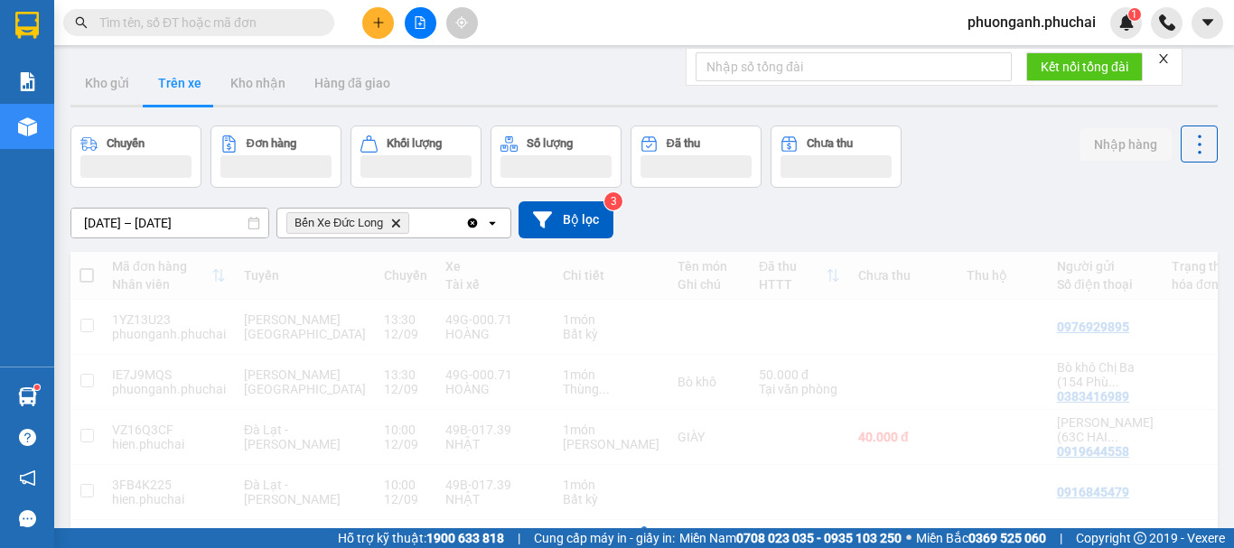
click at [391, 218] on icon "Delete" at bounding box center [395, 223] width 11 height 11
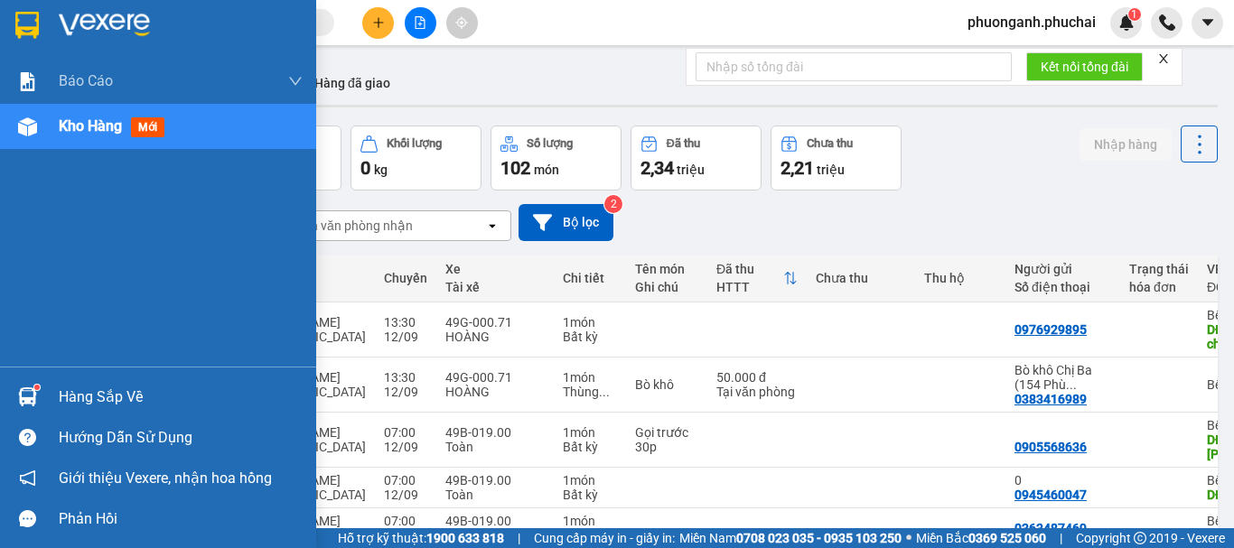
click at [117, 219] on div "Báo cáo Mẫu 1: Báo cáo dòng tiền theo nhân viên Mẫu 3.1: Thống kê đơn hàng văn …" at bounding box center [158, 213] width 316 height 308
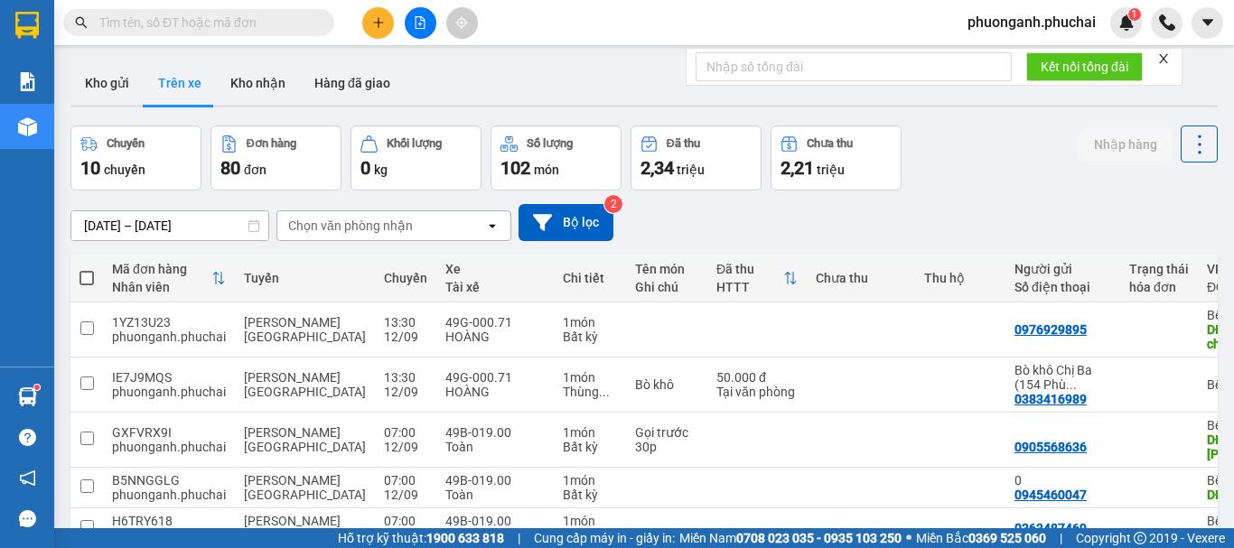
drag, startPoint x: 730, startPoint y: 5, endPoint x: 716, endPoint y: 2, distance: 13.8
click at [725, 7] on div "Kết quả tìm kiếm ( 4 ) Bộ lọc Mã ĐH Trạng thái Món hàng Tổng cước Chưa cước Ngư…" at bounding box center [617, 22] width 1234 height 45
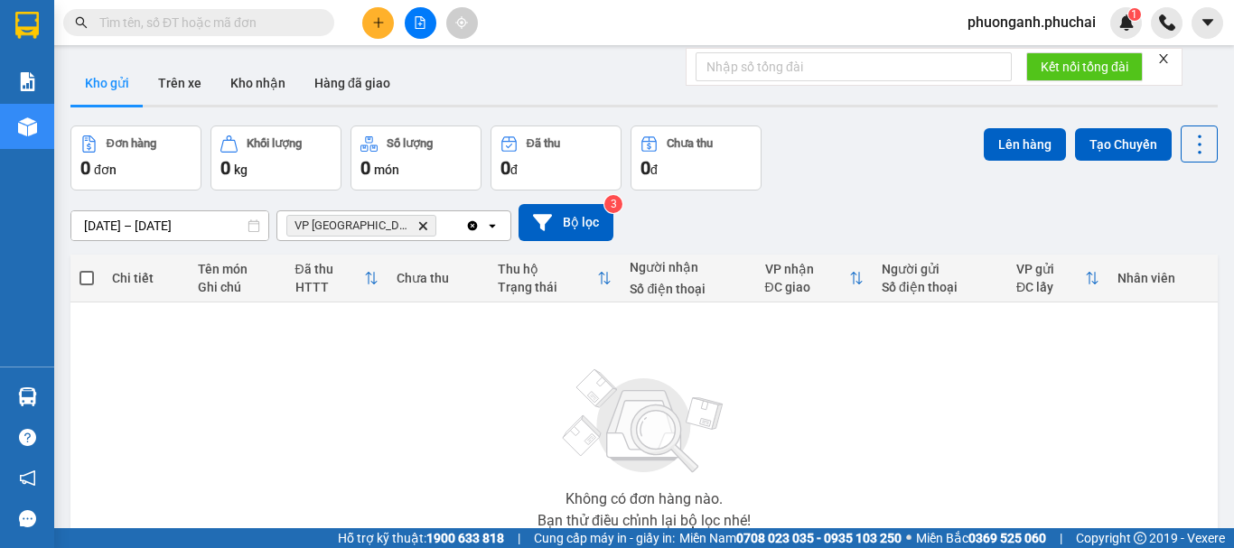
click at [368, 29] on button at bounding box center [378, 23] width 32 height 32
